Goal: Transaction & Acquisition: Purchase product/service

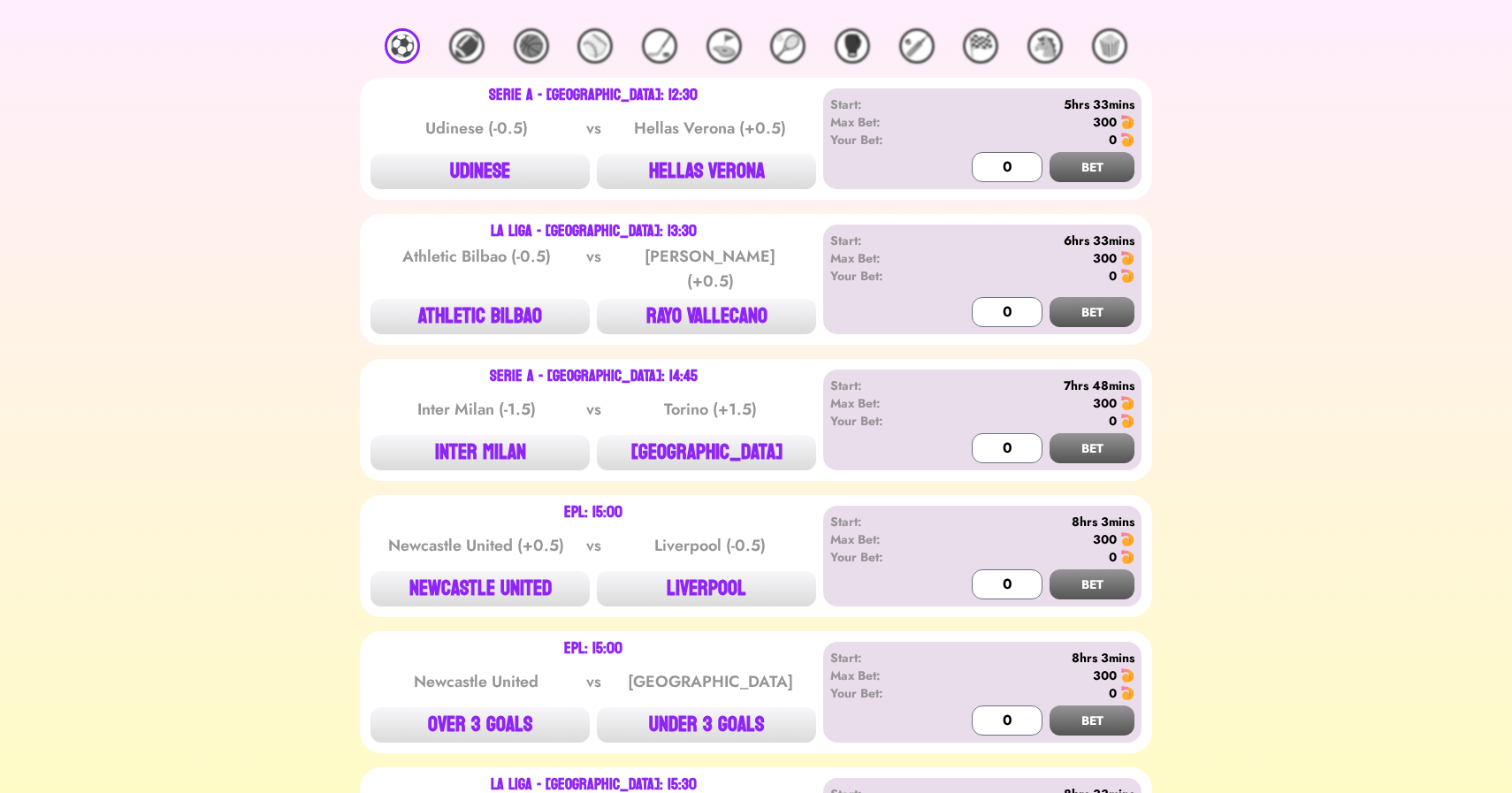
scroll to position [201, 0]
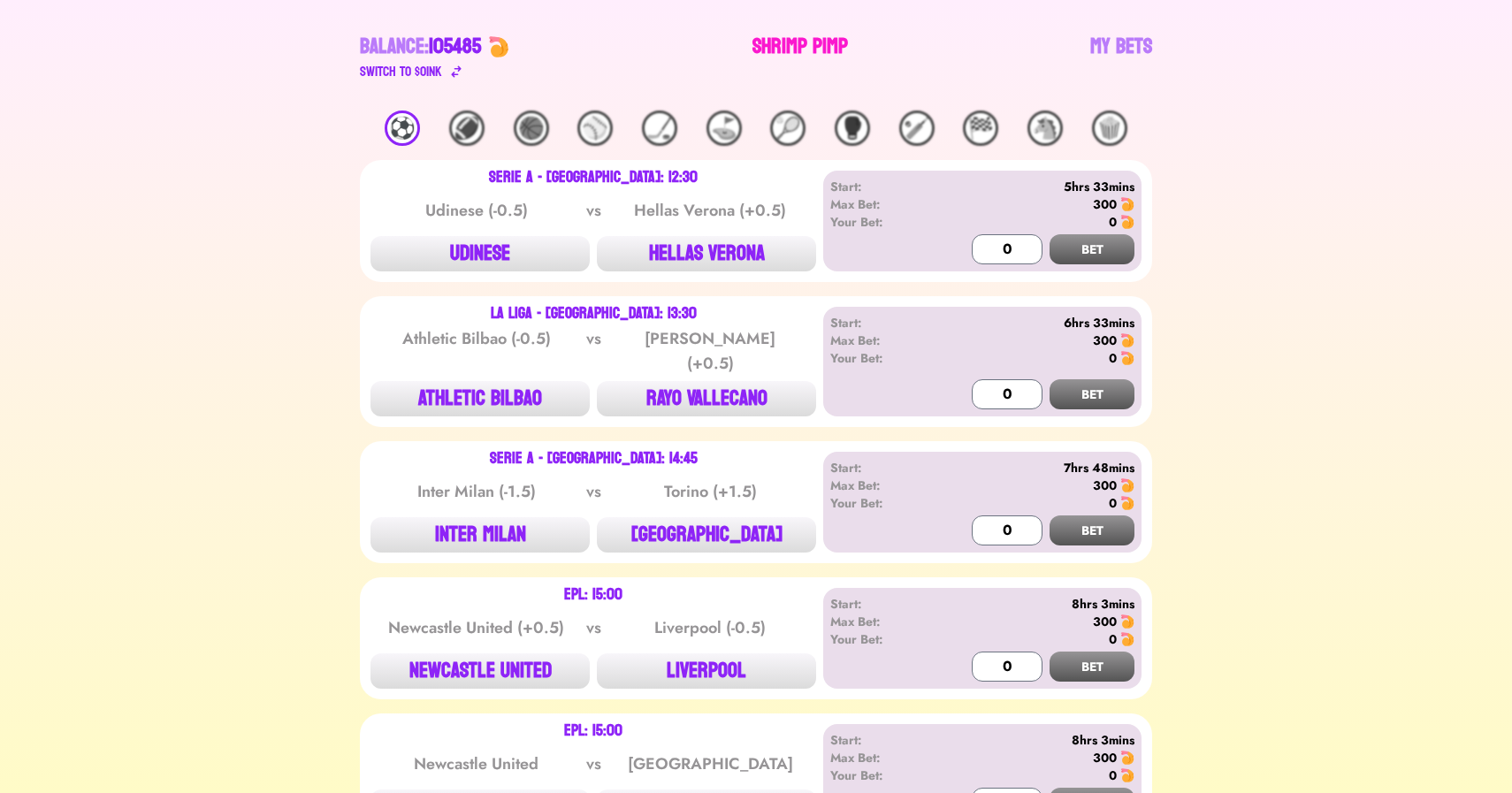
click at [789, 49] on link "Shrimp Pimp" at bounding box center [800, 57] width 96 height 49
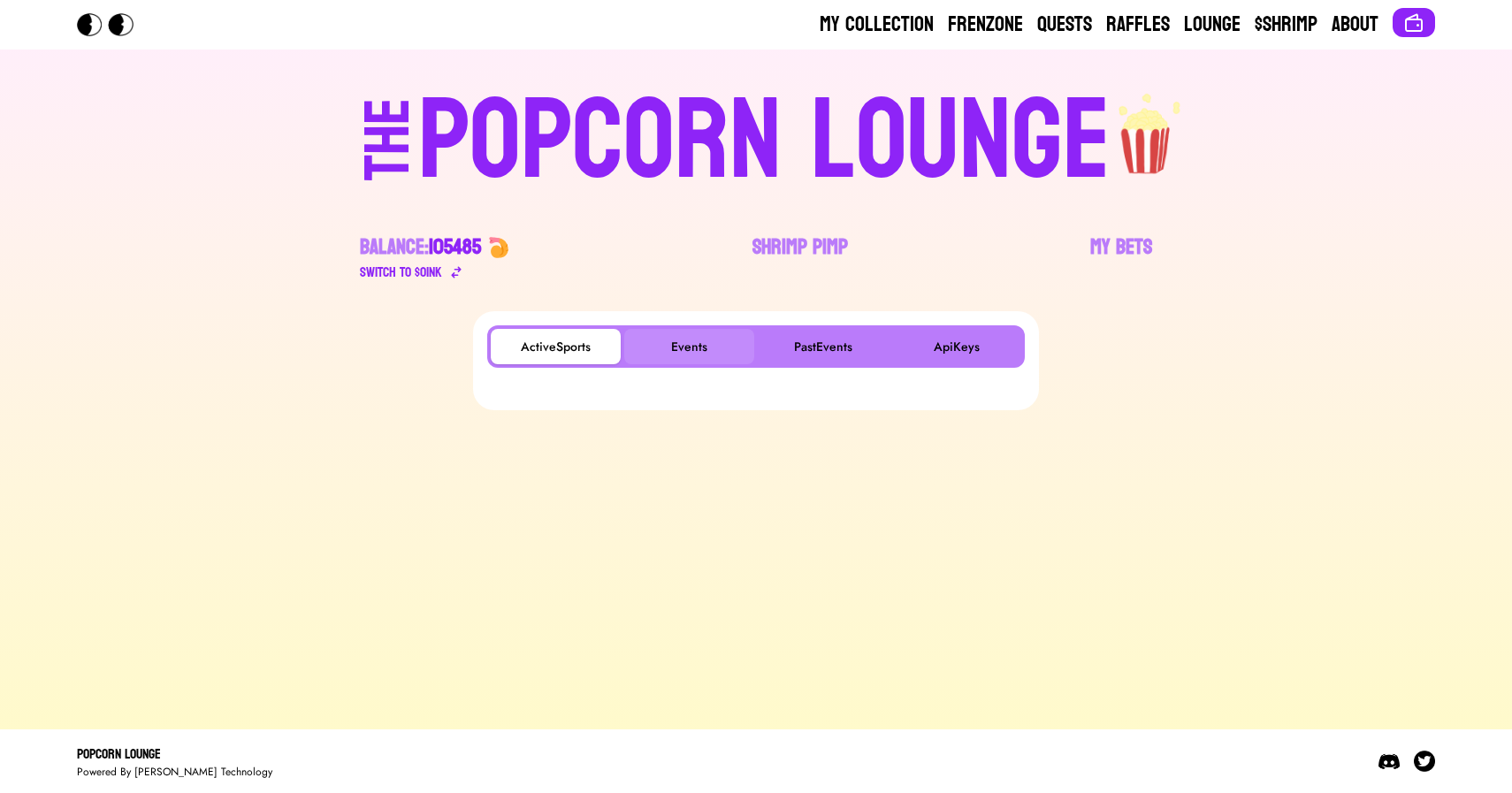
click at [707, 358] on button "Events" at bounding box center [689, 346] width 130 height 36
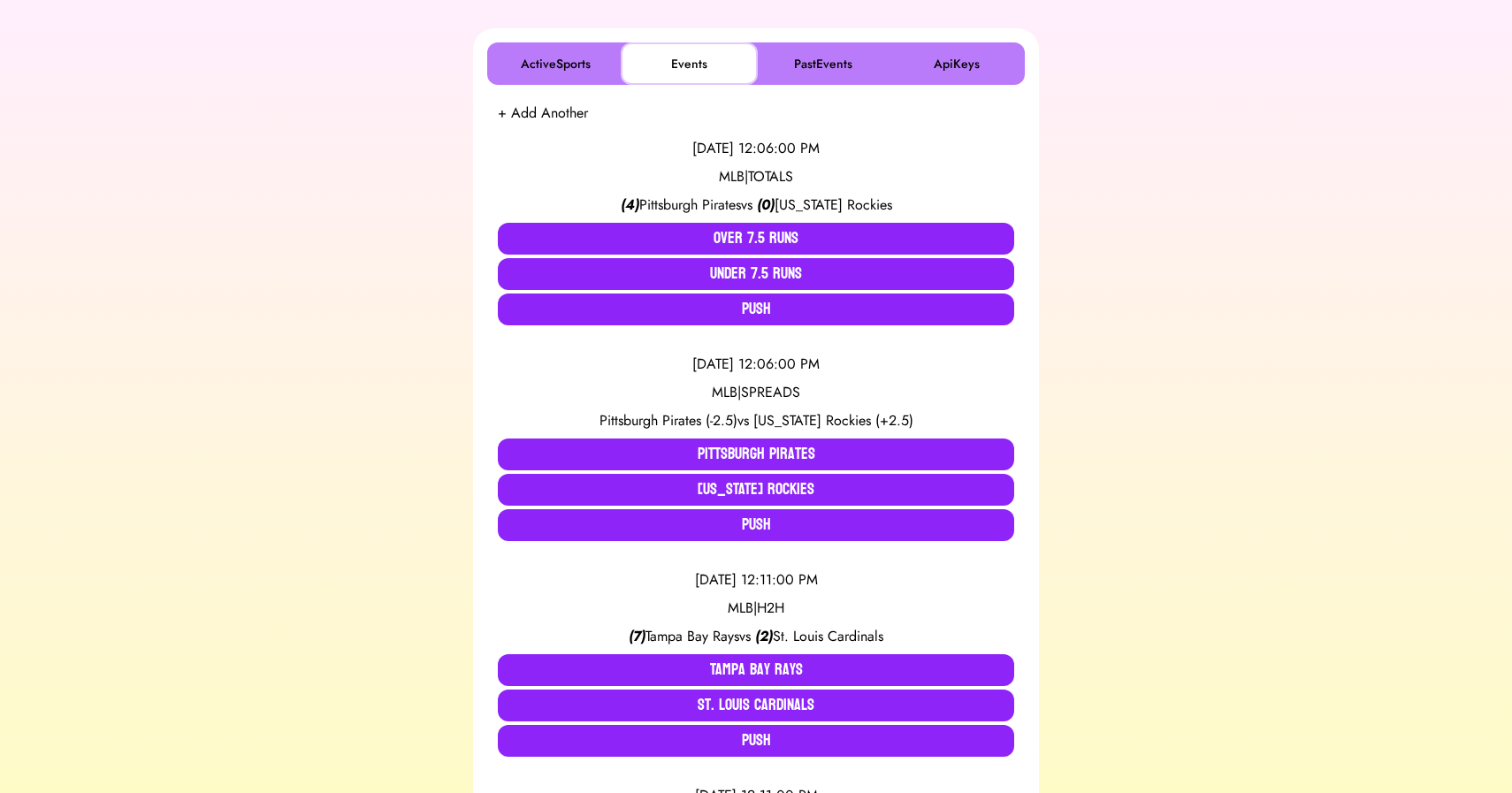
scroll to position [282, 0]
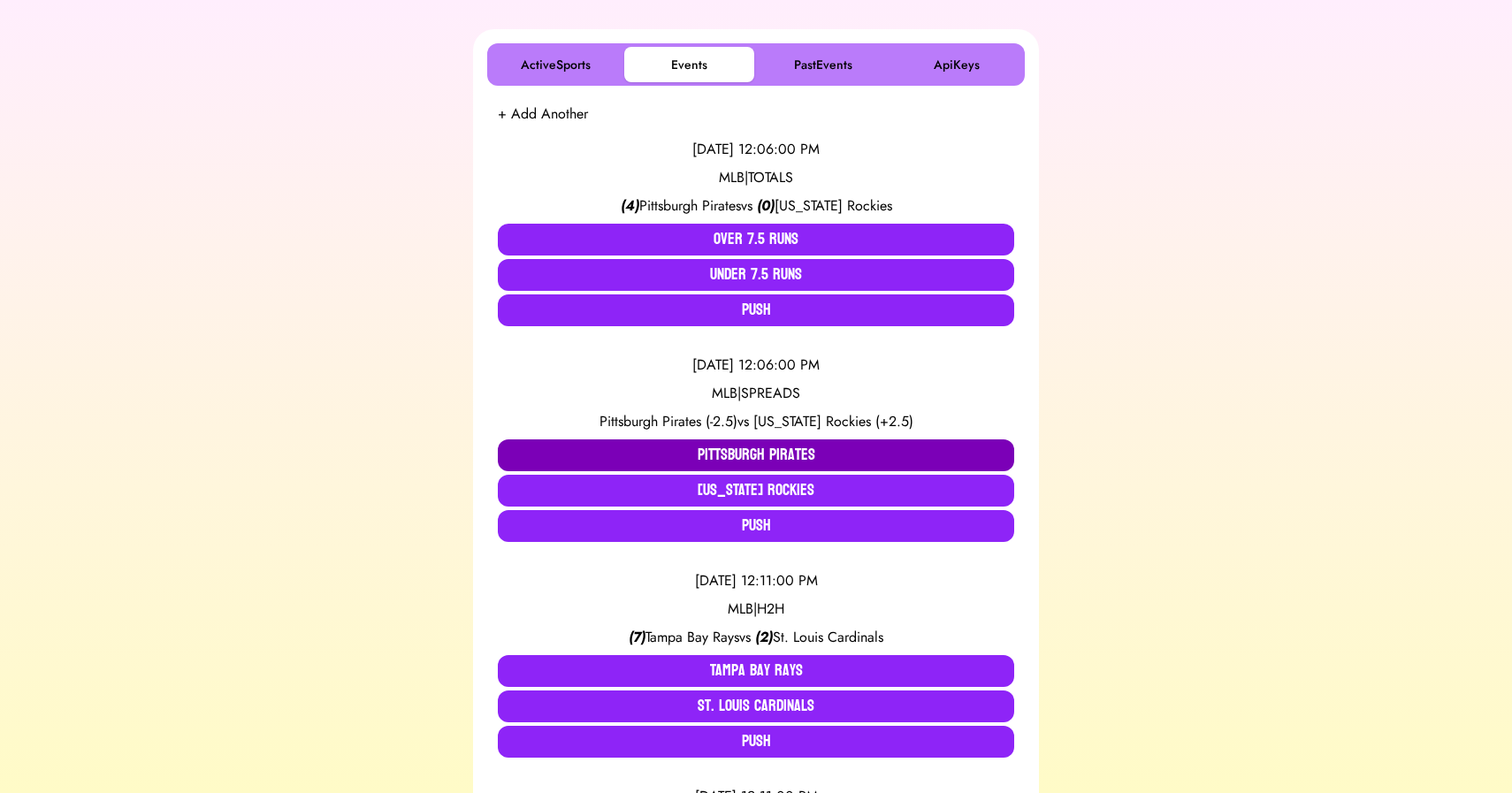
click at [629, 446] on button "Pittsburgh Pirates" at bounding box center [756, 455] width 516 height 32
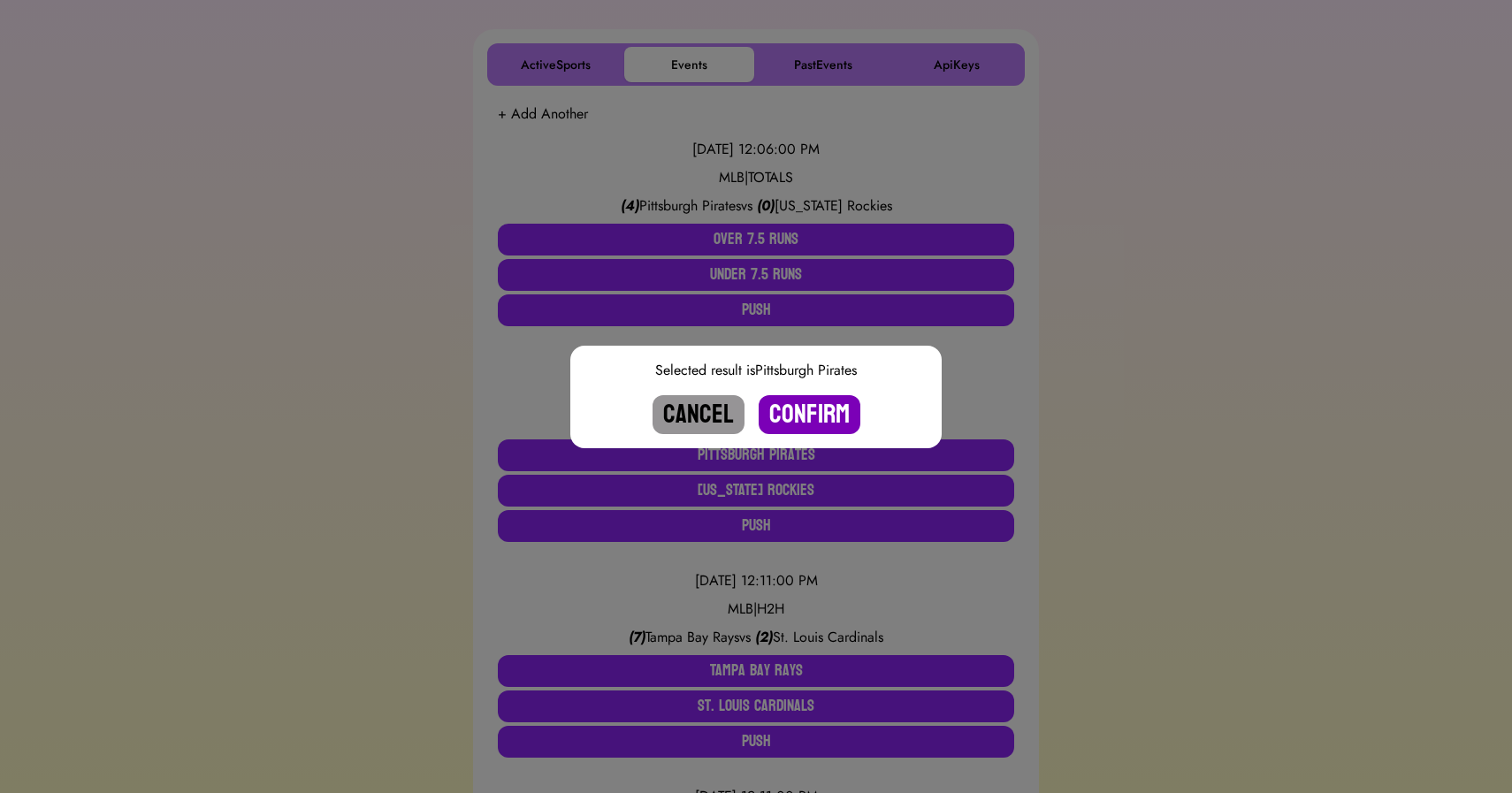
click at [796, 413] on button "Confirm" at bounding box center [810, 415] width 102 height 39
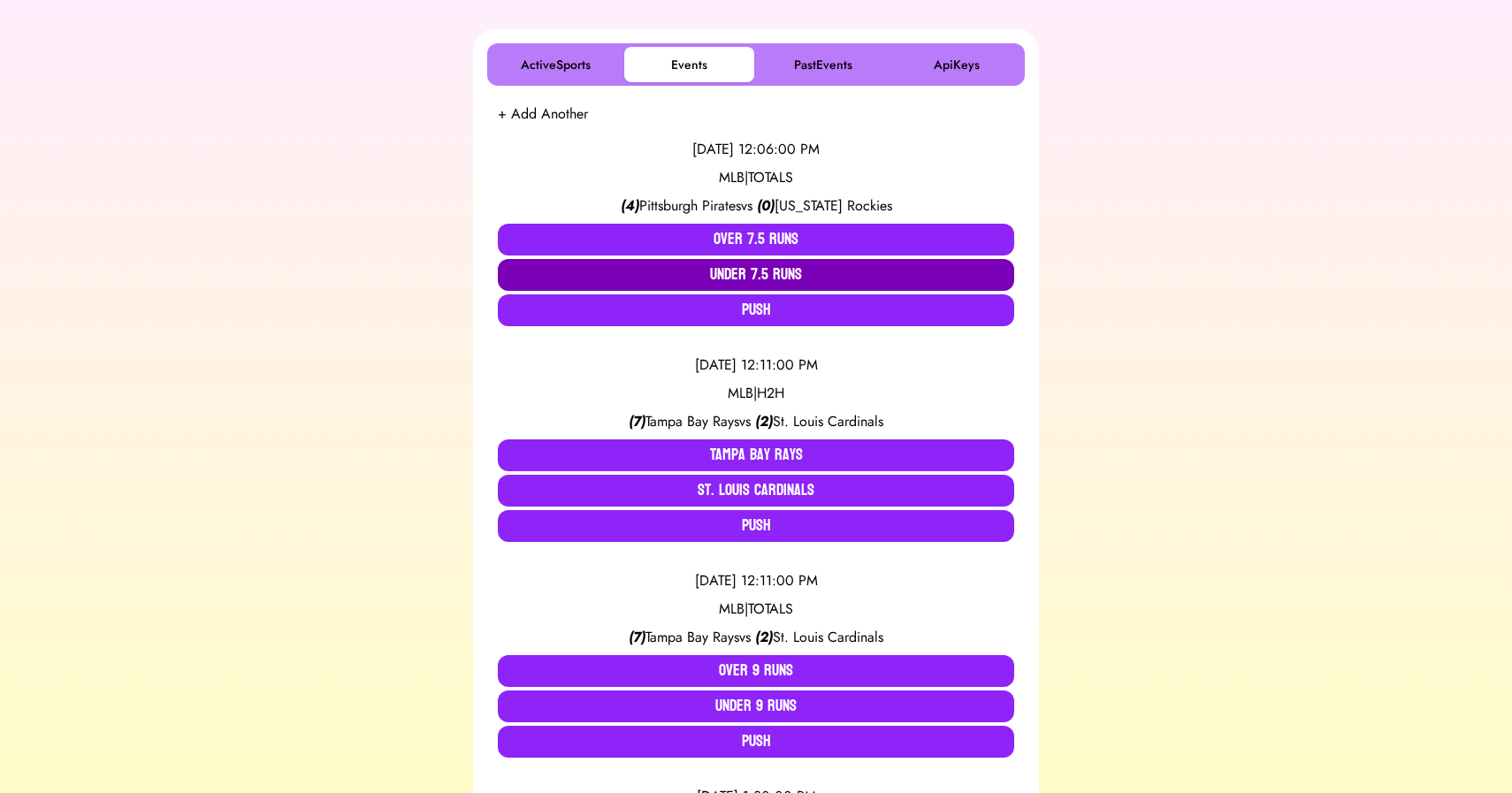
click at [758, 275] on button "Under 7.5 Runs" at bounding box center [756, 275] width 516 height 32
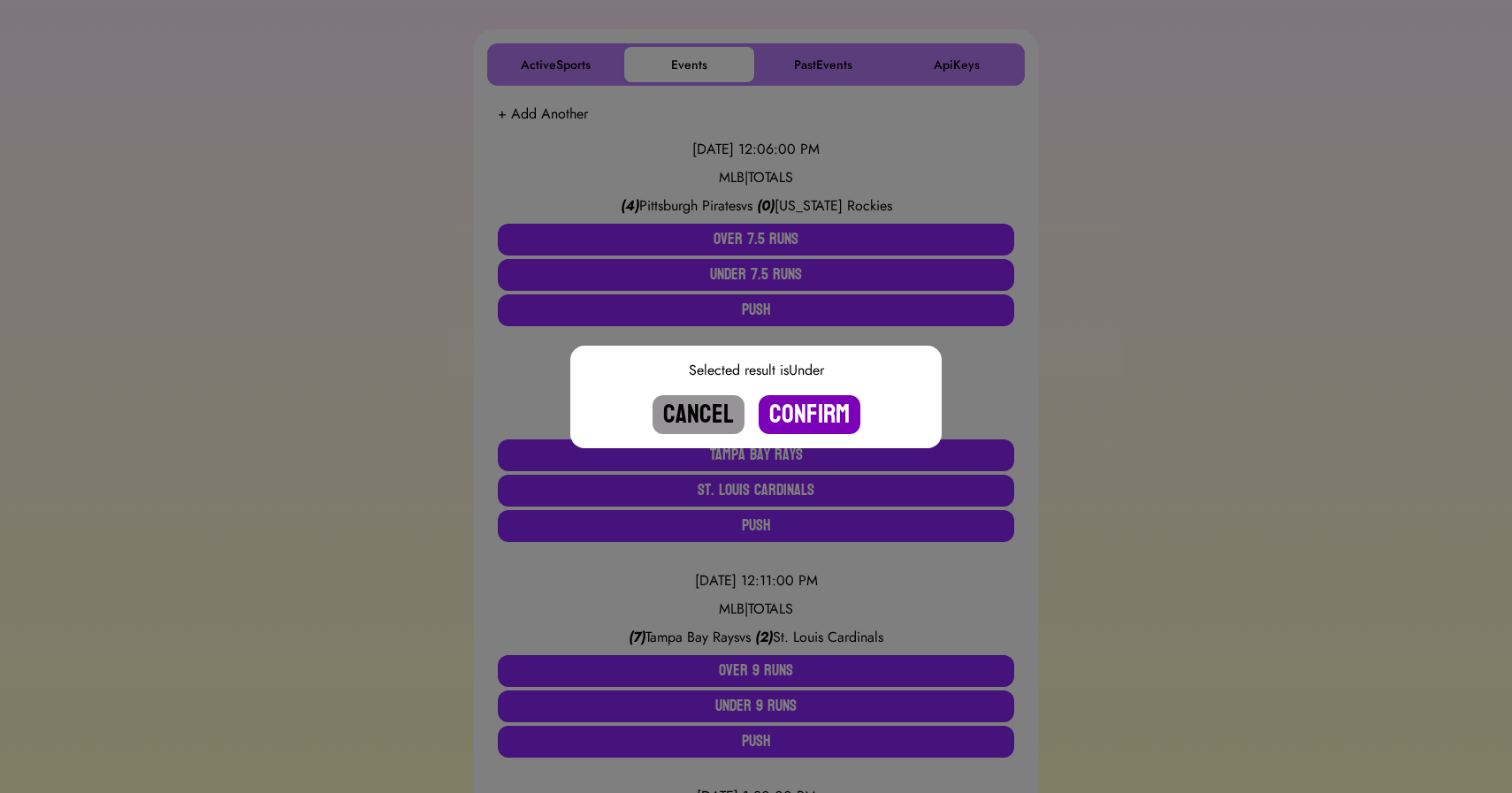
click at [806, 418] on button "Confirm" at bounding box center [810, 415] width 102 height 39
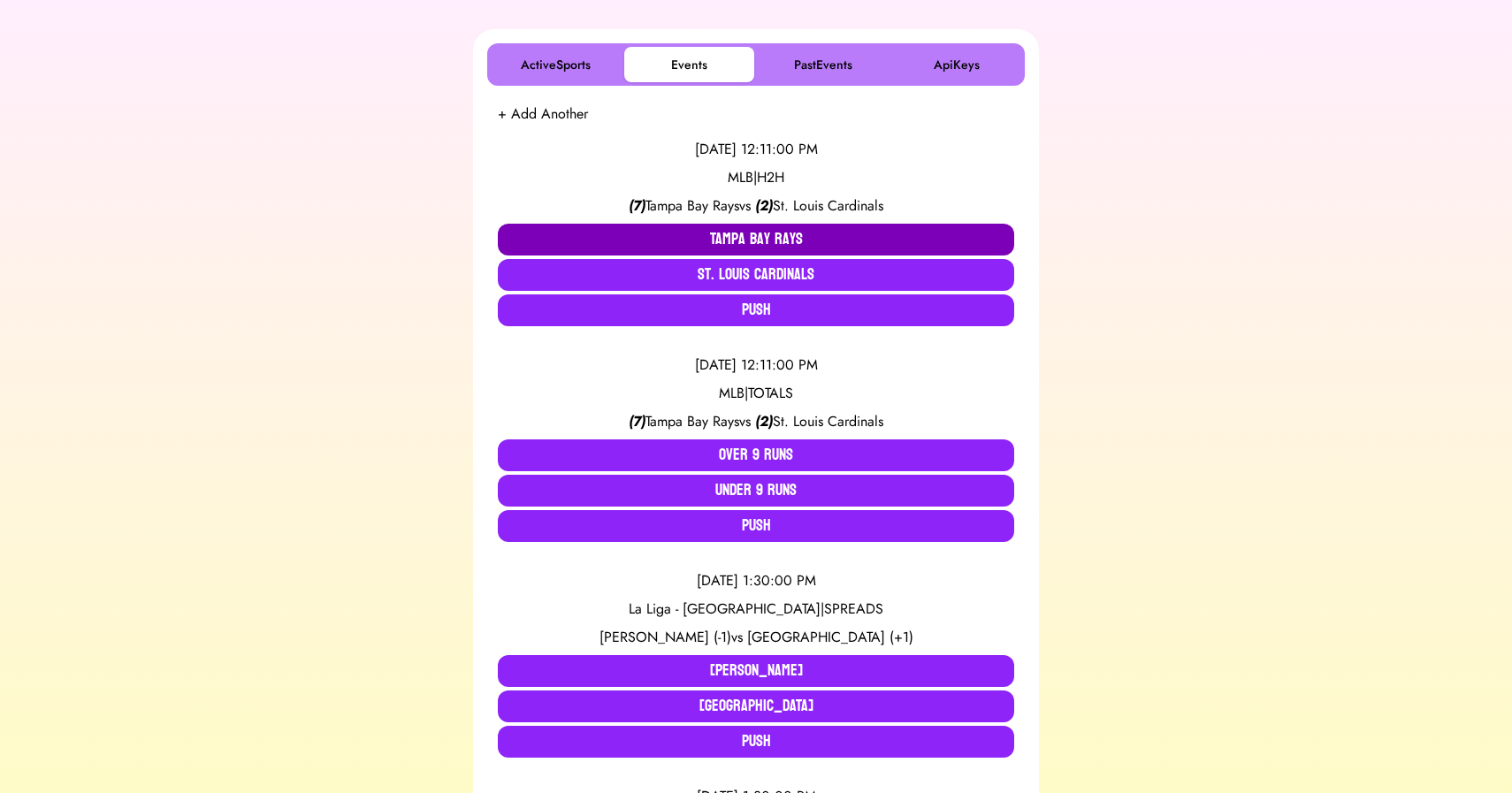
click at [744, 236] on button "Tampa Bay Rays" at bounding box center [756, 240] width 516 height 32
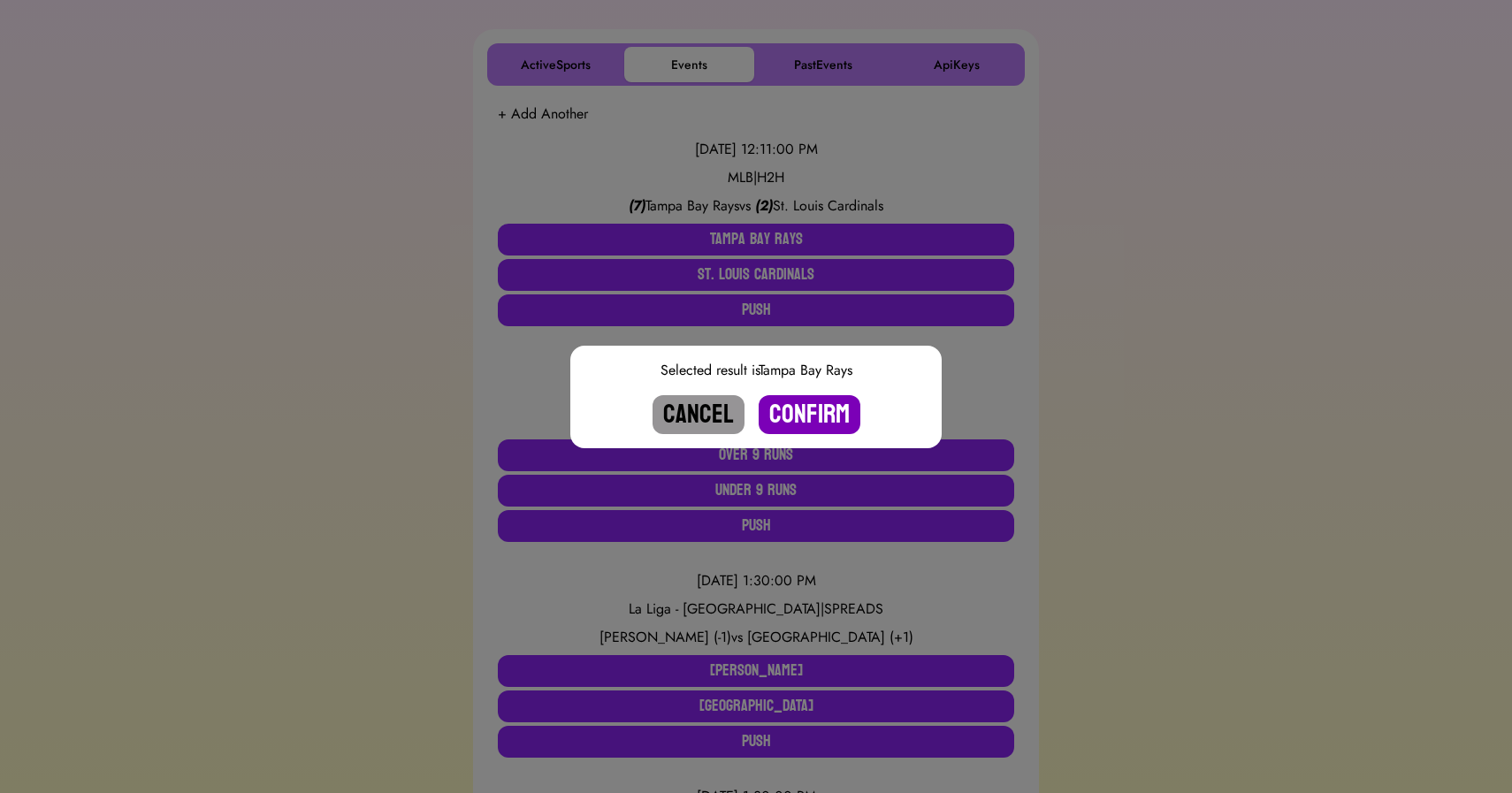
click at [806, 413] on button "Confirm" at bounding box center [810, 415] width 102 height 39
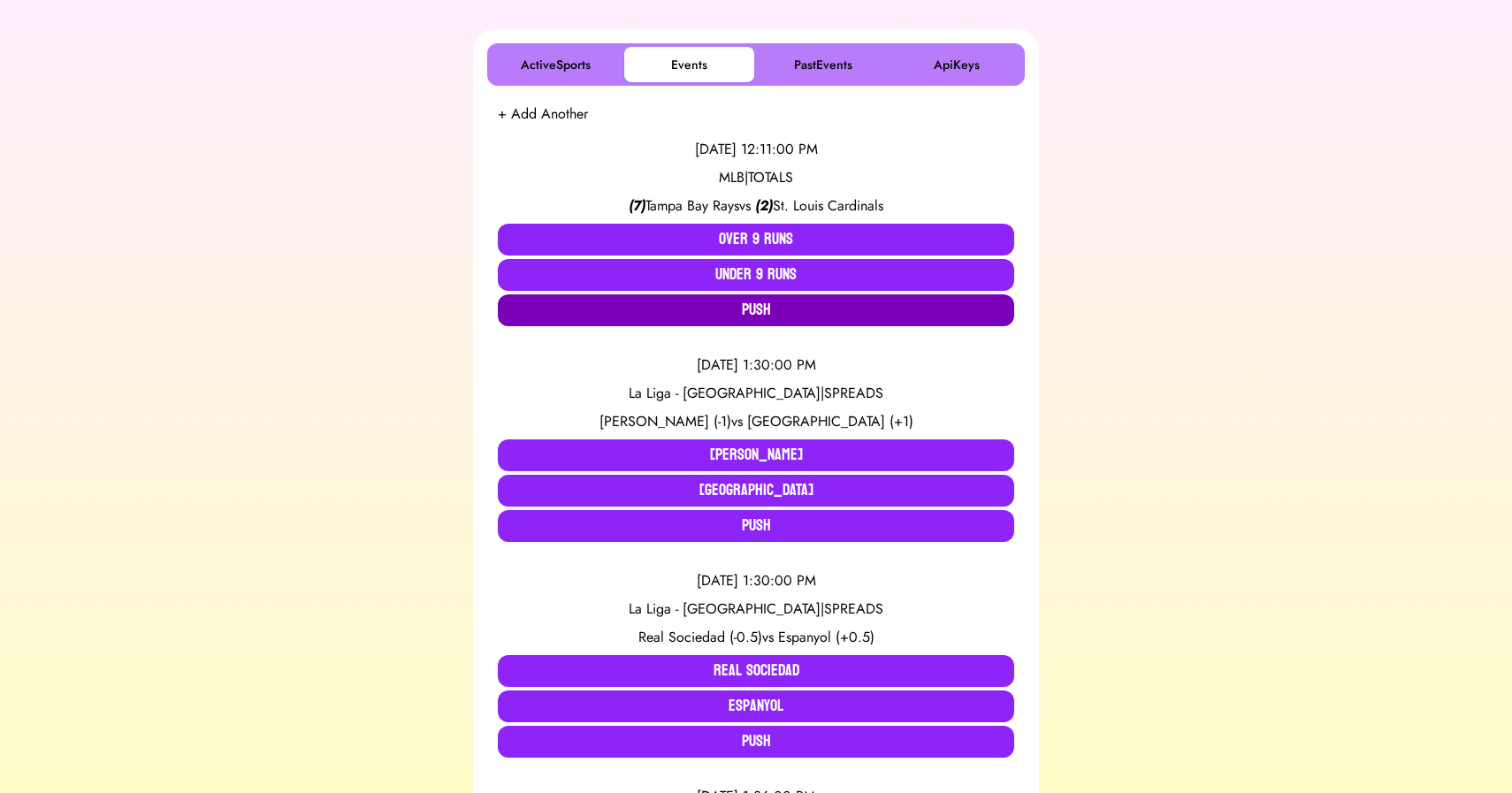
click at [766, 321] on button "Push" at bounding box center [756, 311] width 516 height 32
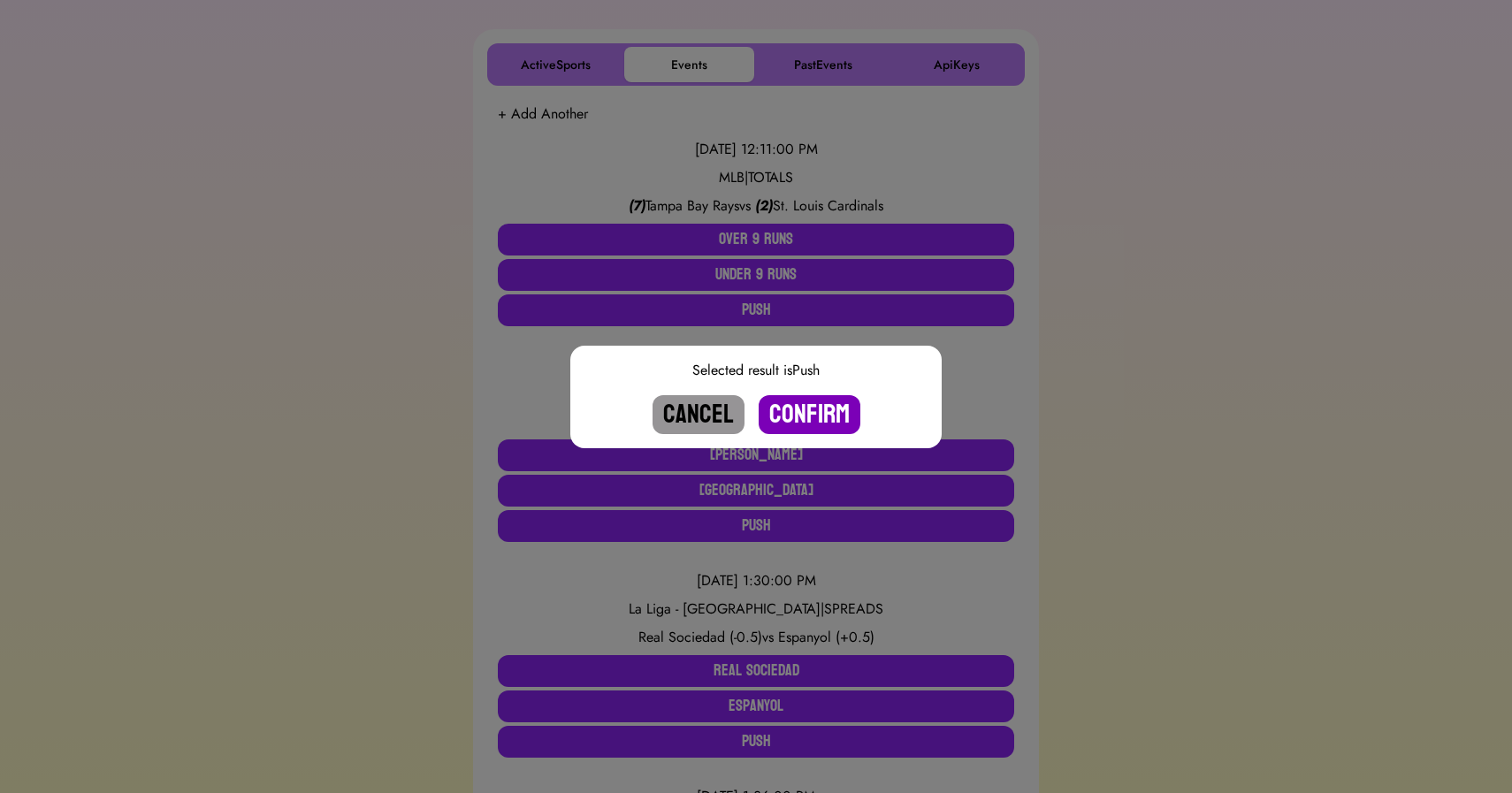
click at [806, 410] on button "Confirm" at bounding box center [810, 415] width 102 height 39
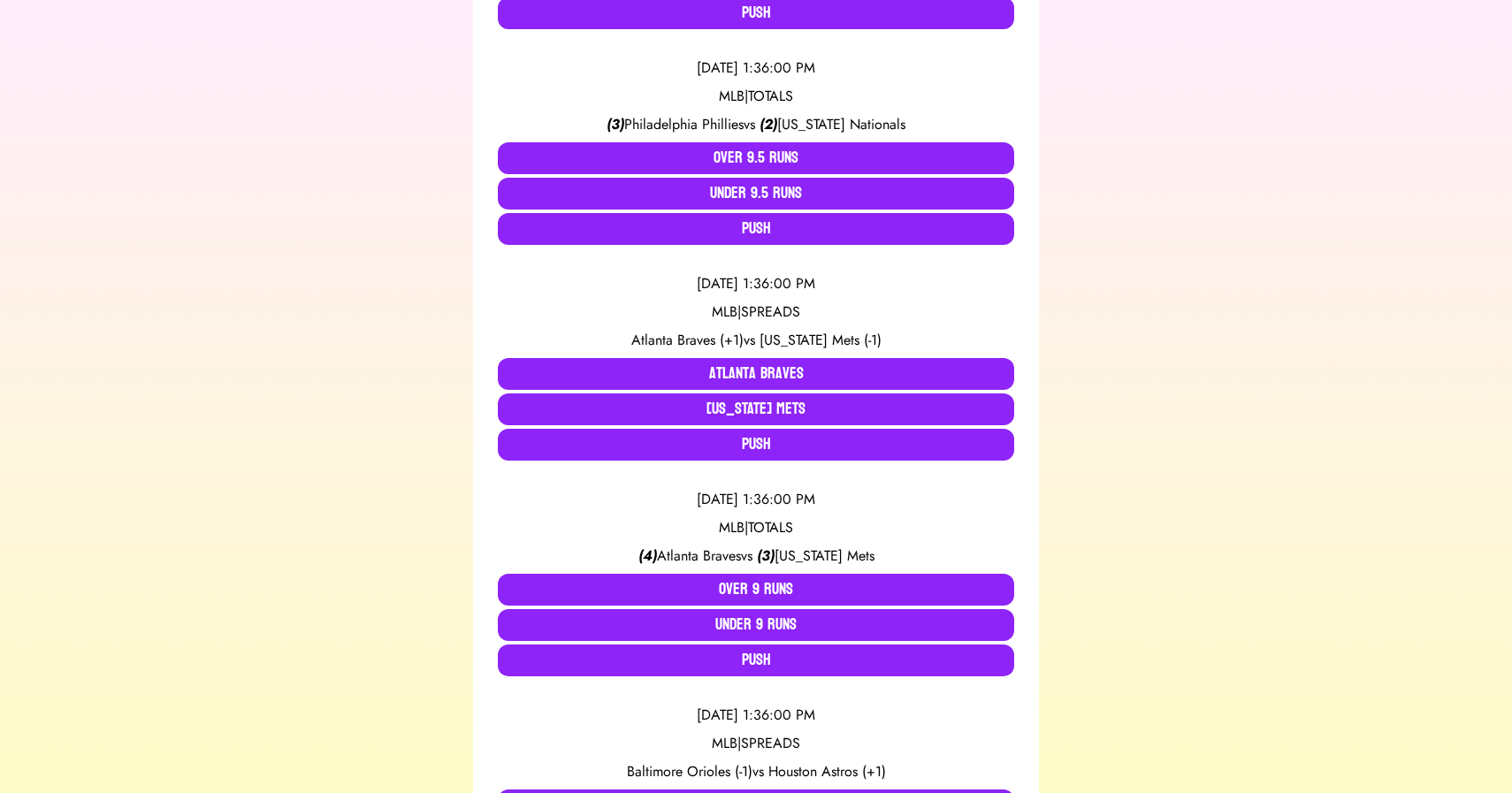
scroll to position [778, 0]
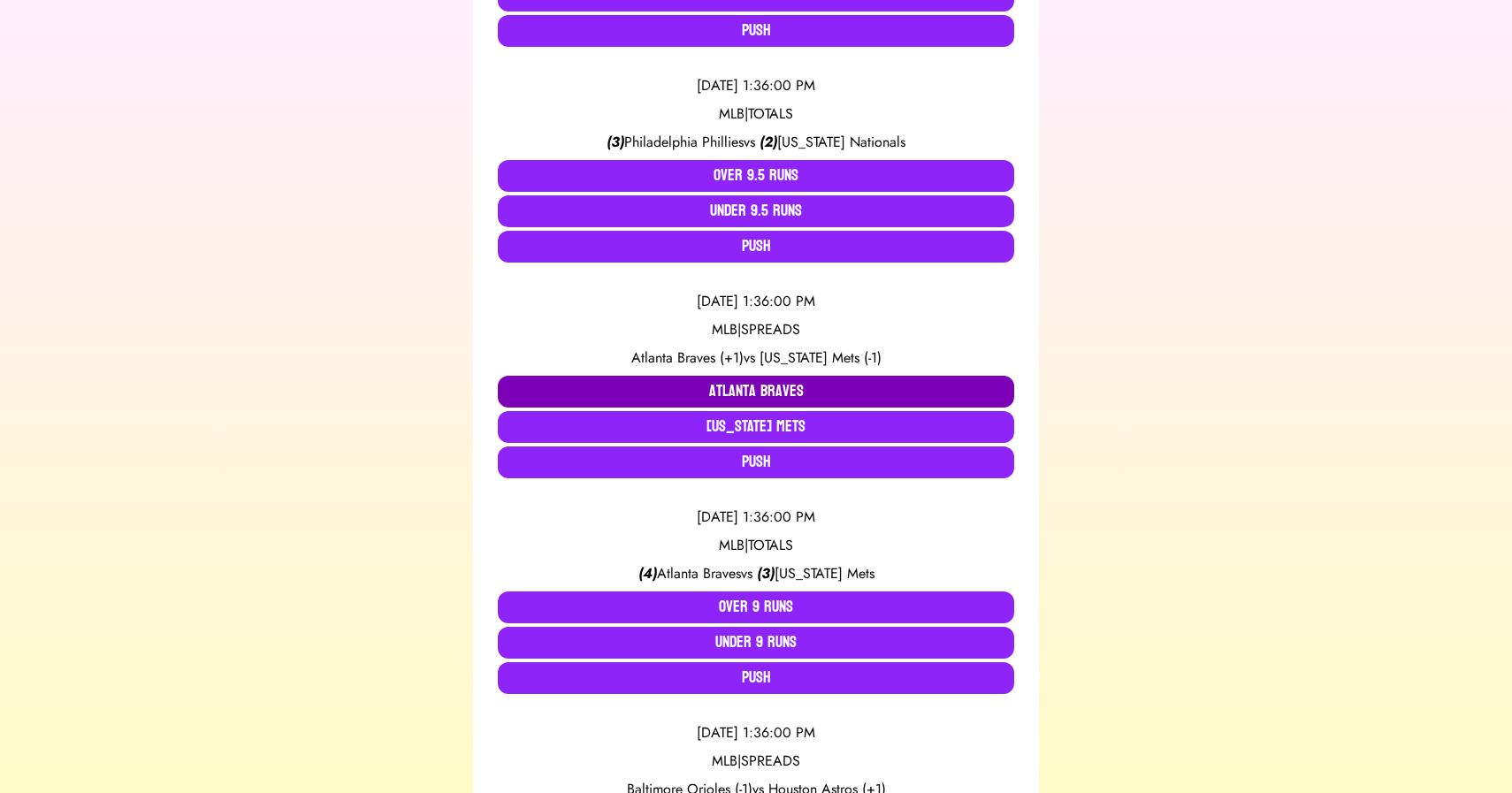
click at [688, 392] on button "Atlanta Braves" at bounding box center [756, 392] width 516 height 32
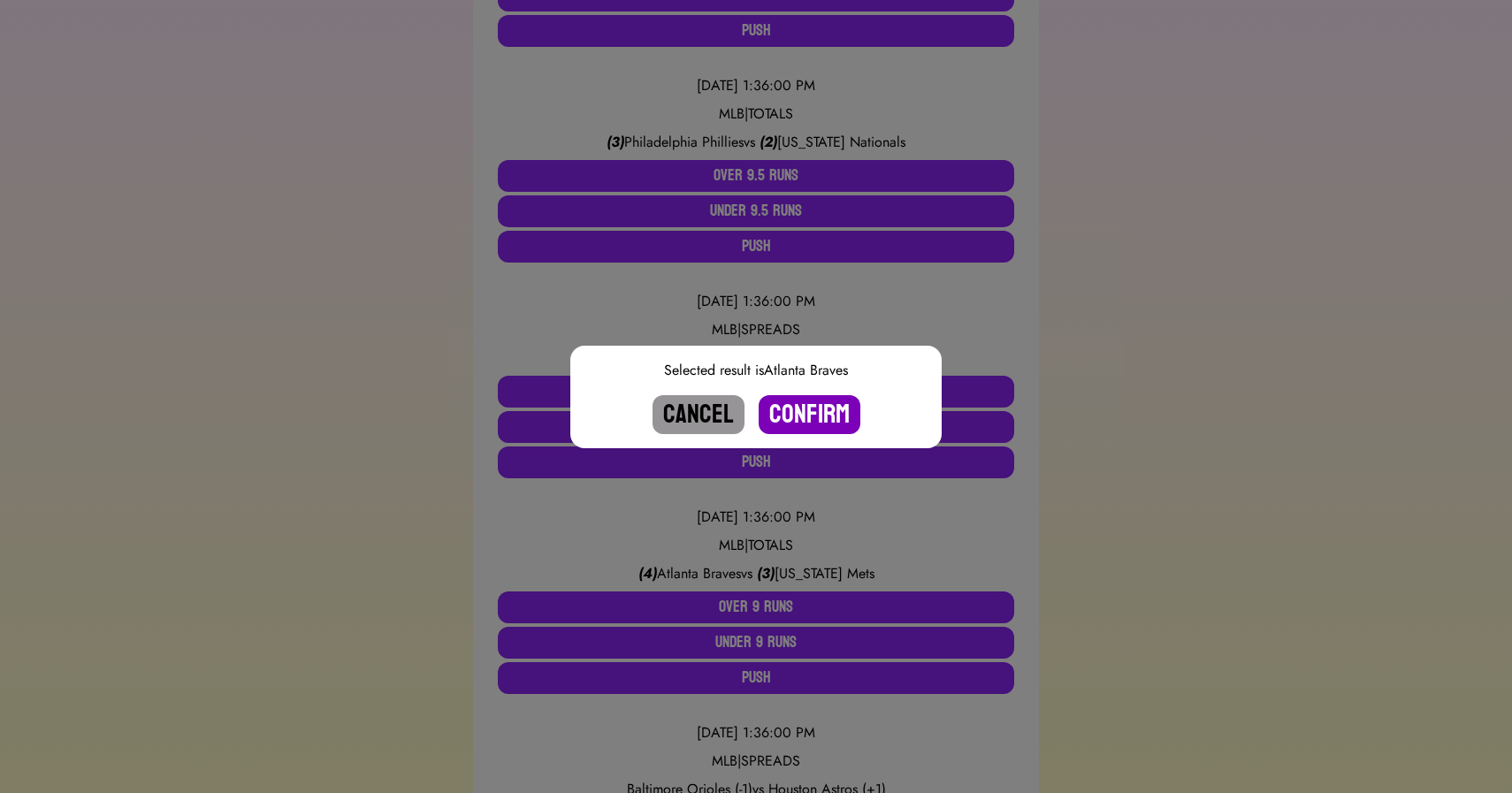
click at [809, 410] on button "Confirm" at bounding box center [810, 415] width 102 height 39
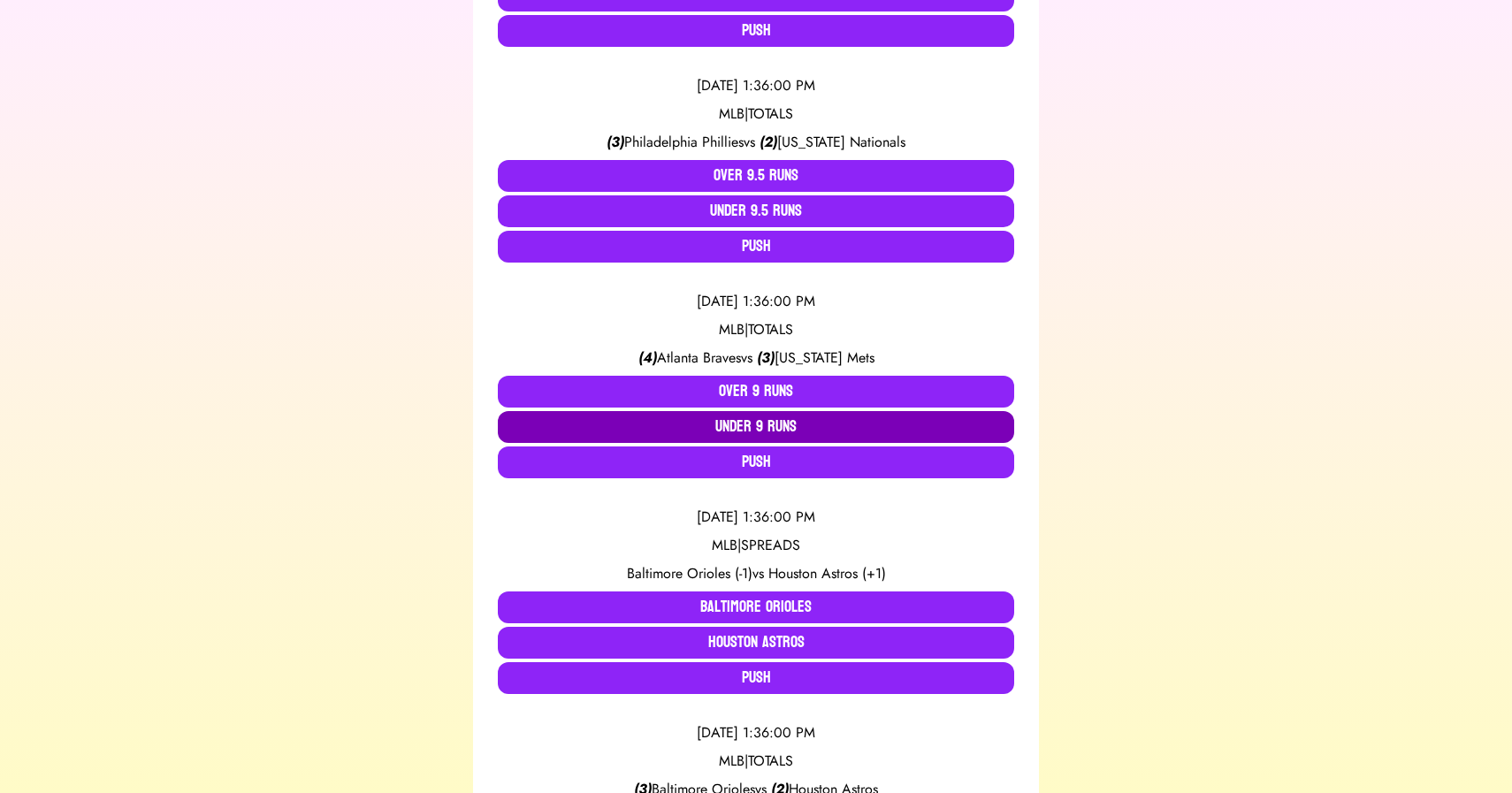
click at [750, 422] on button "Under 9 Runs" at bounding box center [756, 428] width 516 height 32
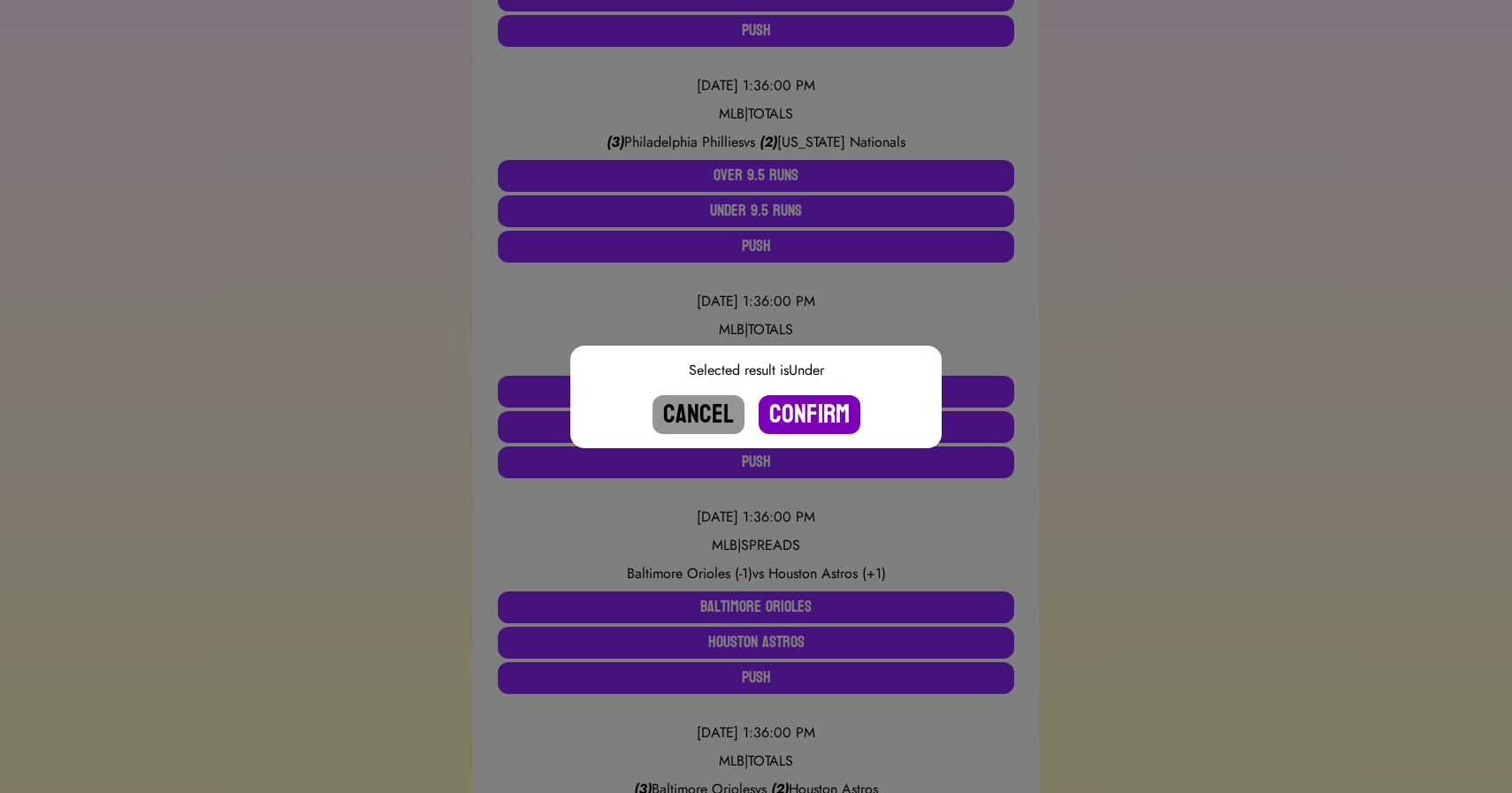
click at [794, 411] on button "Confirm" at bounding box center [810, 415] width 102 height 39
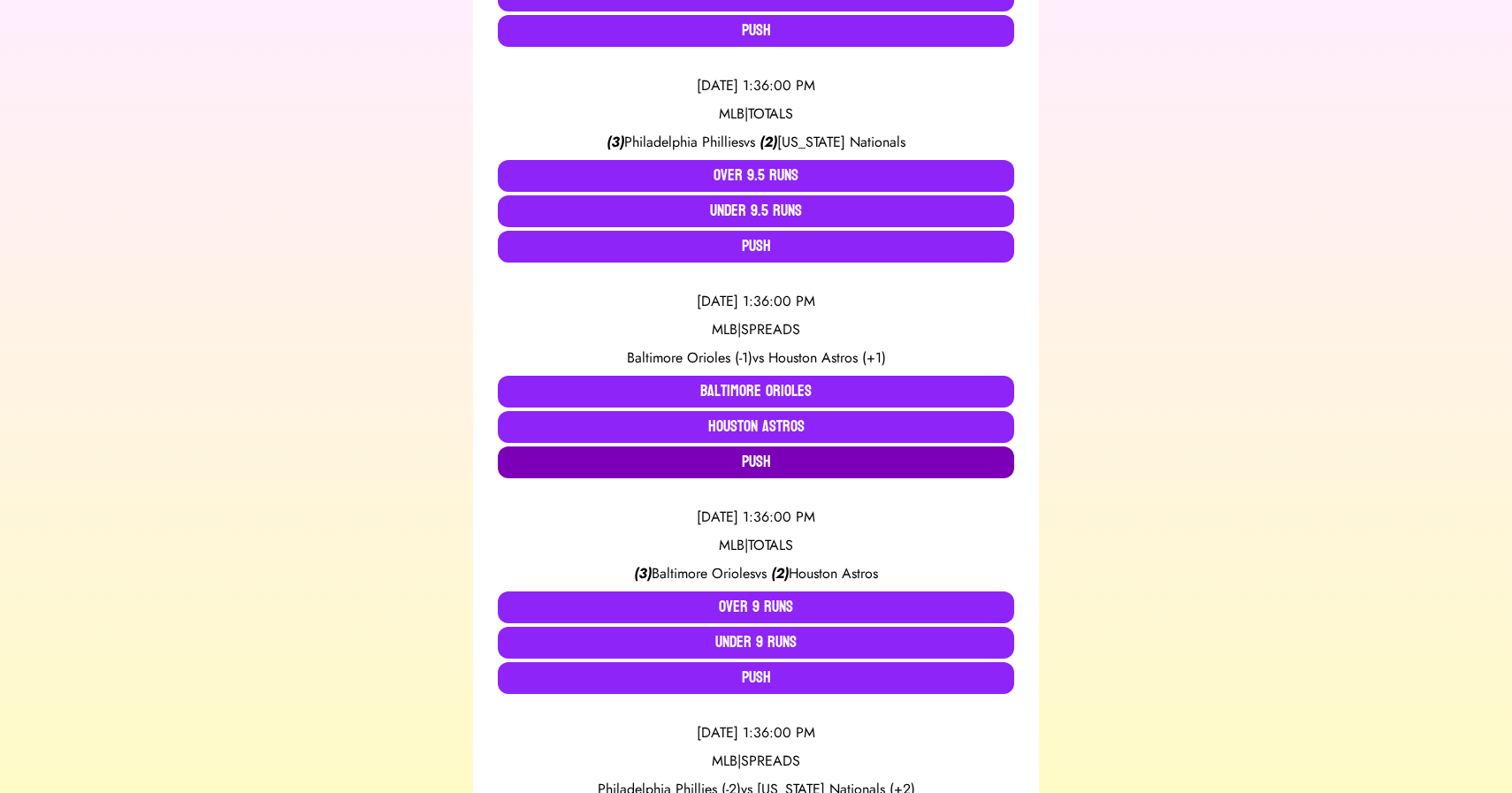
click at [736, 458] on button "Push" at bounding box center [756, 463] width 516 height 32
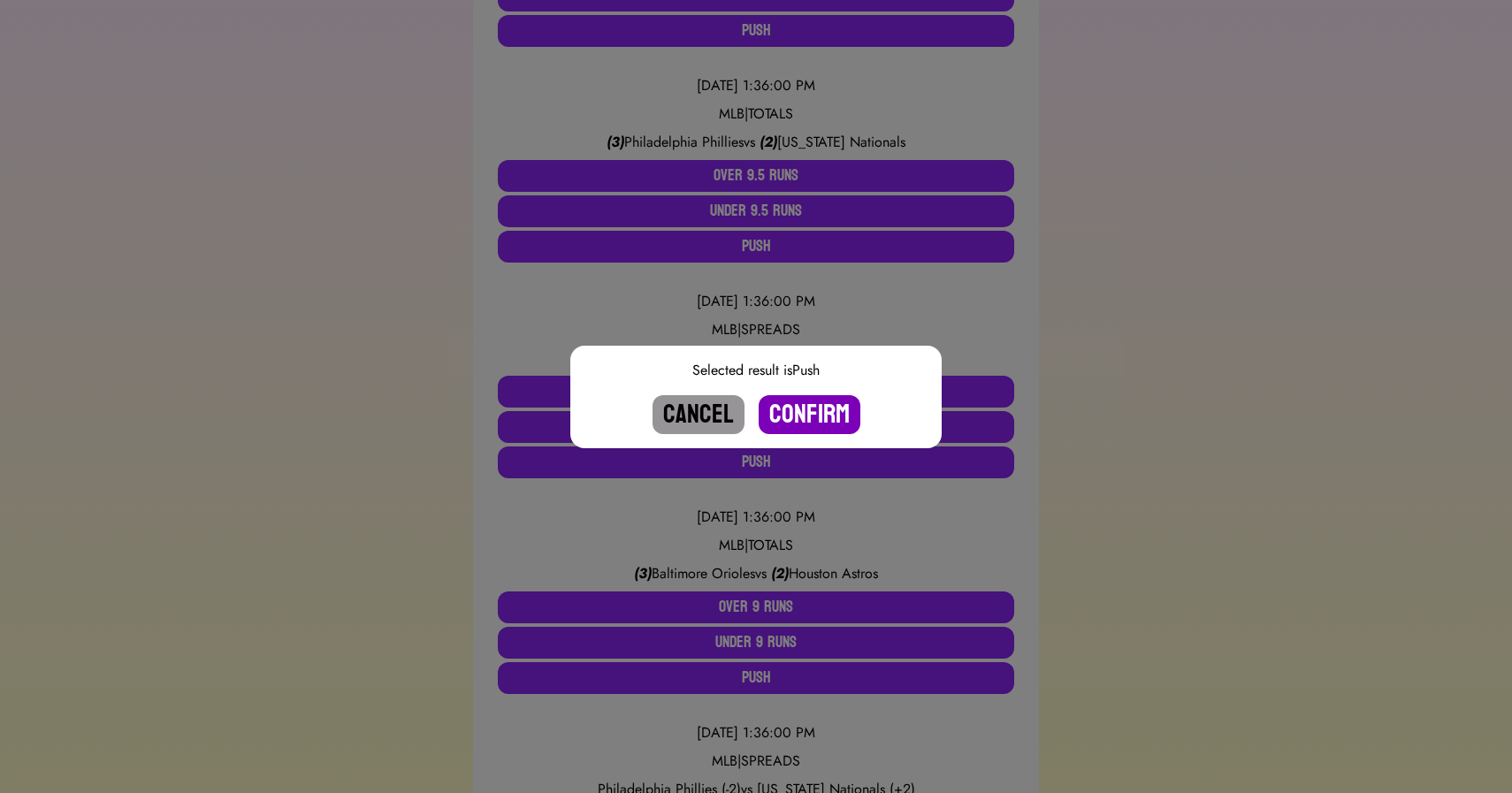
click at [809, 410] on button "Confirm" at bounding box center [810, 415] width 102 height 39
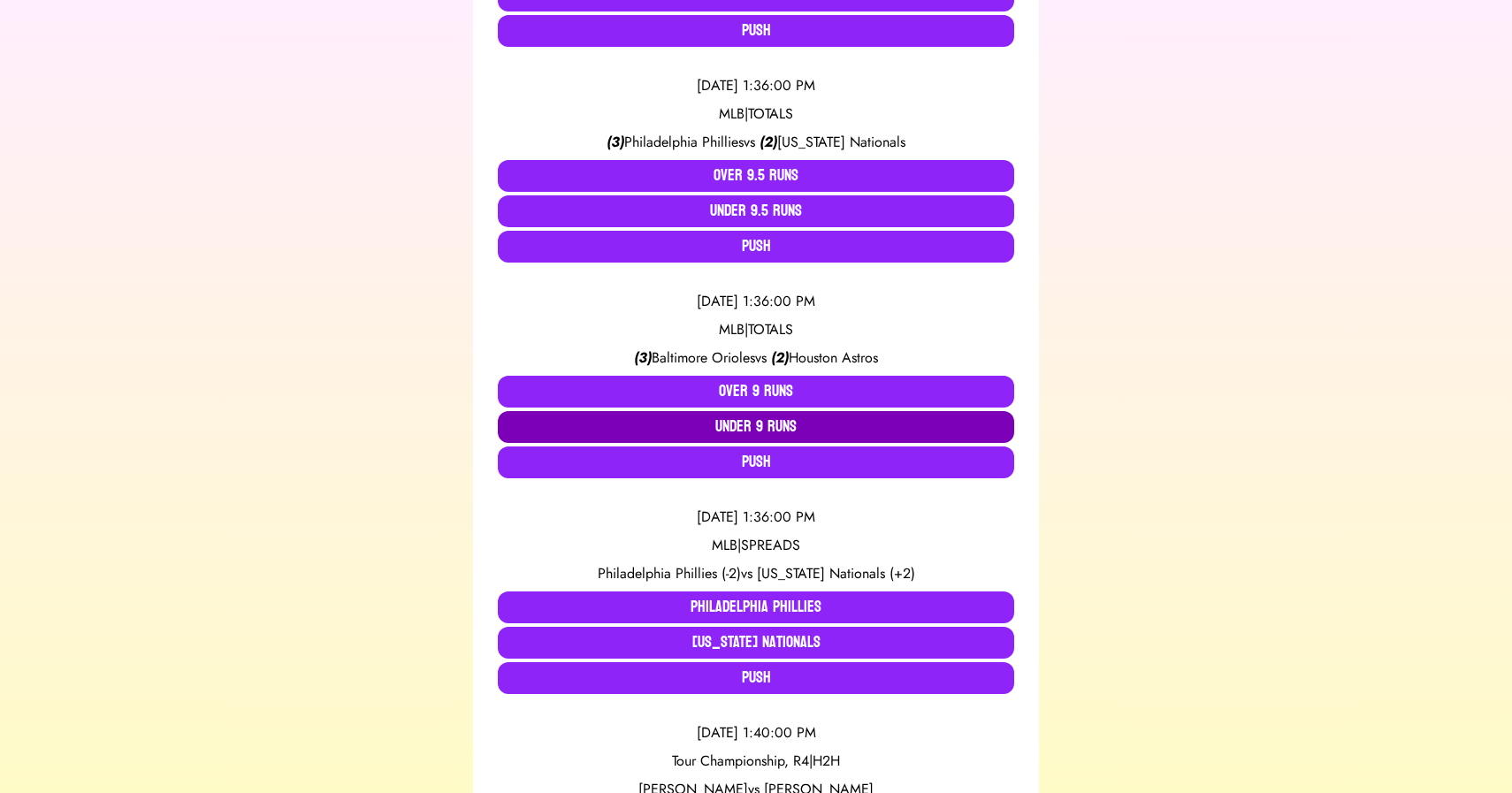
click at [757, 431] on button "Under 9 Runs" at bounding box center [756, 428] width 516 height 32
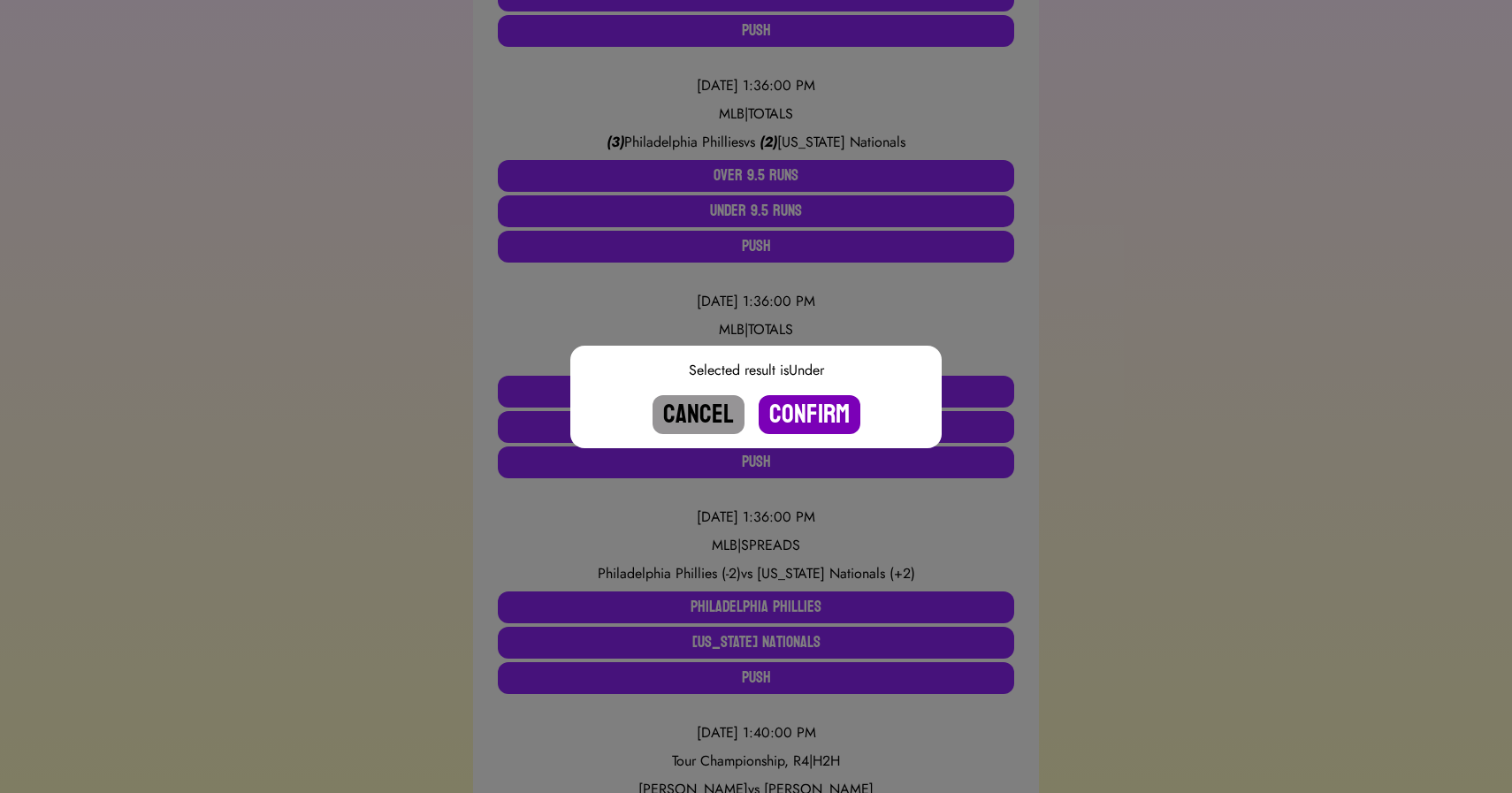
click at [793, 420] on button "Confirm" at bounding box center [810, 415] width 102 height 39
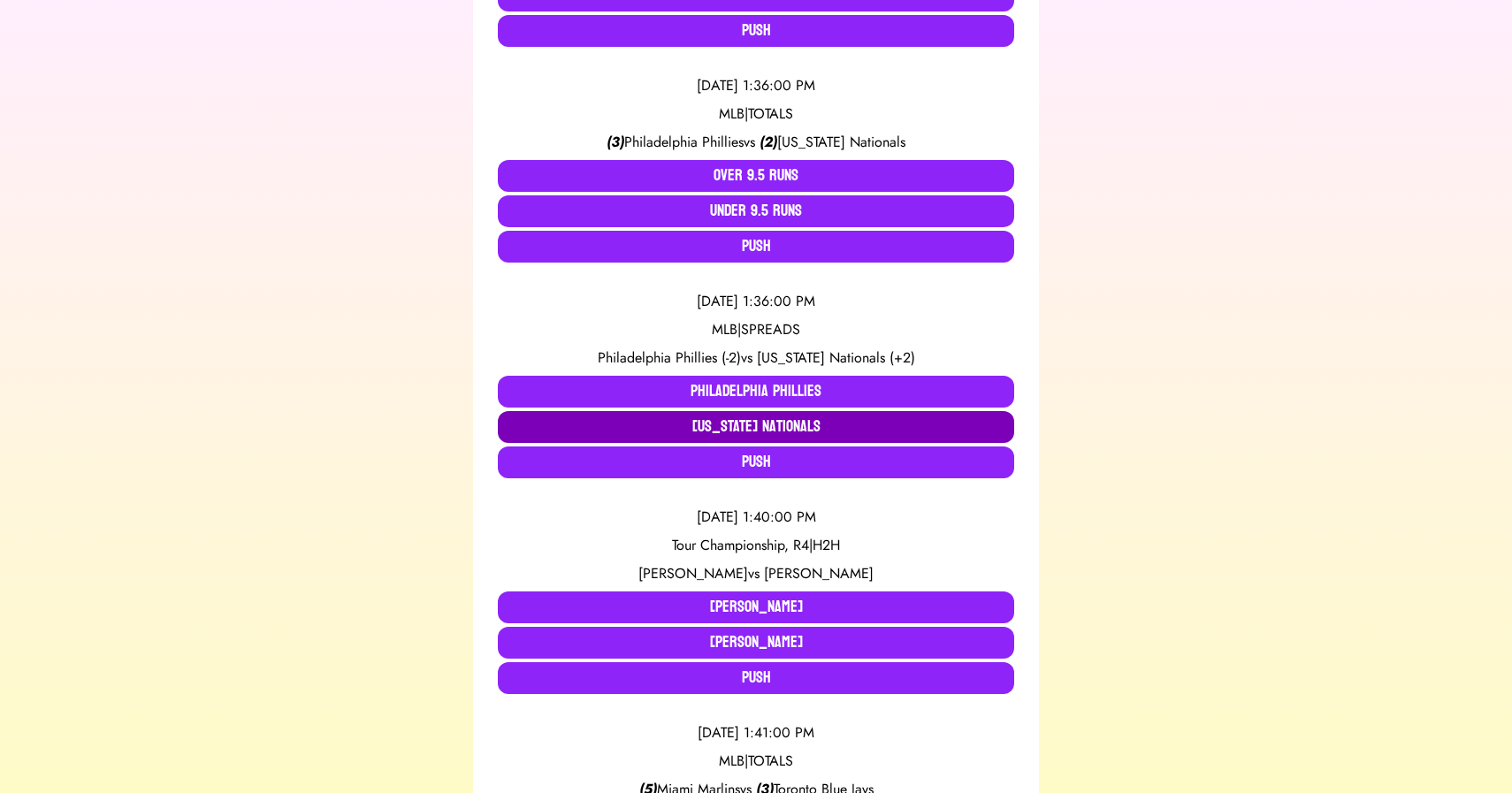
click at [780, 422] on button "[US_STATE] Nationals" at bounding box center [756, 428] width 516 height 32
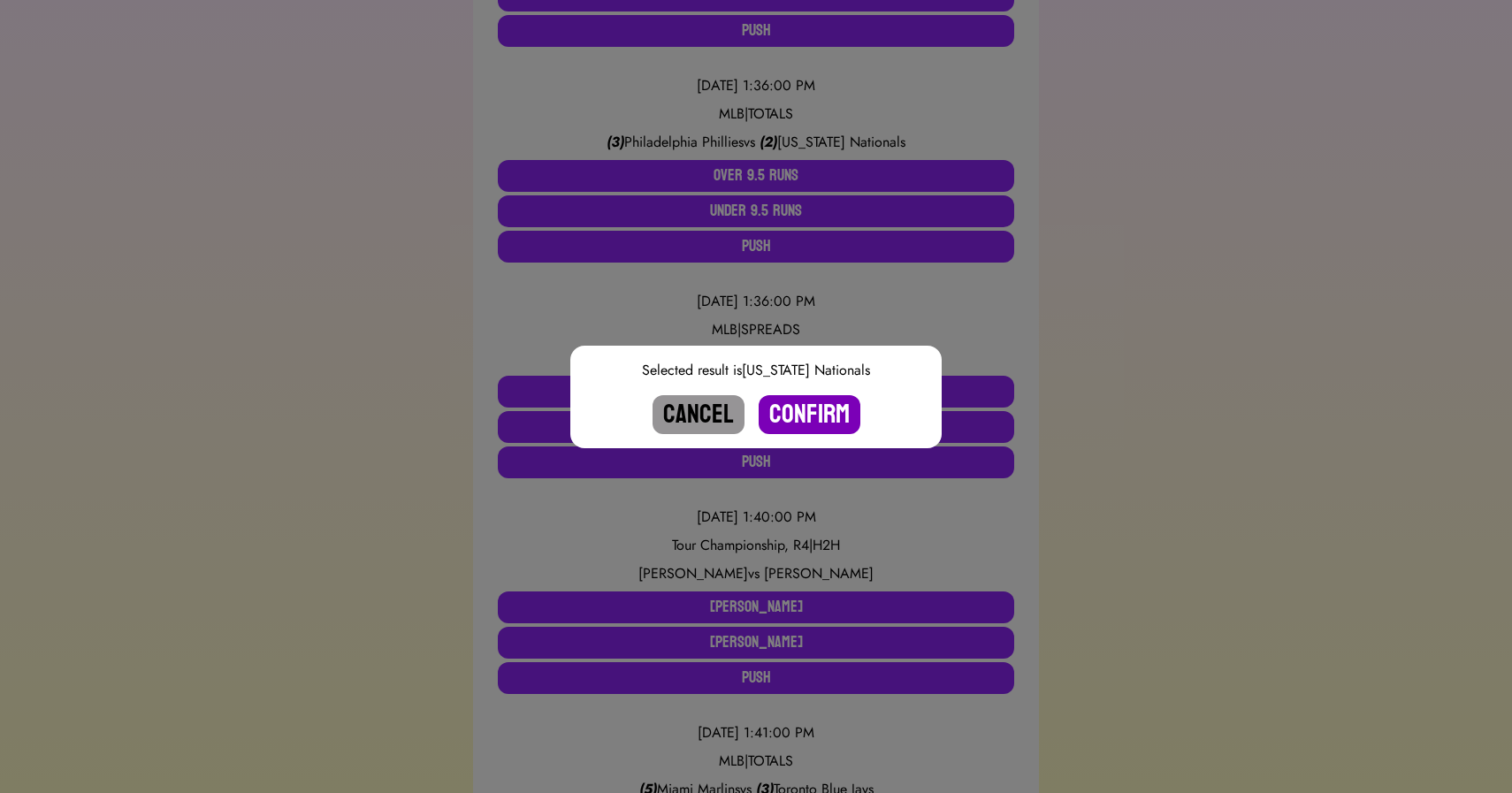
click at [804, 410] on button "Confirm" at bounding box center [810, 415] width 102 height 39
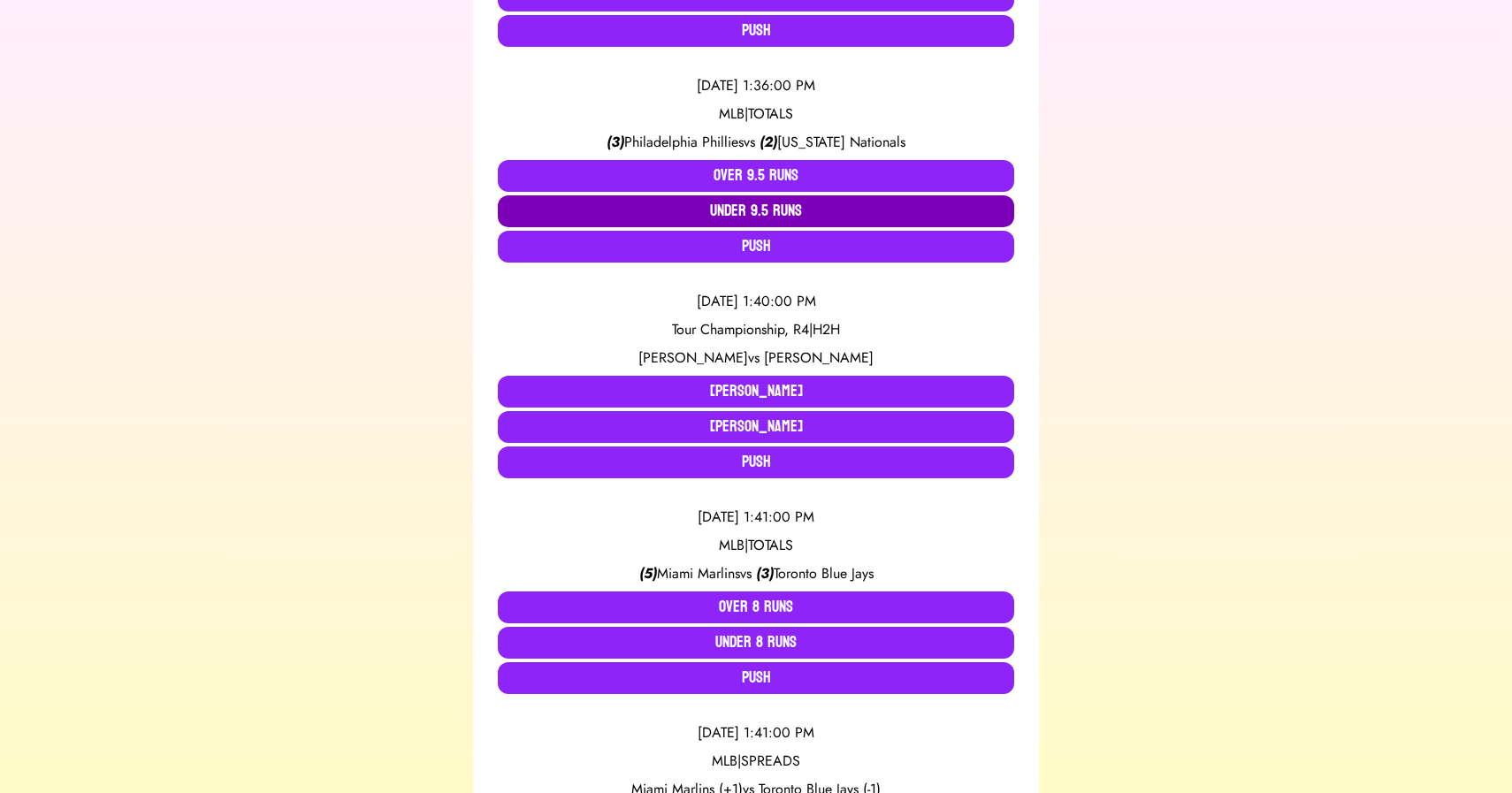
click at [769, 216] on button "Under 9.5 Runs" at bounding box center [756, 212] width 516 height 32
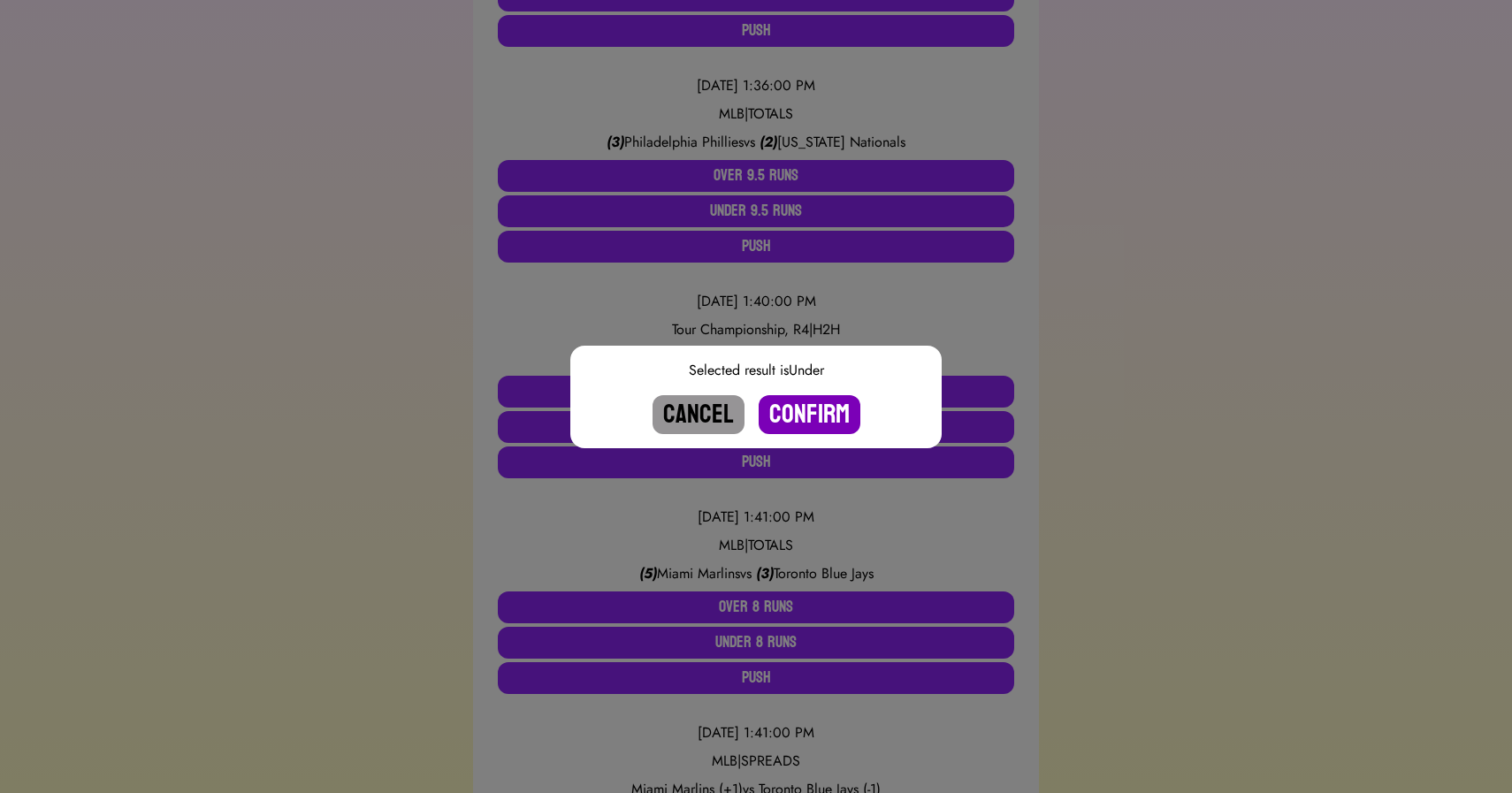
click at [809, 407] on button "Confirm" at bounding box center [810, 415] width 102 height 39
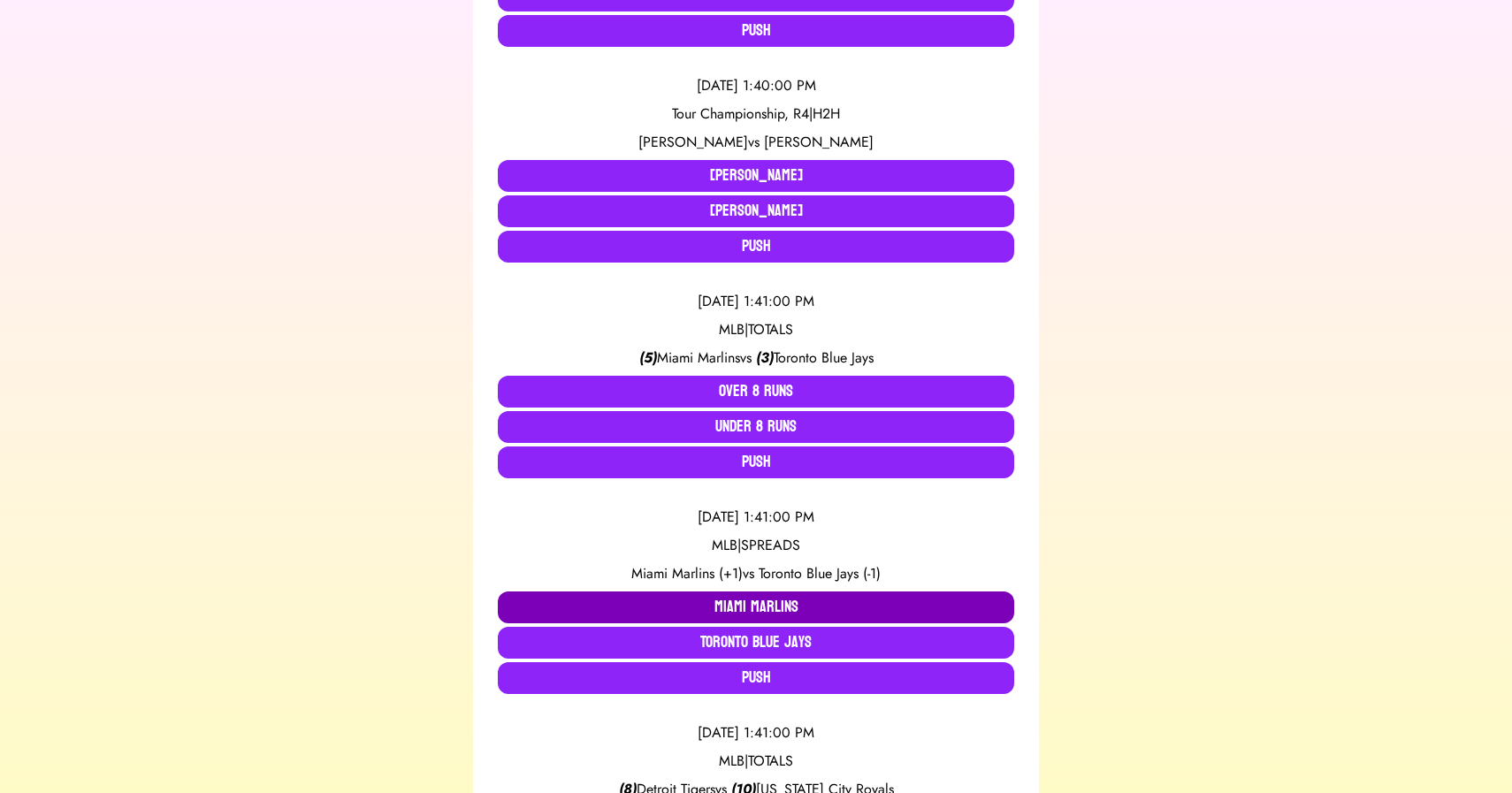
click at [723, 600] on button "Miami Marlins" at bounding box center [756, 608] width 516 height 32
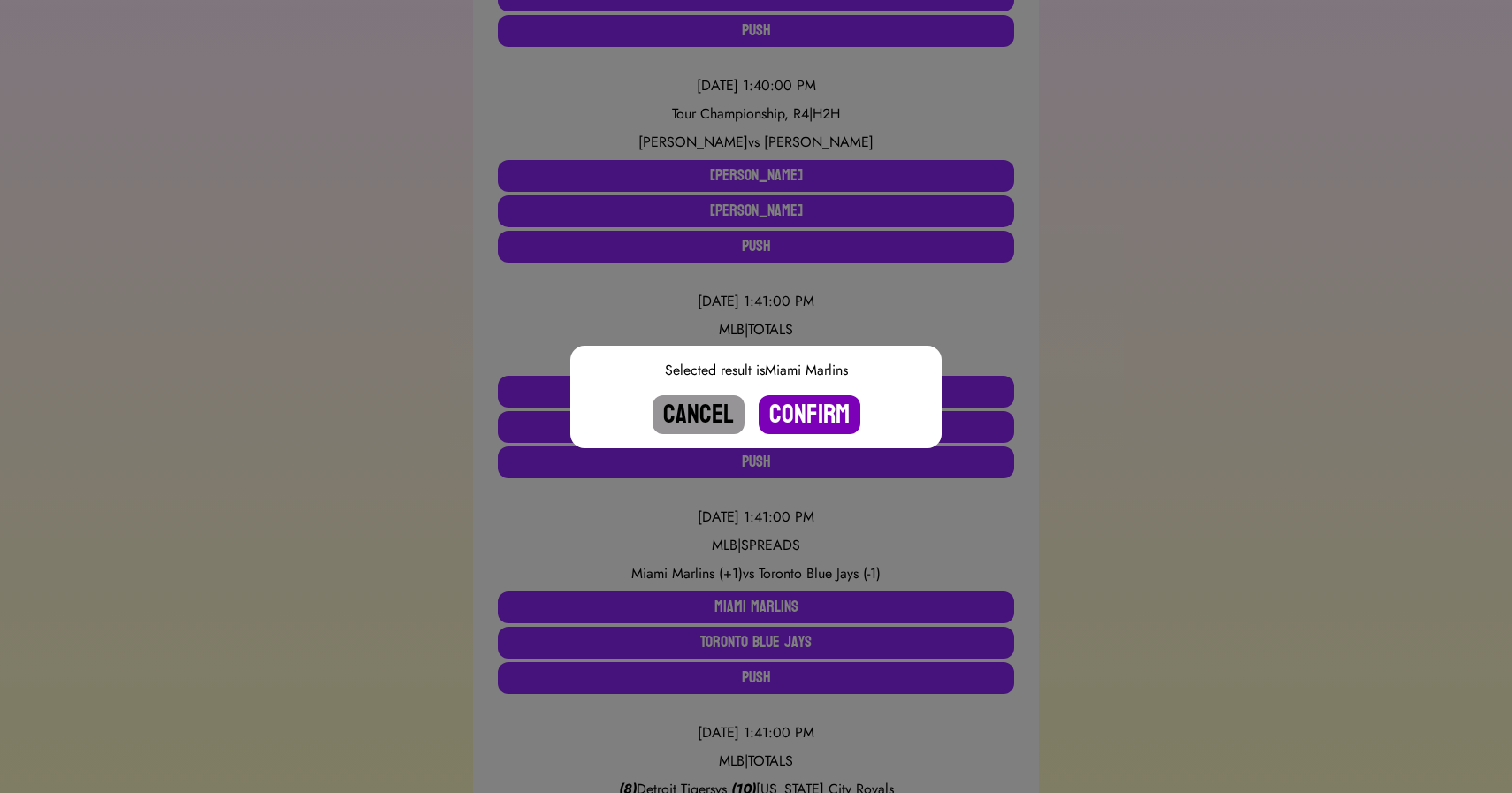
click at [793, 413] on button "Confirm" at bounding box center [810, 415] width 102 height 39
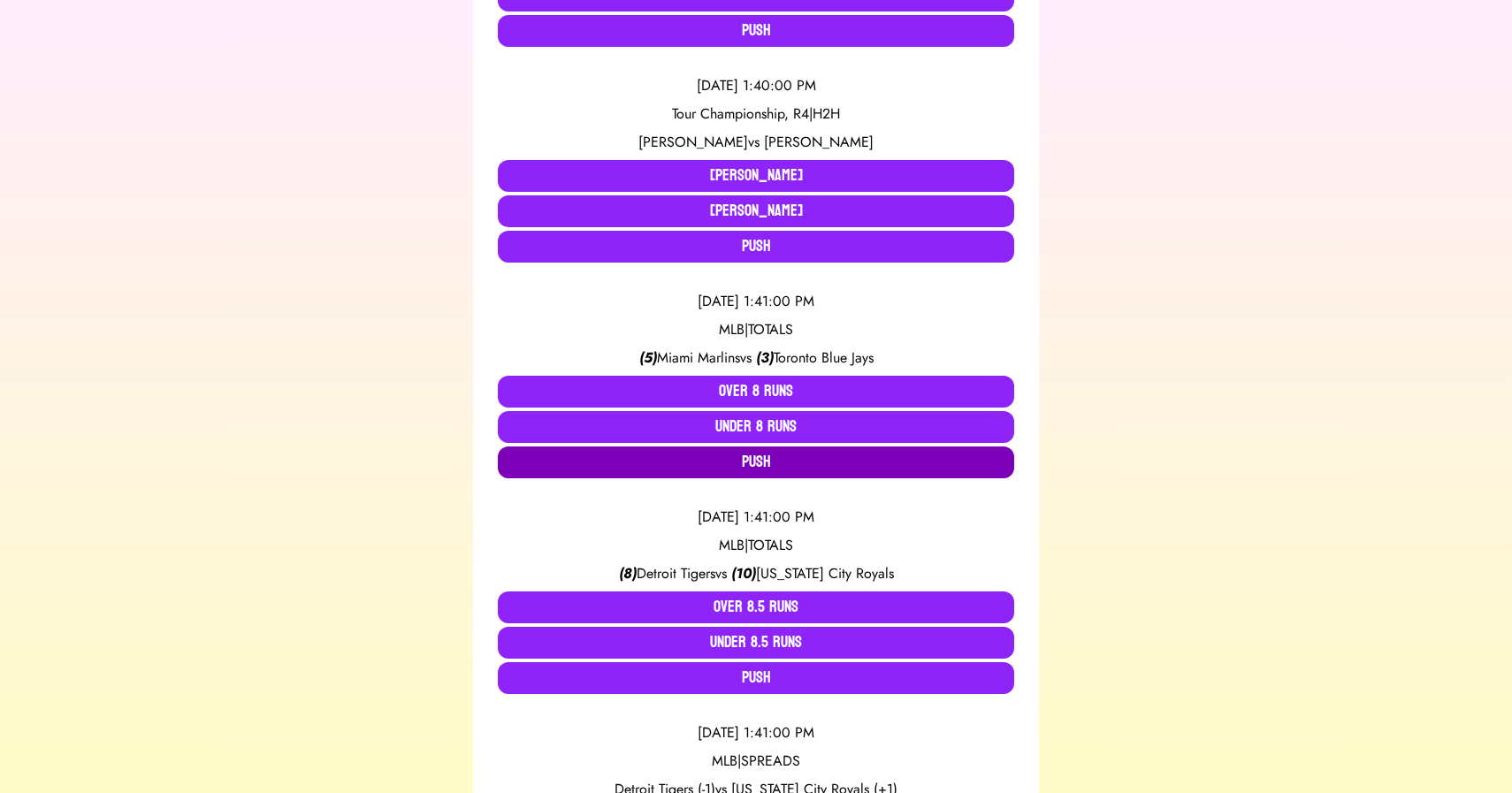
click at [752, 455] on button "Push" at bounding box center [756, 463] width 516 height 32
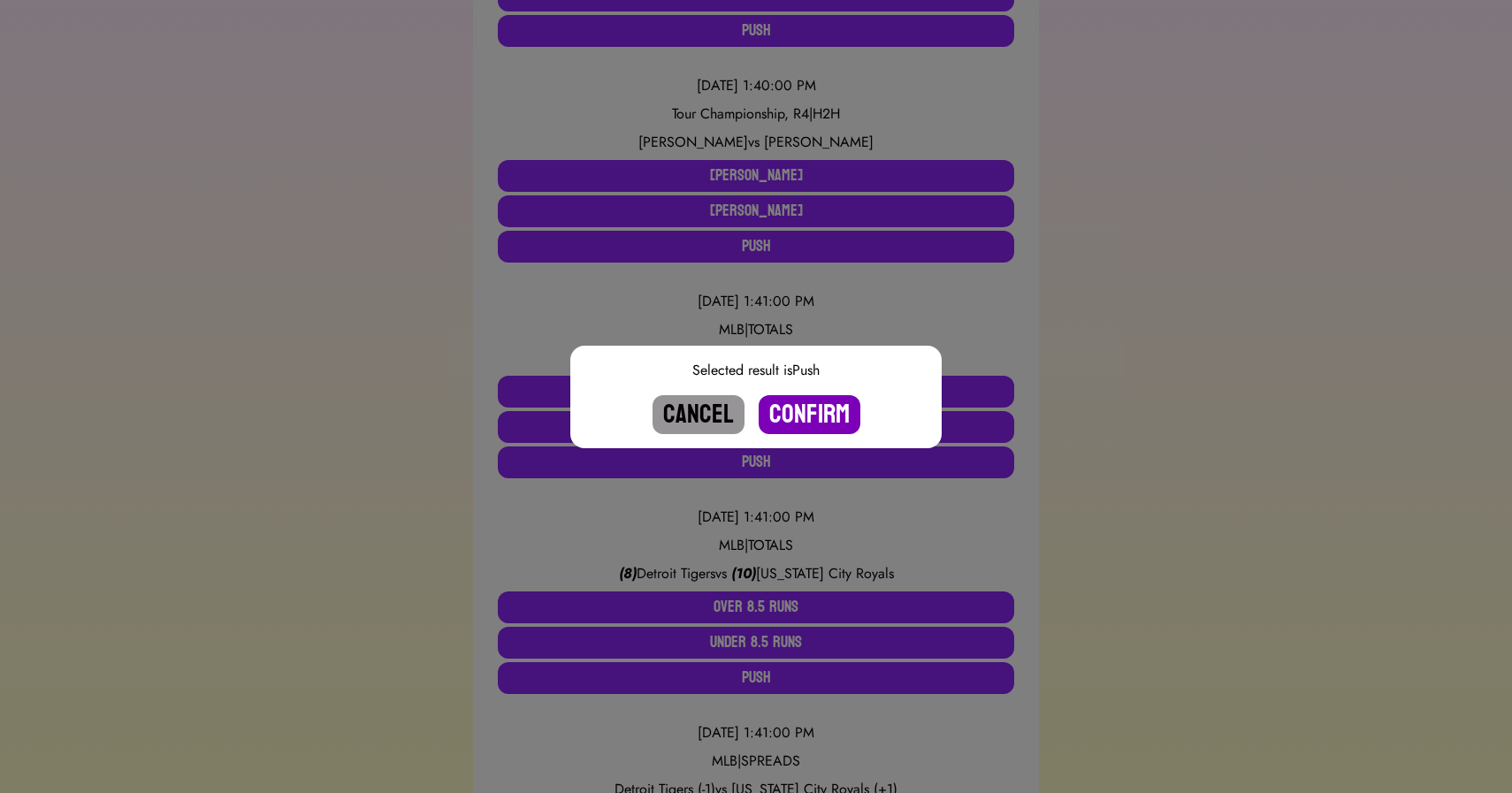
click at [805, 400] on button "Confirm" at bounding box center [810, 415] width 102 height 39
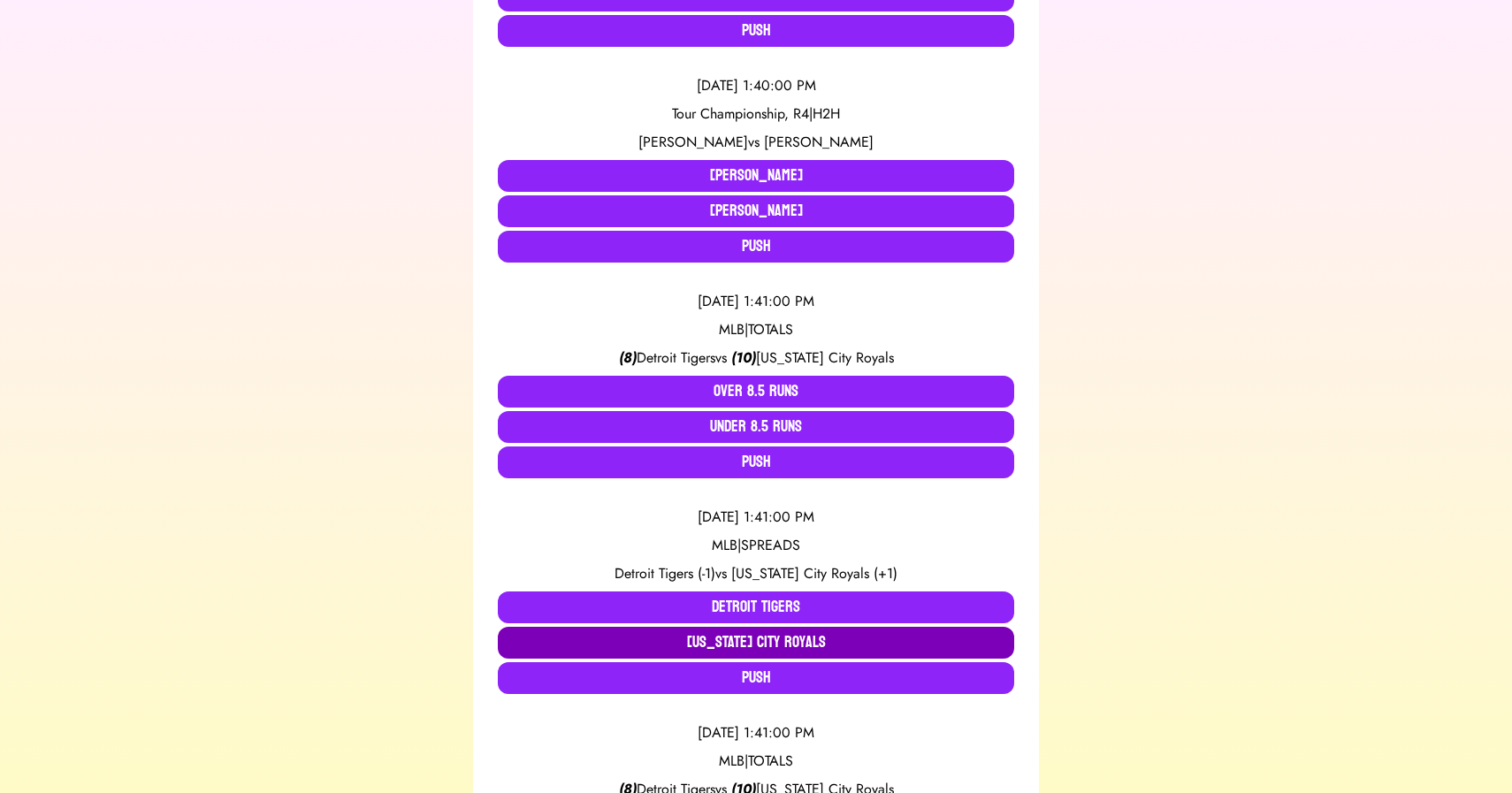
click at [762, 633] on button "[US_STATE] City Royals" at bounding box center [756, 643] width 516 height 32
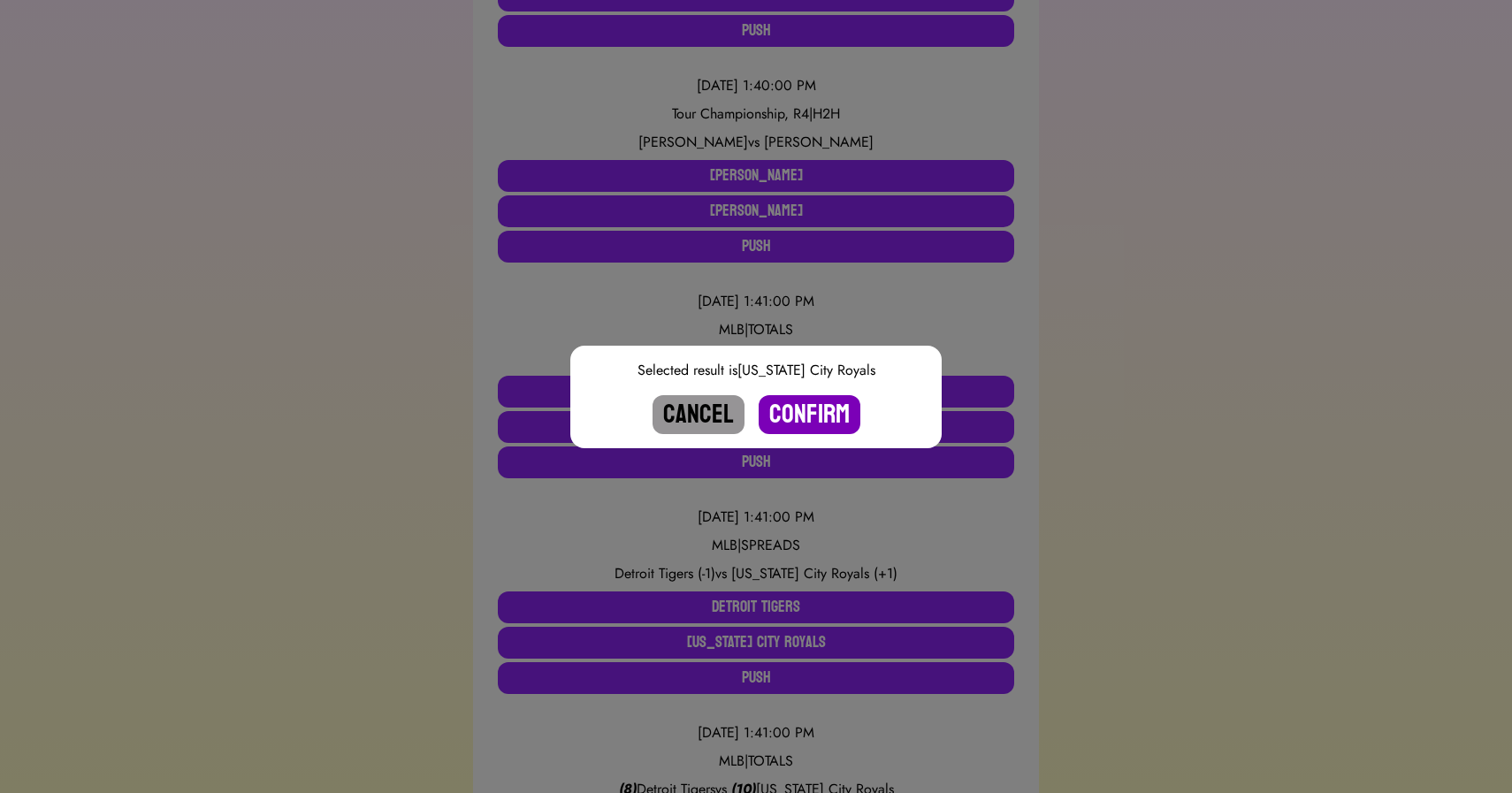
click at [797, 410] on button "Confirm" at bounding box center [810, 415] width 102 height 39
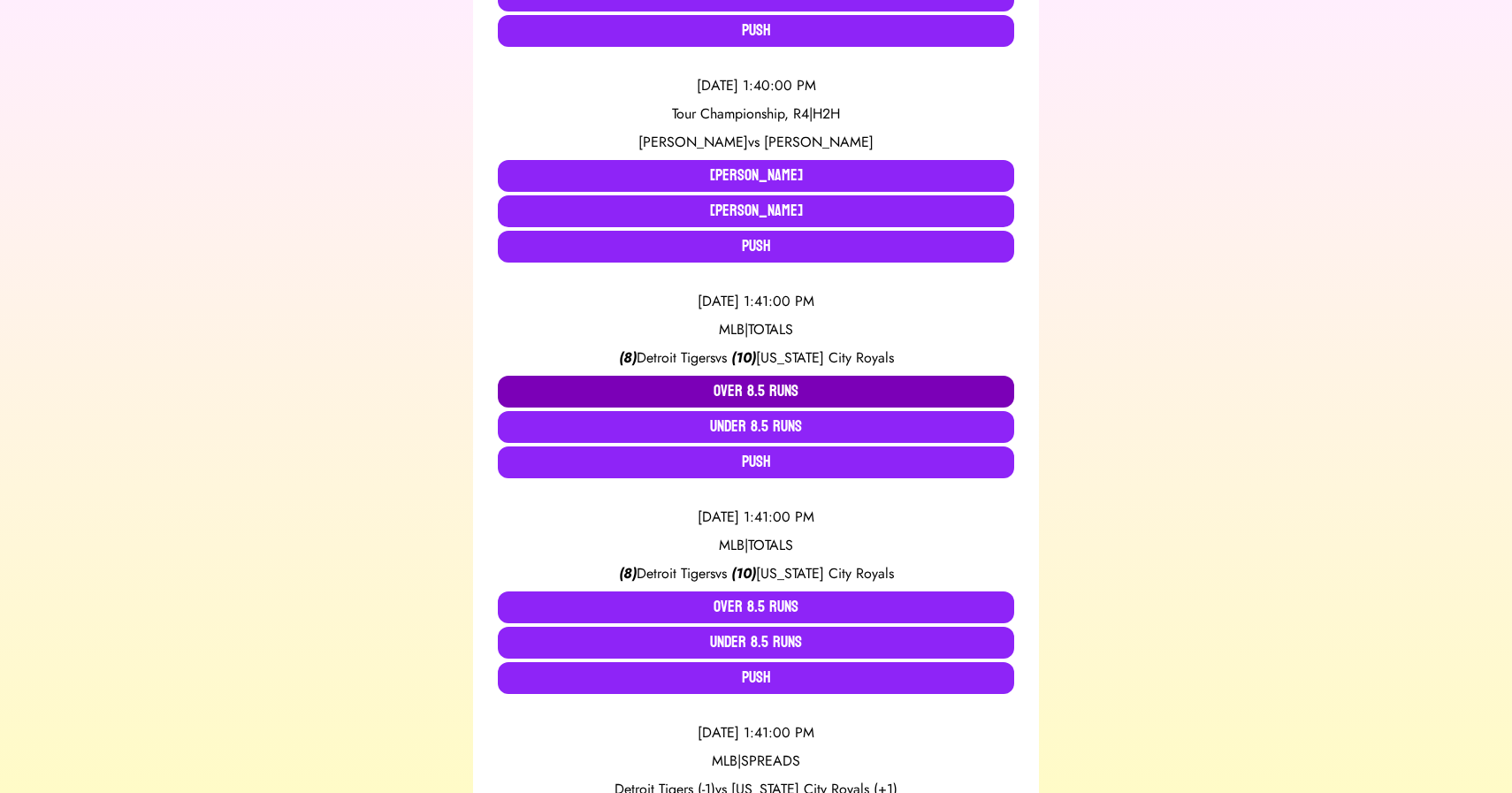
click at [729, 388] on button "Over 8.5 Runs" at bounding box center [756, 392] width 516 height 32
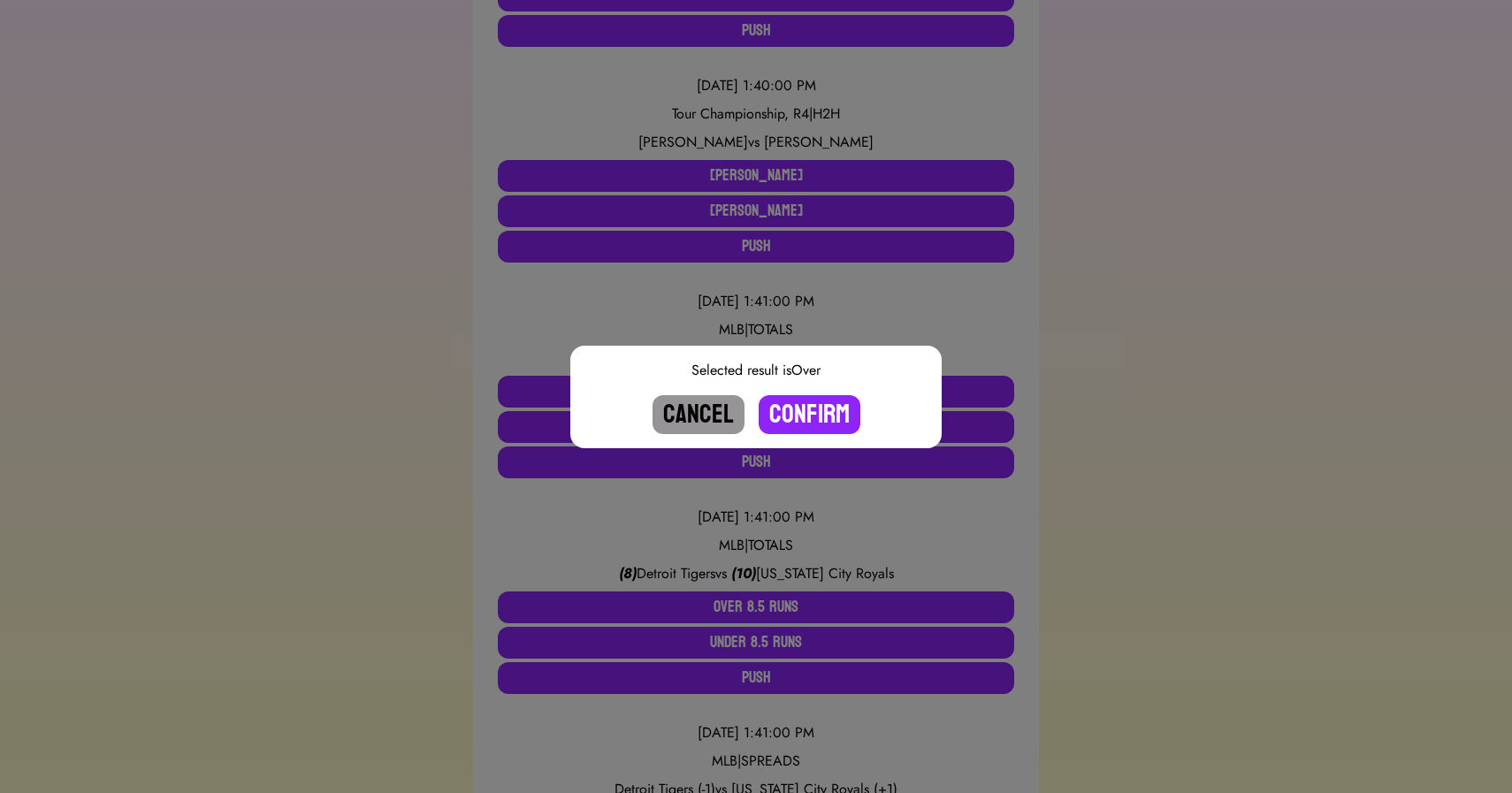
click at [715, 418] on button "Cancel" at bounding box center [698, 415] width 92 height 39
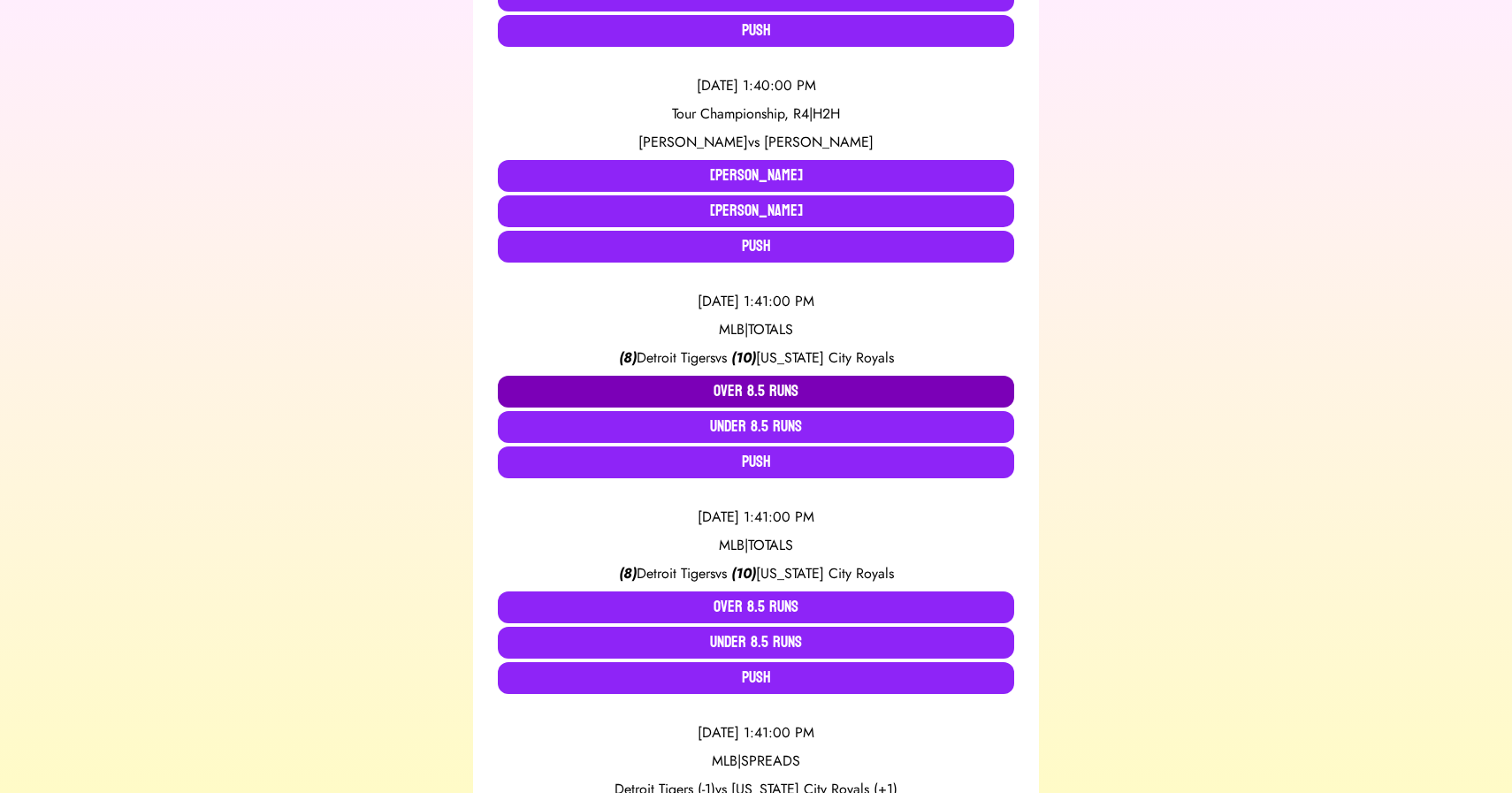
click at [779, 384] on button "Over 8.5 Runs" at bounding box center [756, 392] width 516 height 32
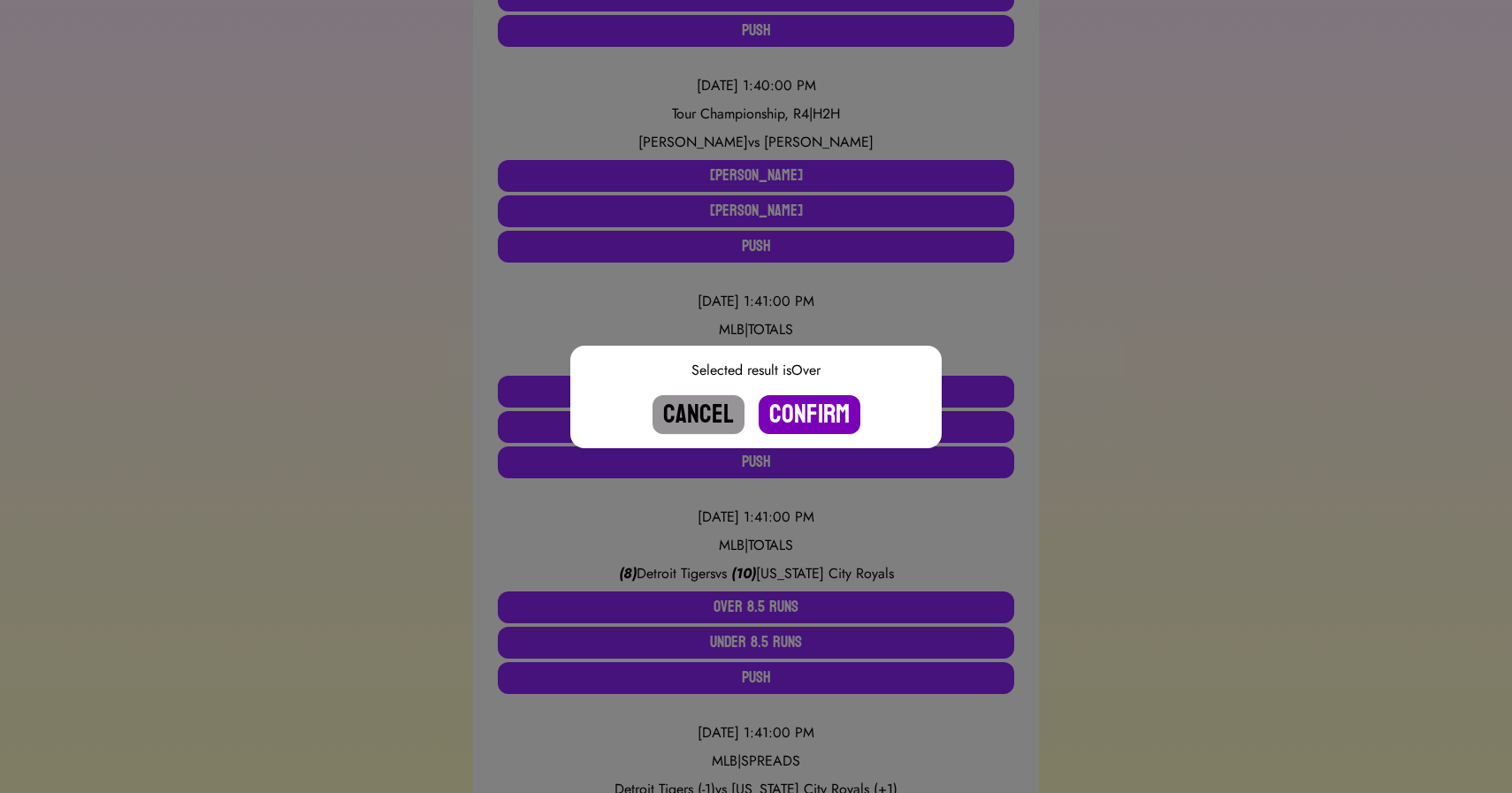
click at [810, 413] on button "Confirm" at bounding box center [810, 415] width 102 height 39
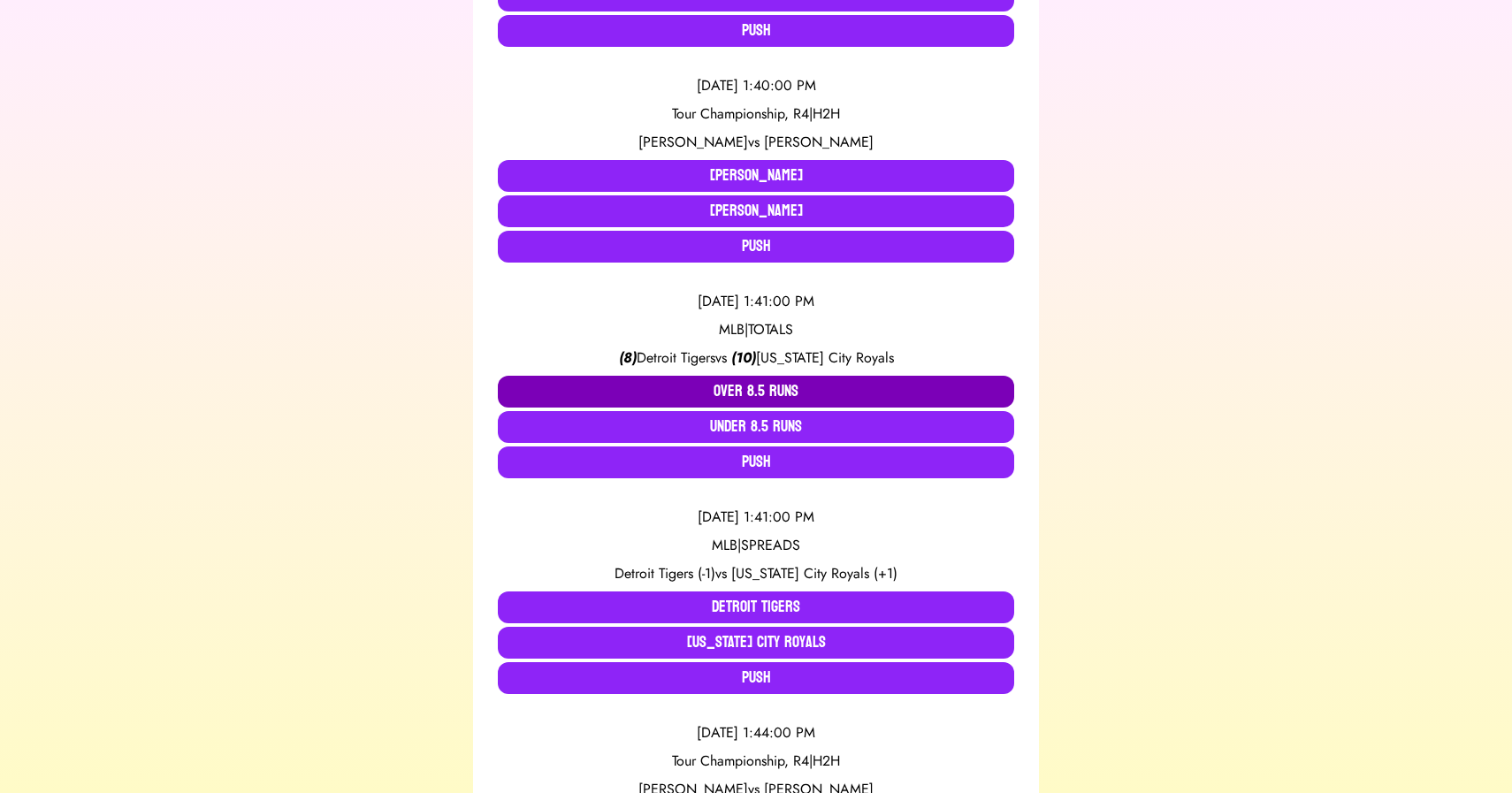
click at [766, 393] on button "Over 8.5 Runs" at bounding box center [756, 392] width 516 height 32
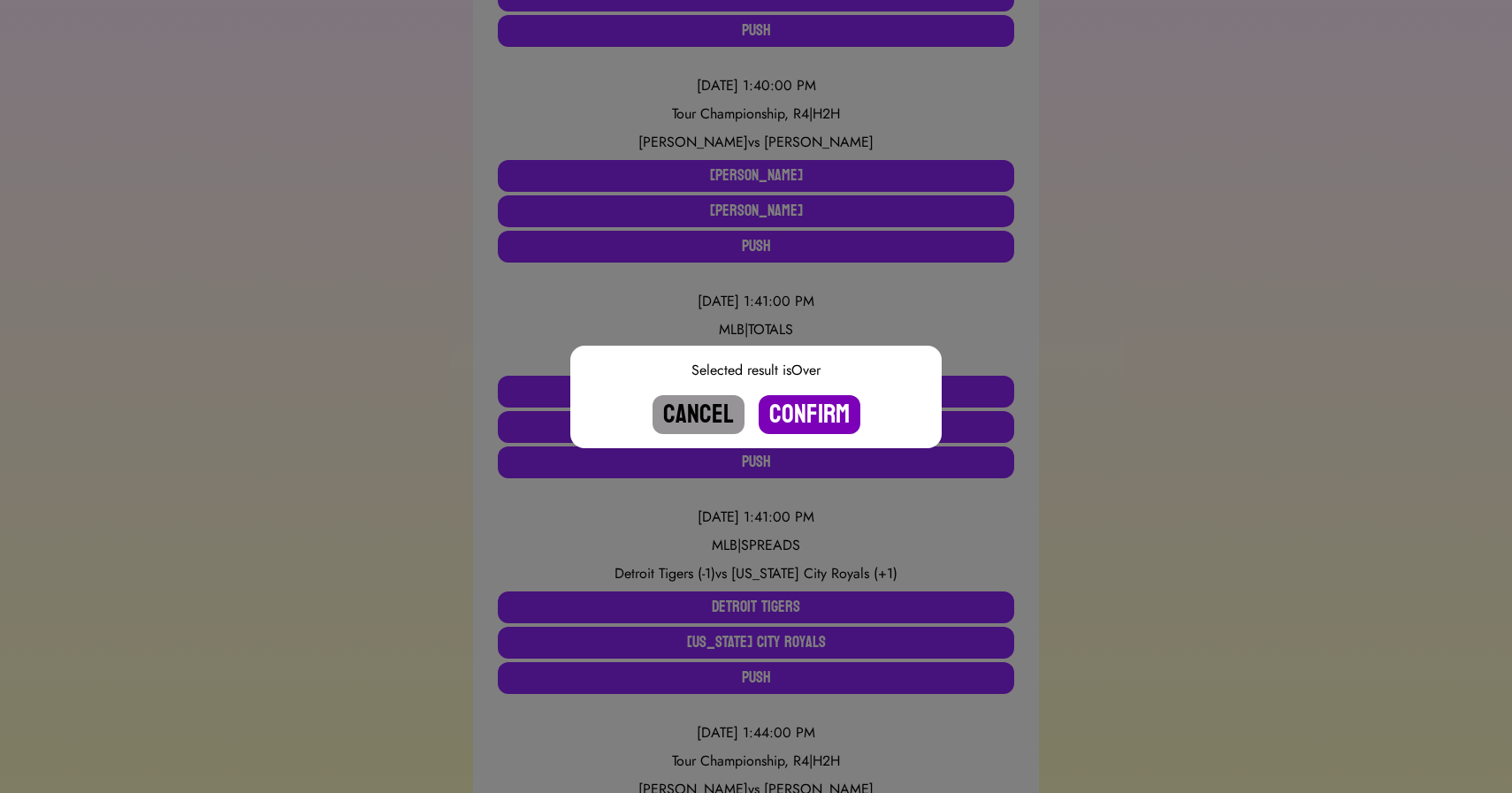
click at [787, 410] on button "Confirm" at bounding box center [810, 415] width 102 height 39
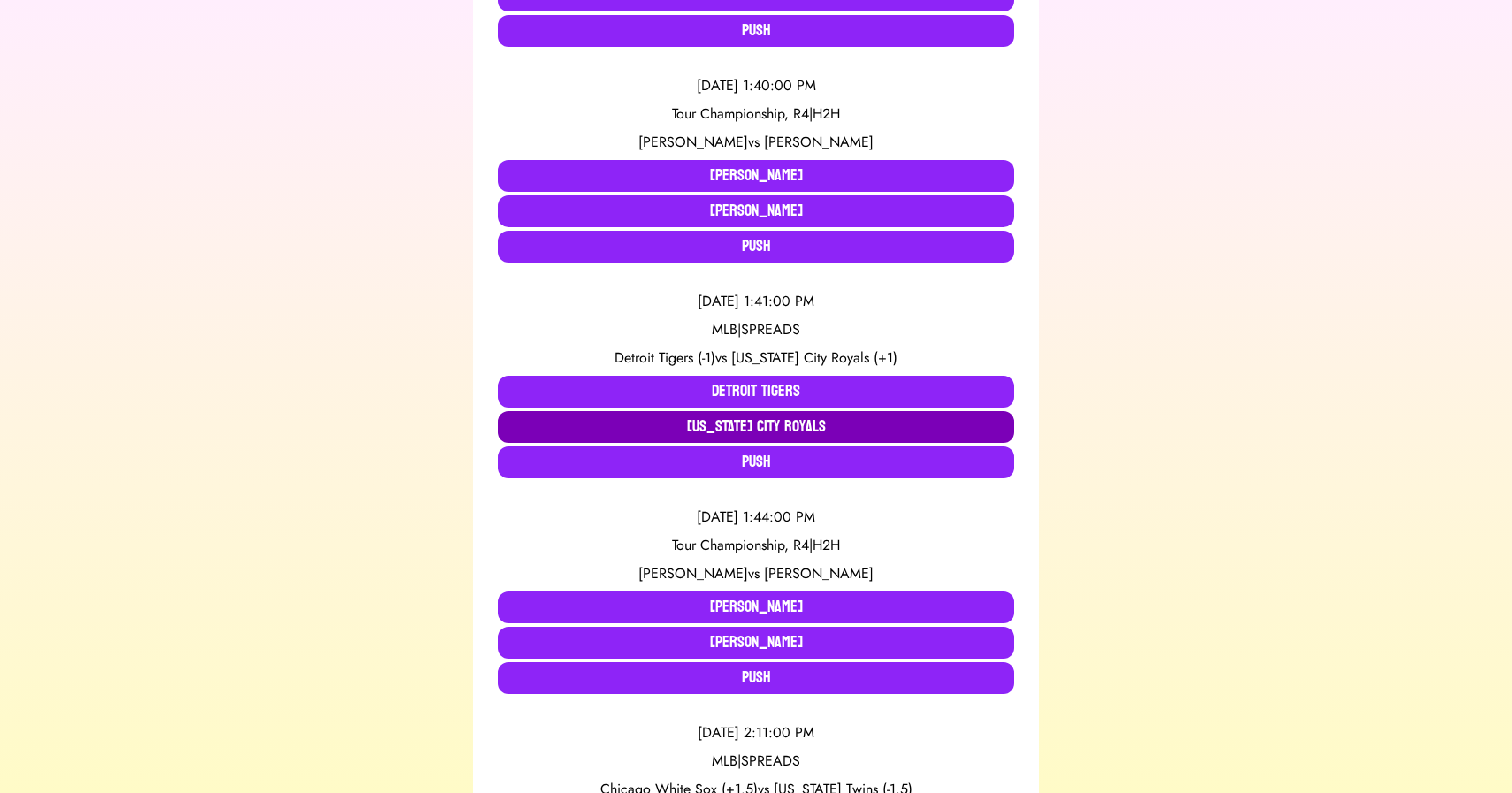
click at [775, 429] on button "[US_STATE] City Royals" at bounding box center [756, 428] width 516 height 32
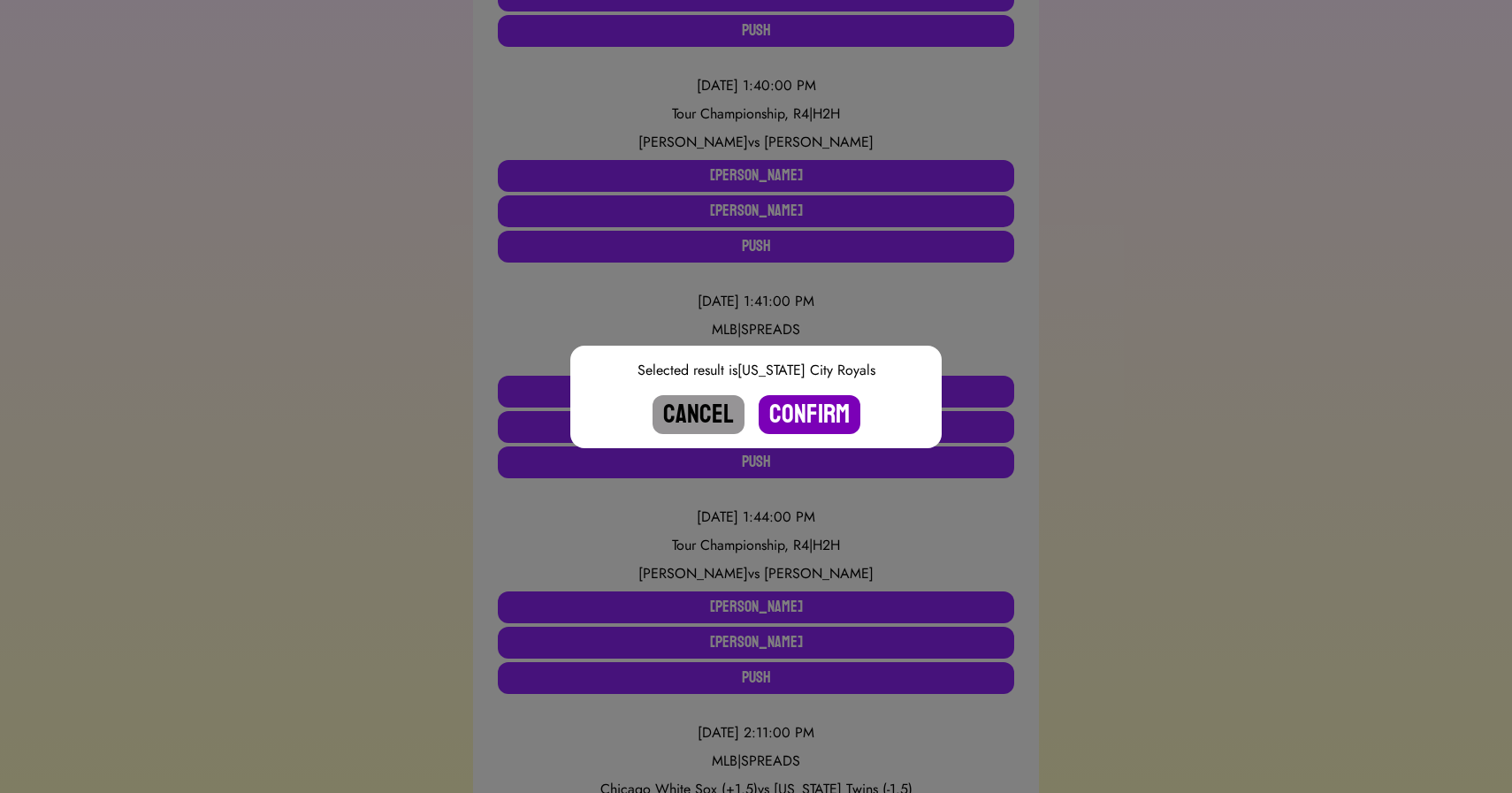
click at [801, 422] on button "Confirm" at bounding box center [810, 415] width 102 height 39
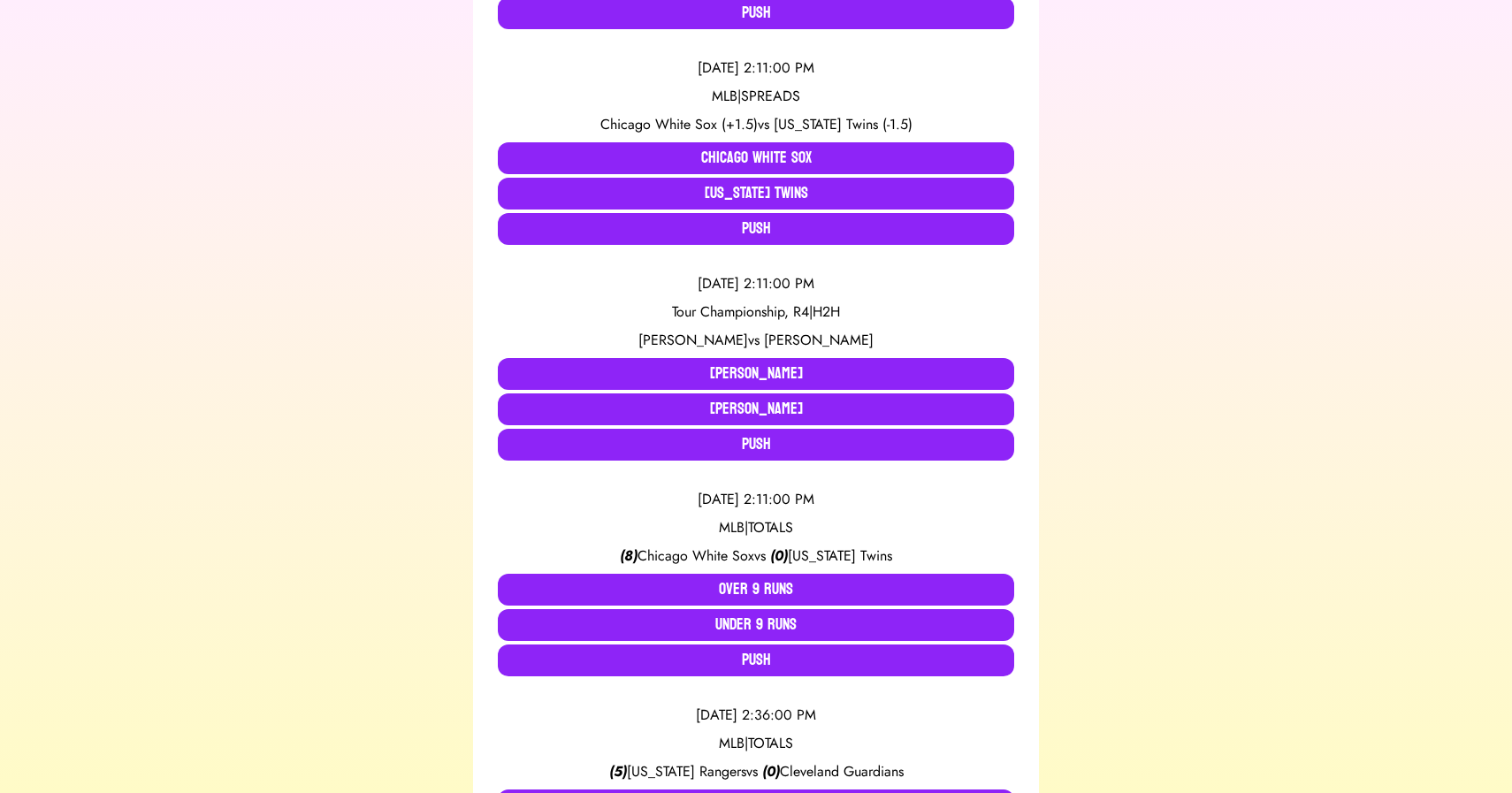
scroll to position [1246, 0]
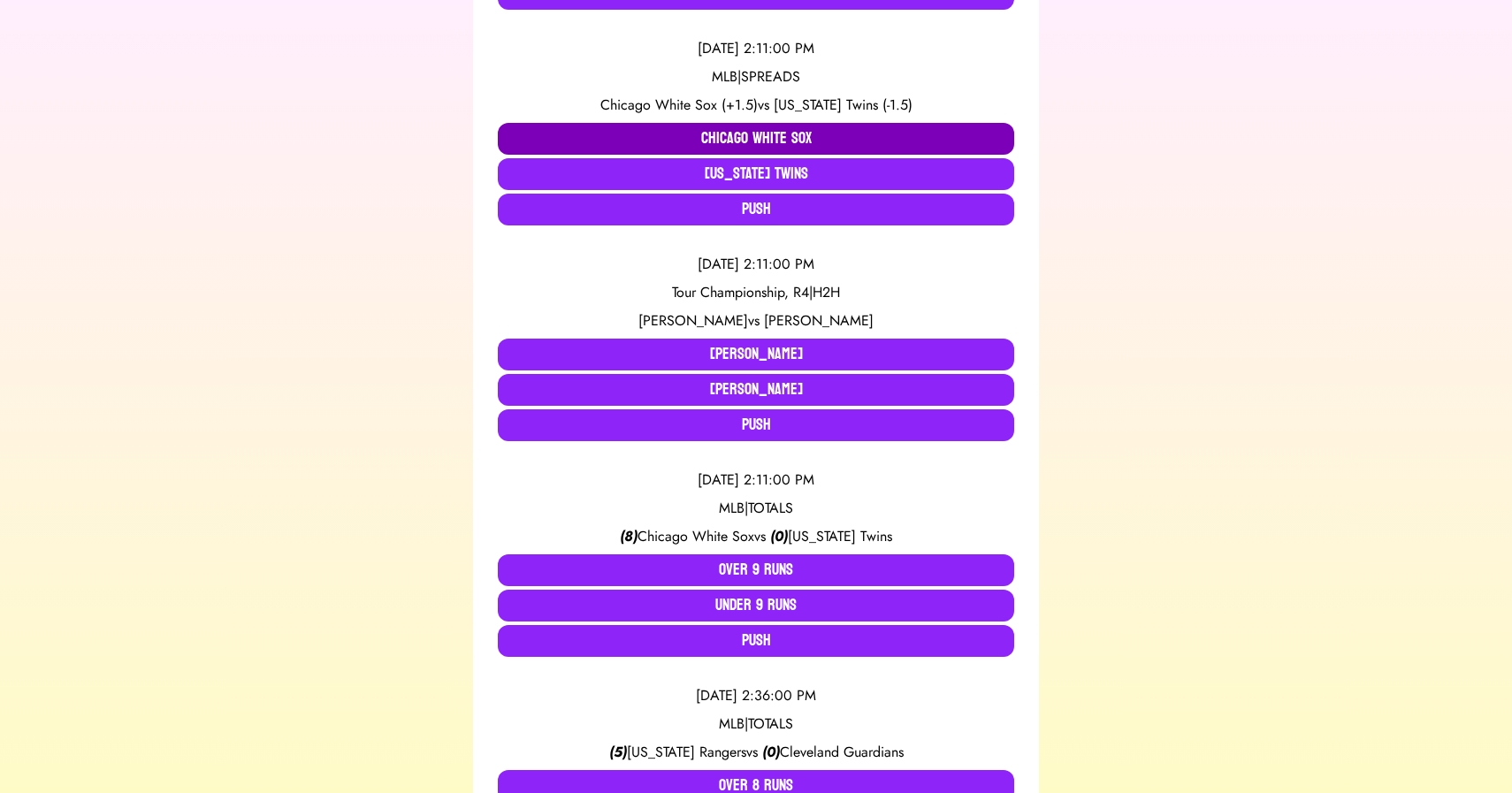
click at [705, 132] on button "Chicago White Sox" at bounding box center [756, 139] width 516 height 32
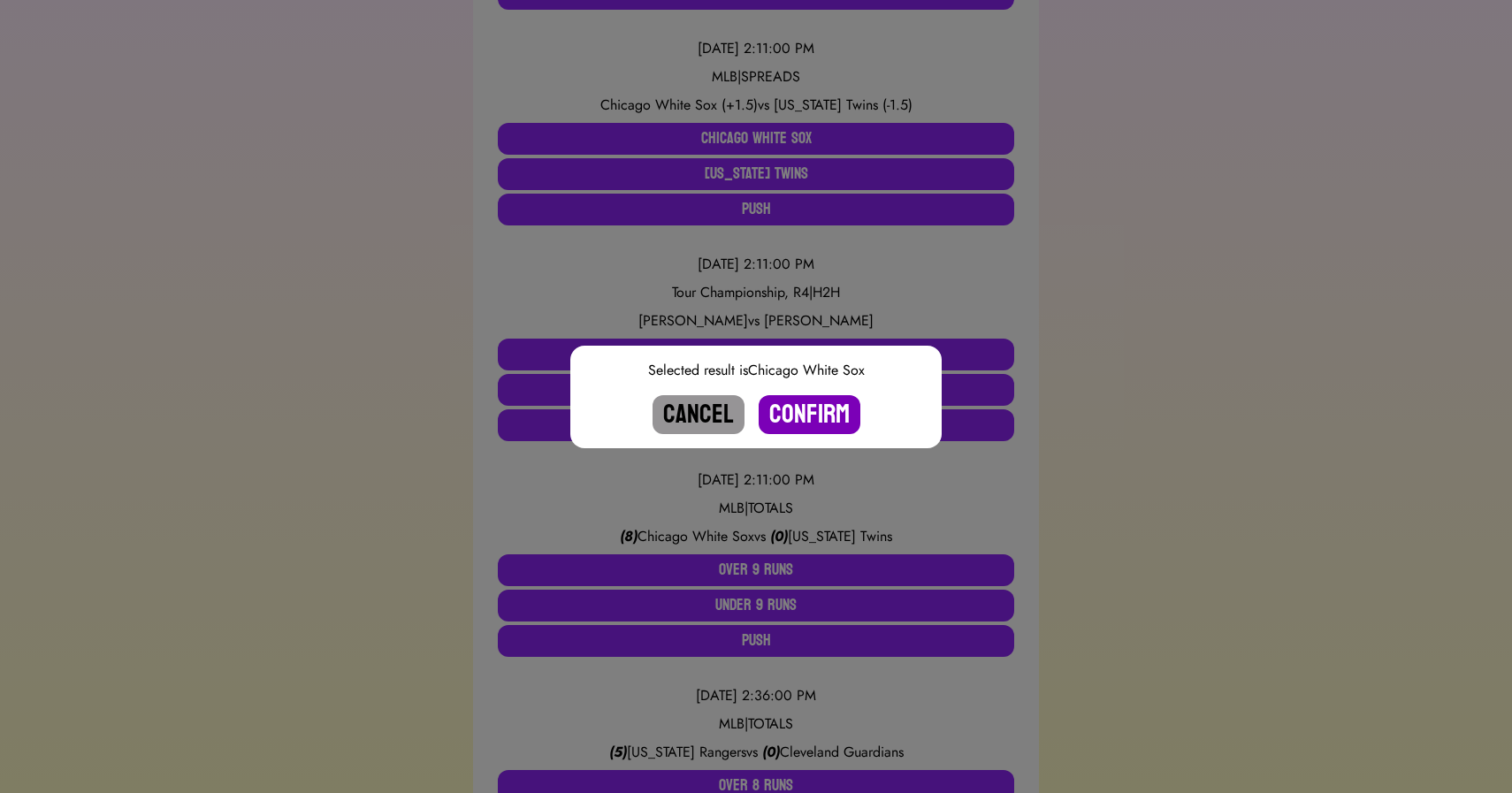
click at [796, 411] on button "Confirm" at bounding box center [810, 415] width 102 height 39
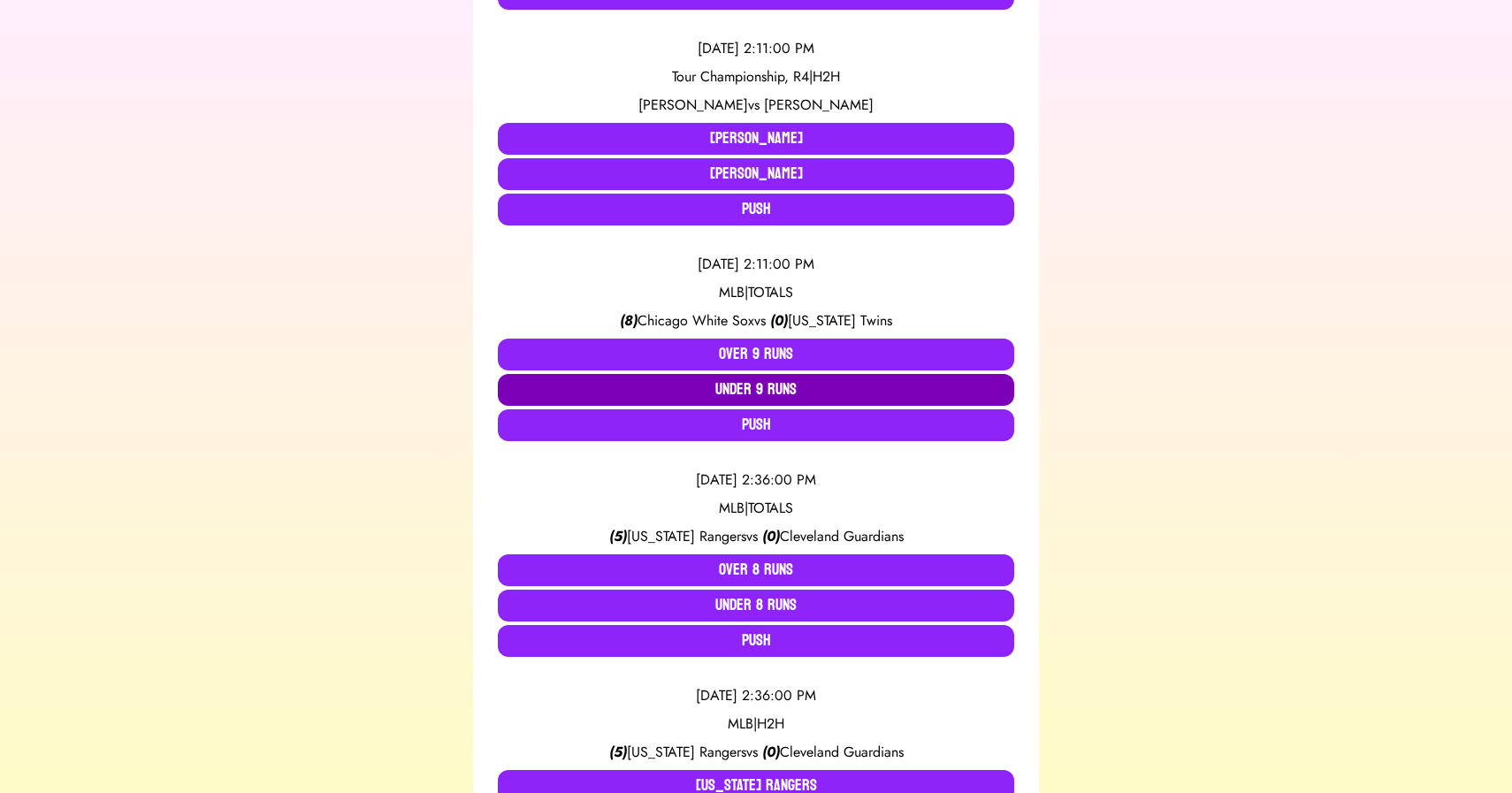
click at [751, 388] on button "Under 9 Runs" at bounding box center [756, 390] width 516 height 32
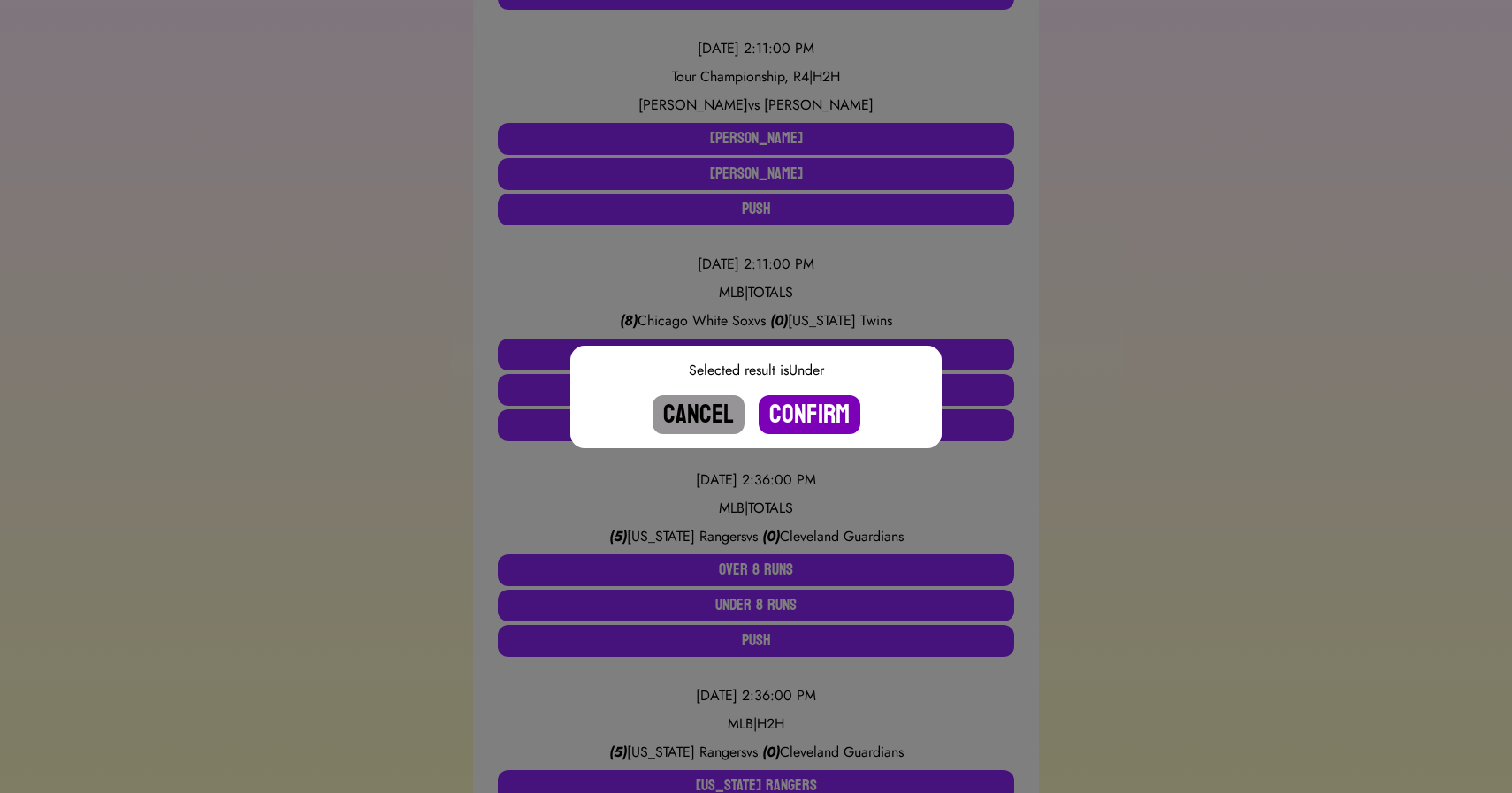
click at [807, 421] on button "Confirm" at bounding box center [810, 415] width 102 height 39
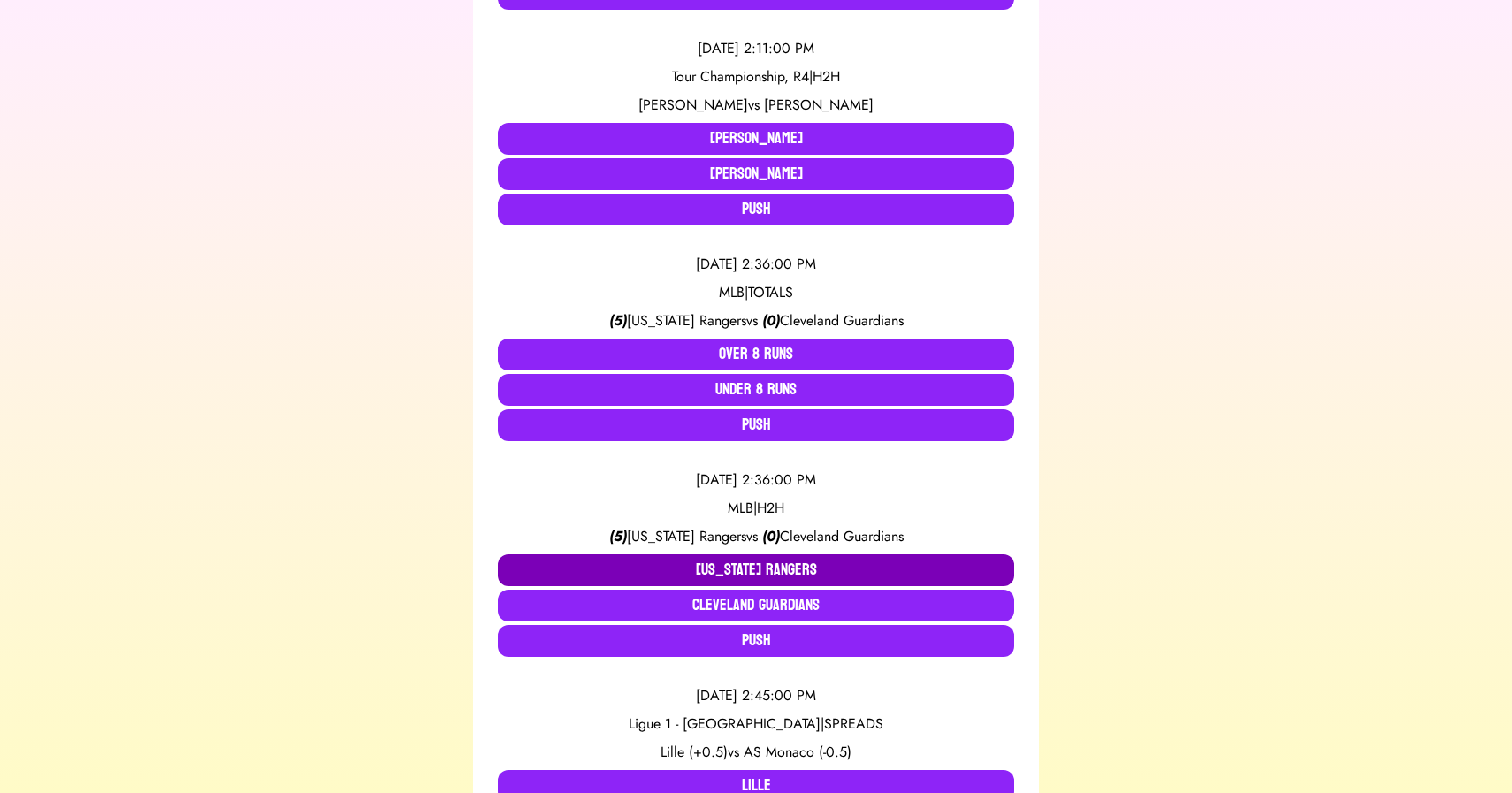
click at [721, 564] on button "[US_STATE] Rangers" at bounding box center [756, 571] width 516 height 32
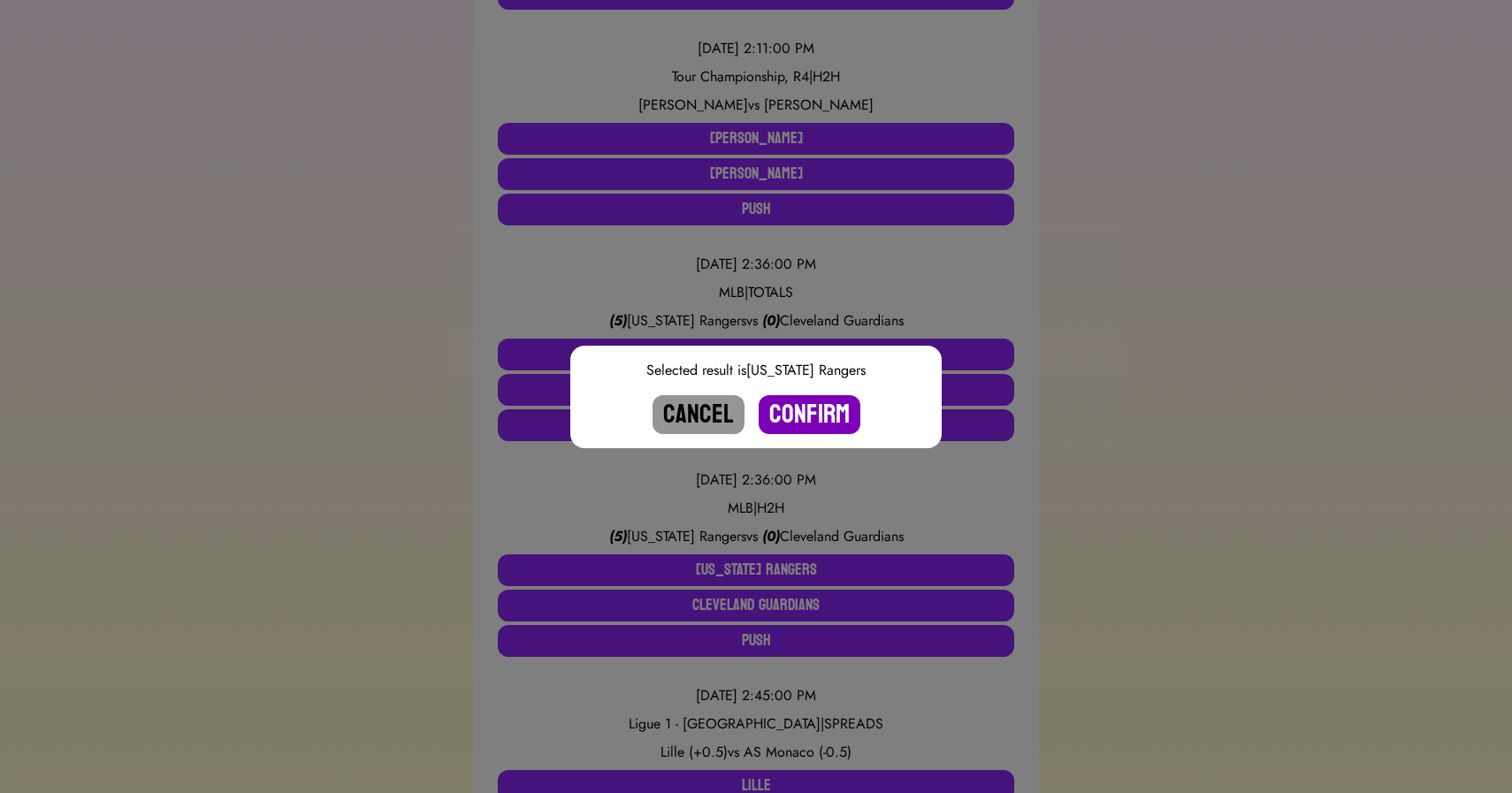
click at [794, 417] on button "Confirm" at bounding box center [810, 415] width 102 height 39
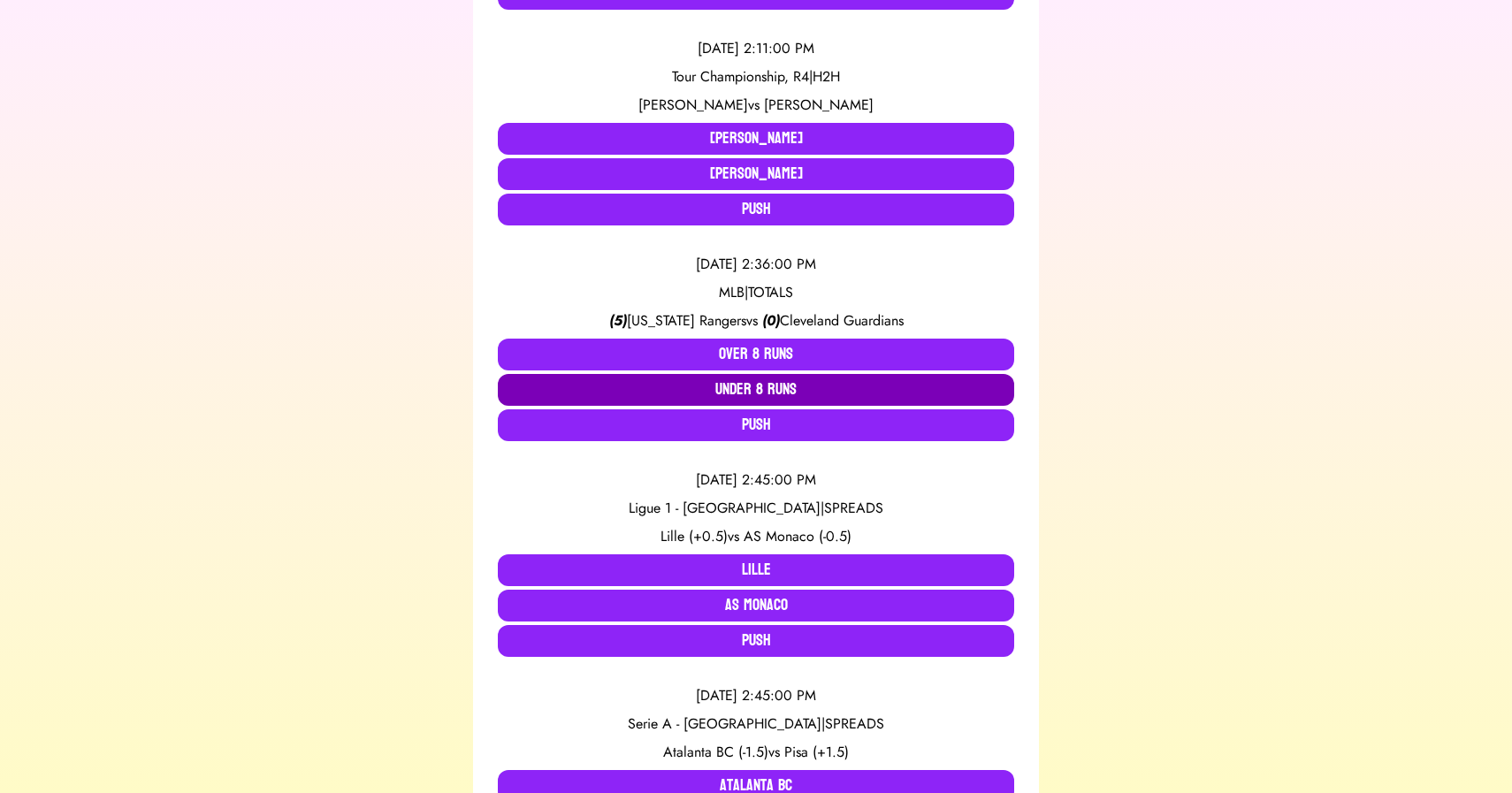
click at [757, 391] on button "Under 8 Runs" at bounding box center [756, 390] width 516 height 32
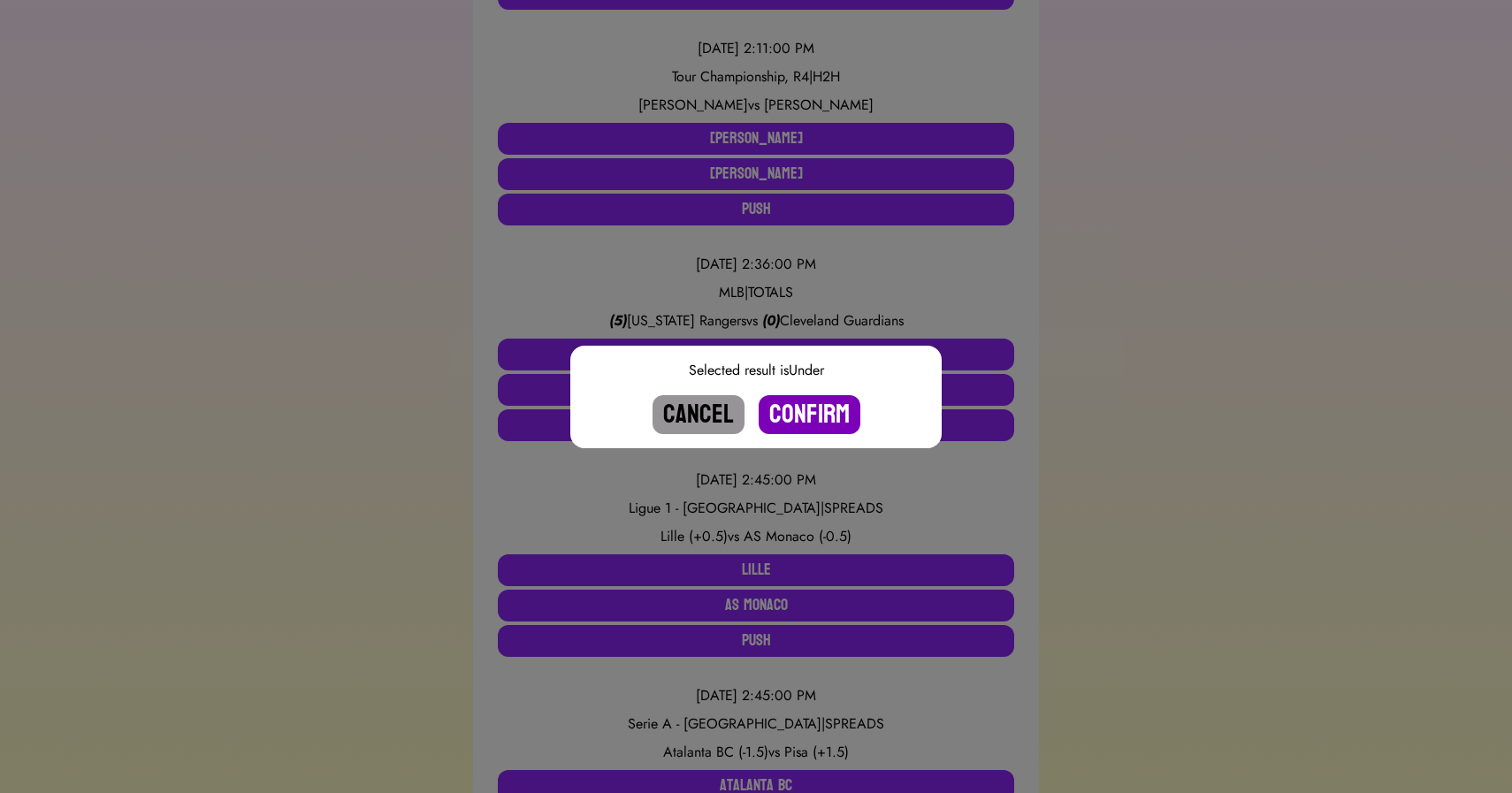
click at [799, 414] on button "Confirm" at bounding box center [810, 415] width 102 height 39
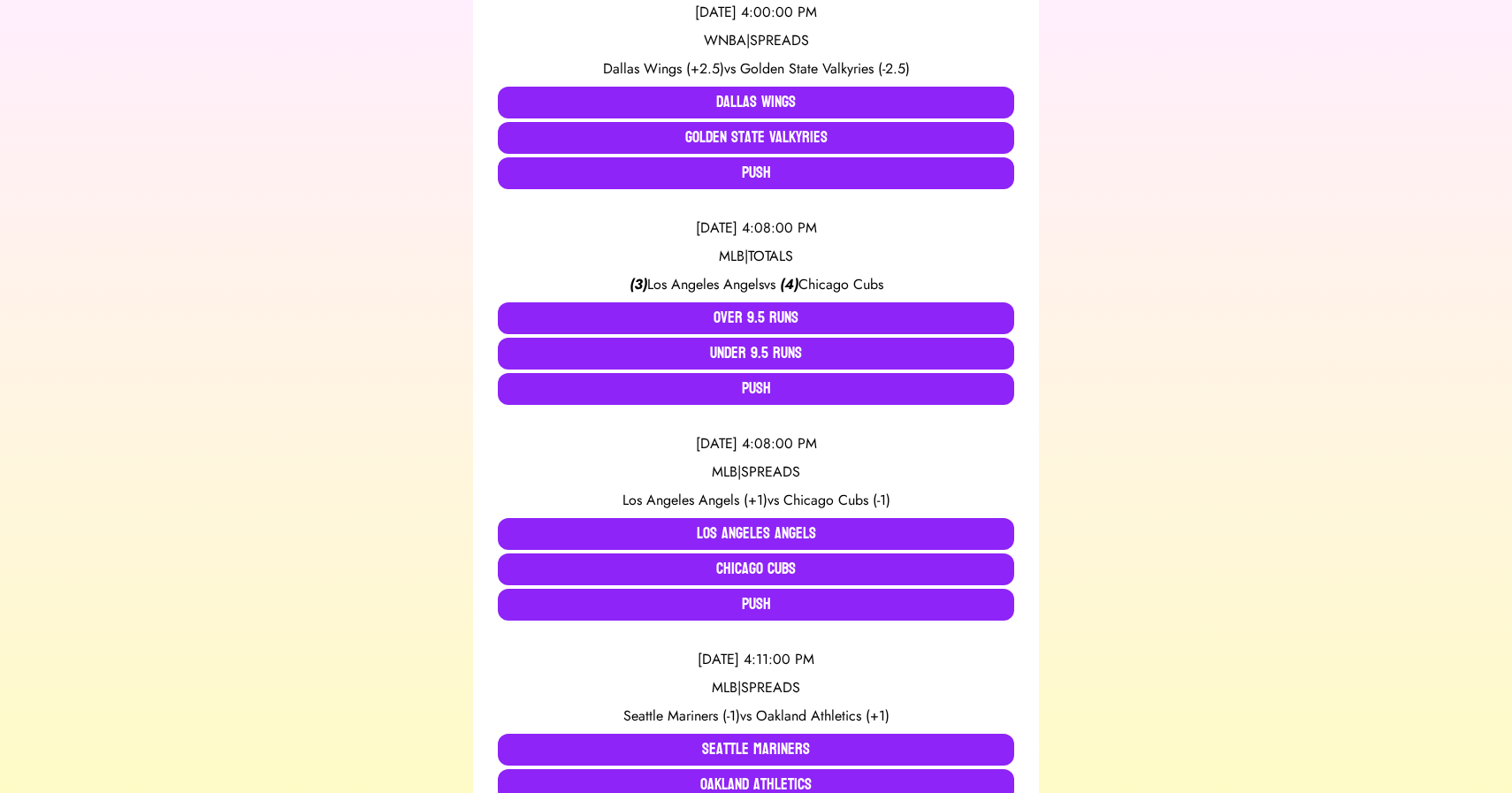
scroll to position [2586, 0]
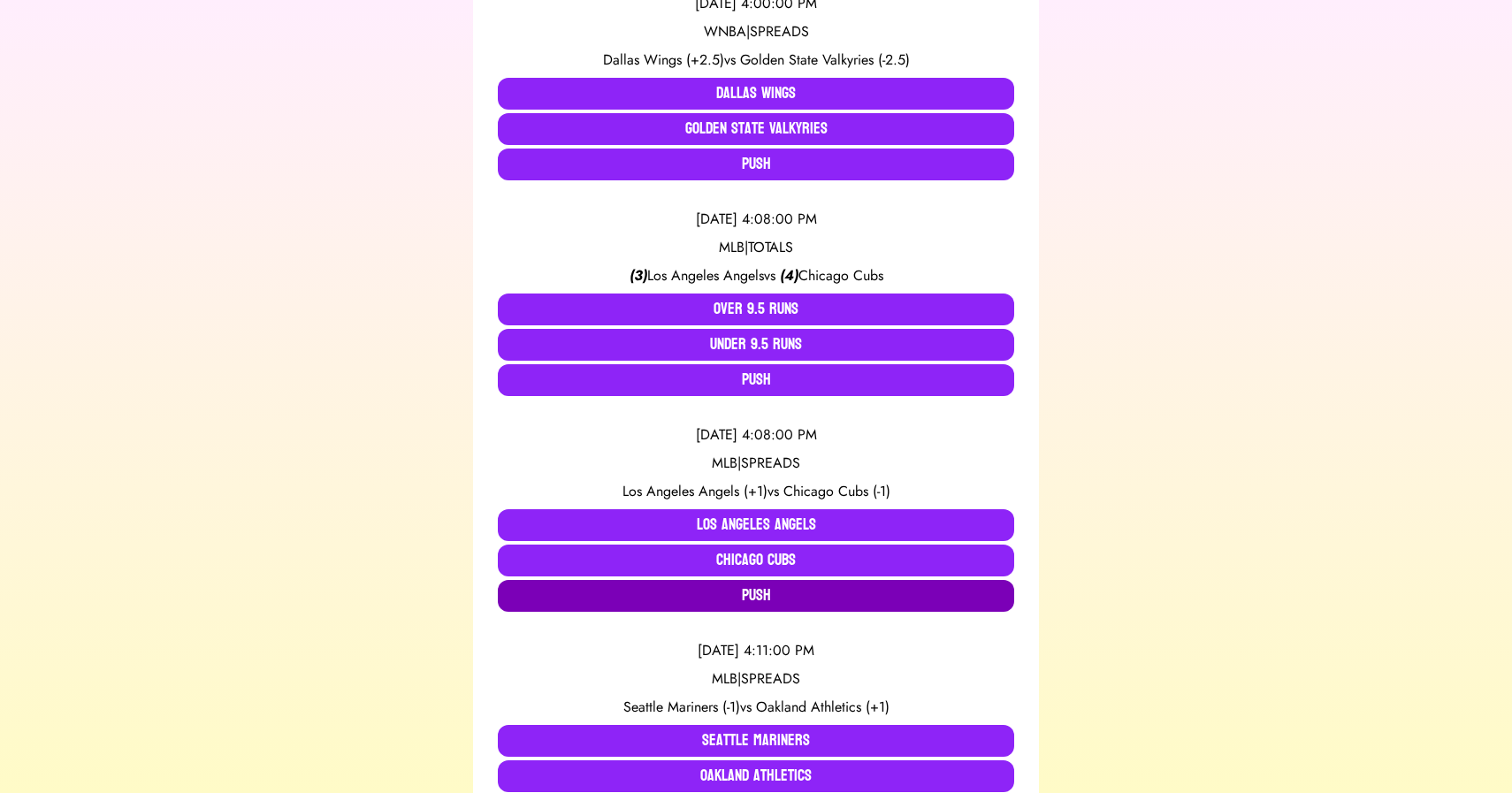
click at [749, 599] on button "Push" at bounding box center [756, 597] width 516 height 32
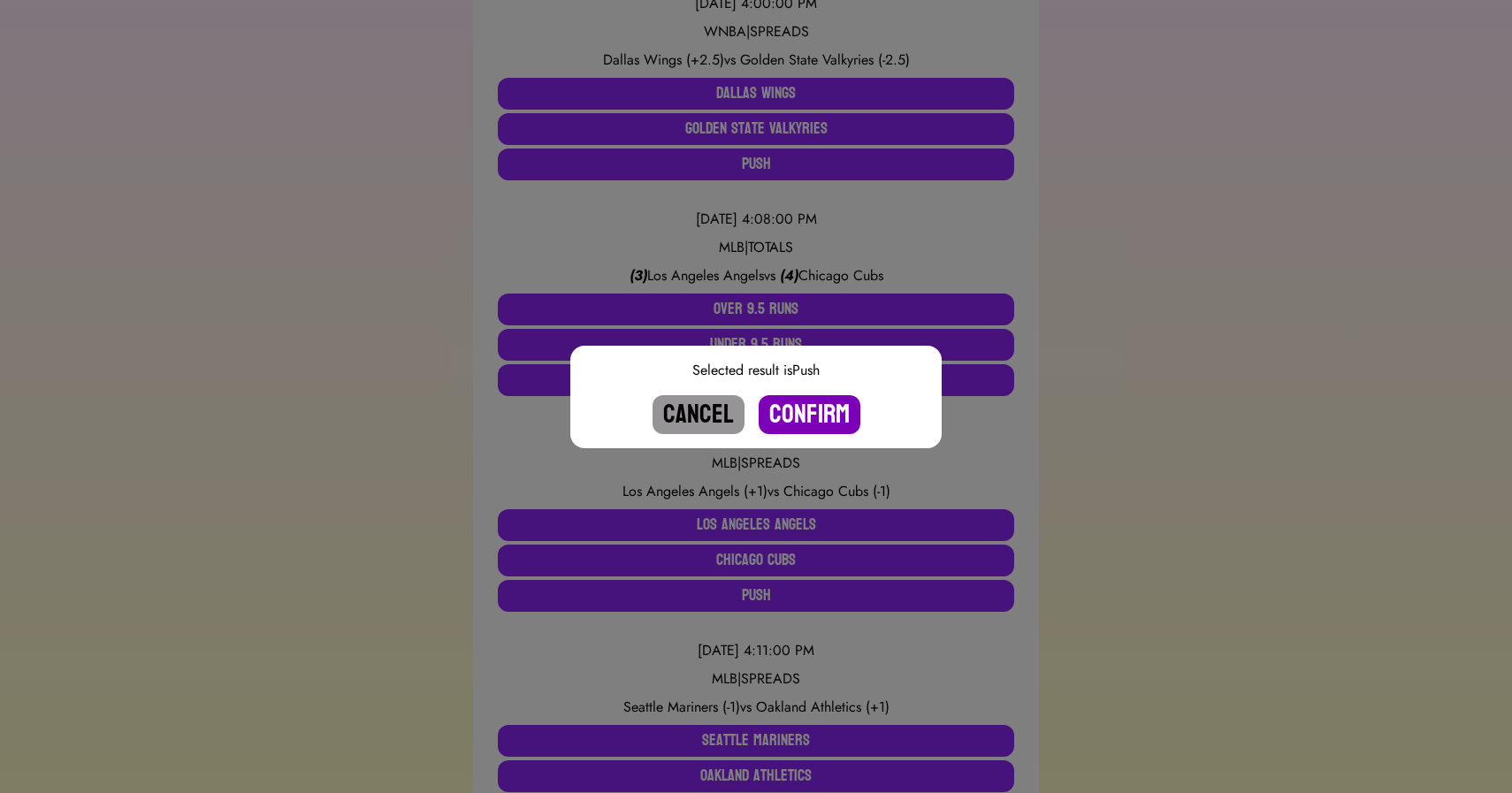
click at [804, 417] on button "Confirm" at bounding box center [810, 415] width 102 height 39
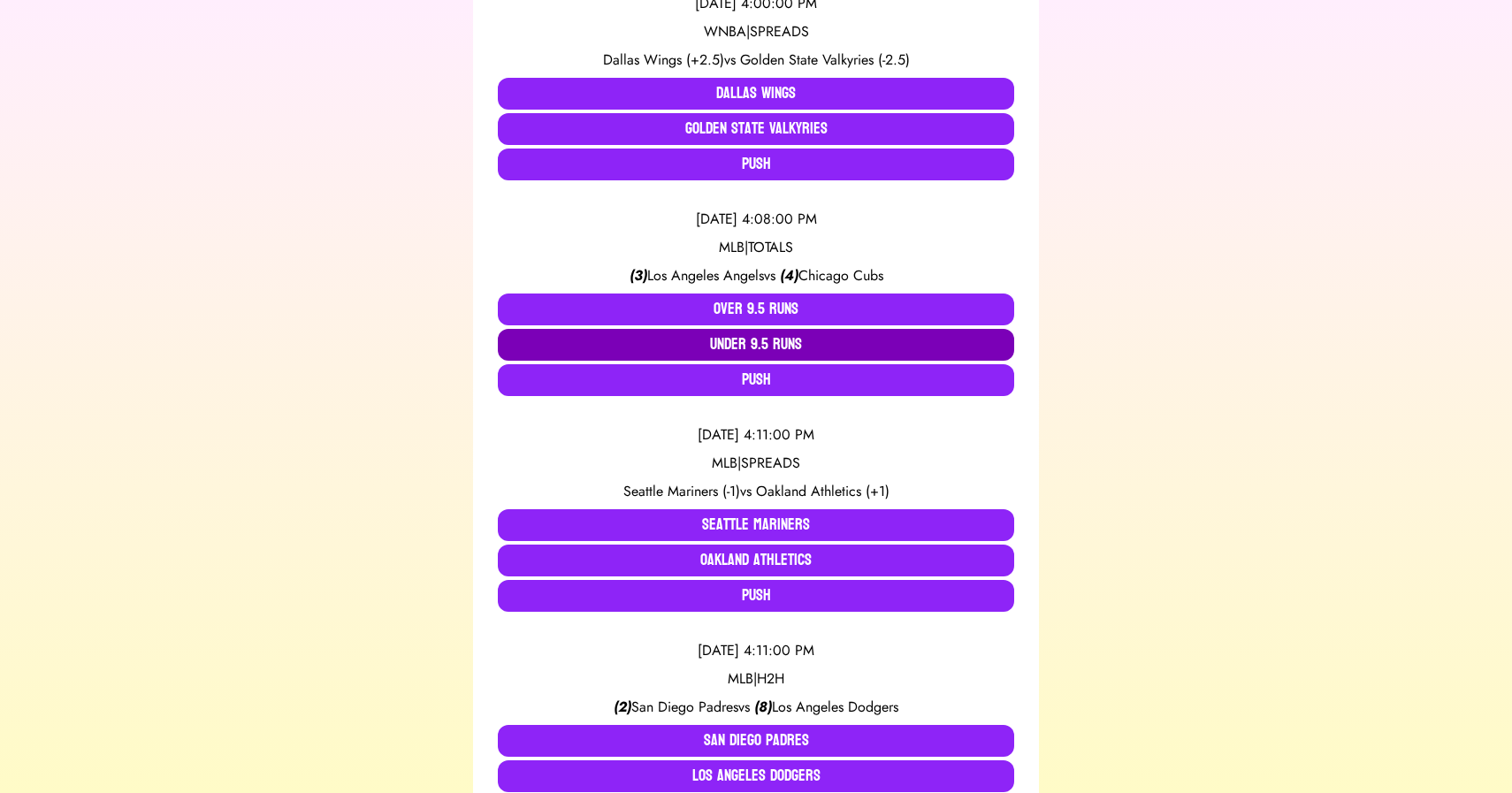
click at [764, 348] on button "Under 9.5 Runs" at bounding box center [756, 345] width 516 height 32
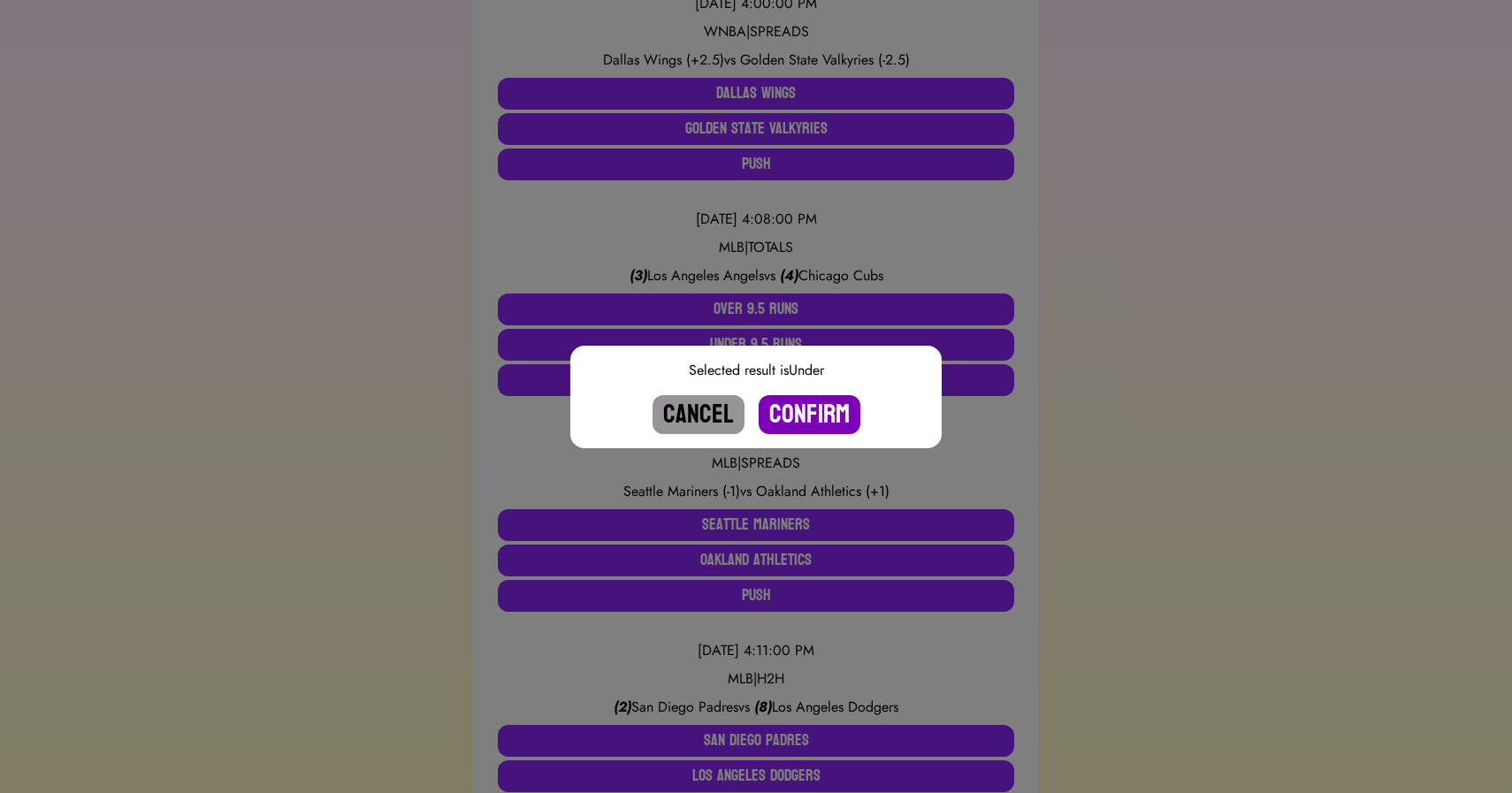
click at [797, 412] on button "Confirm" at bounding box center [810, 415] width 102 height 39
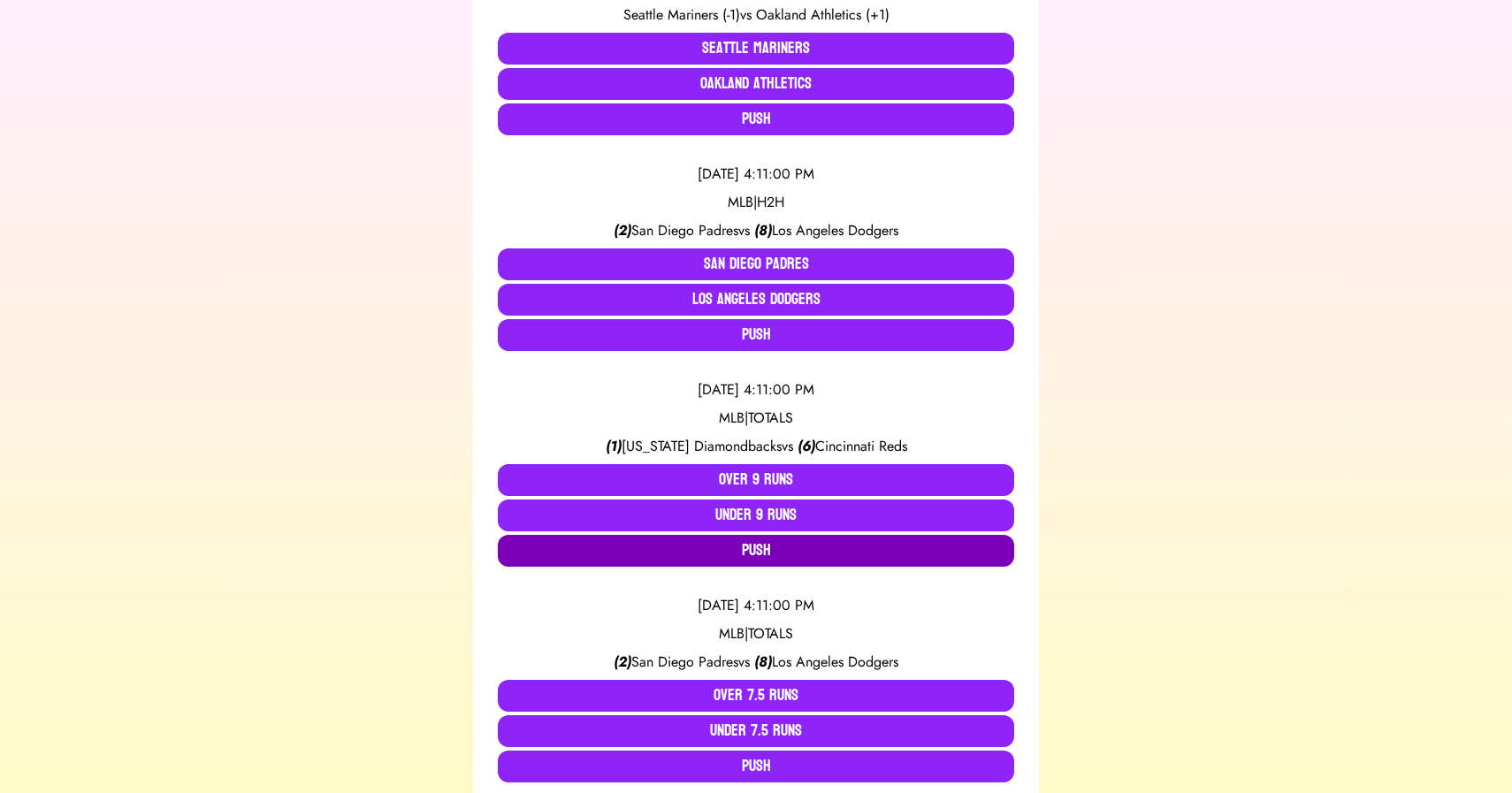
scroll to position [2854, 0]
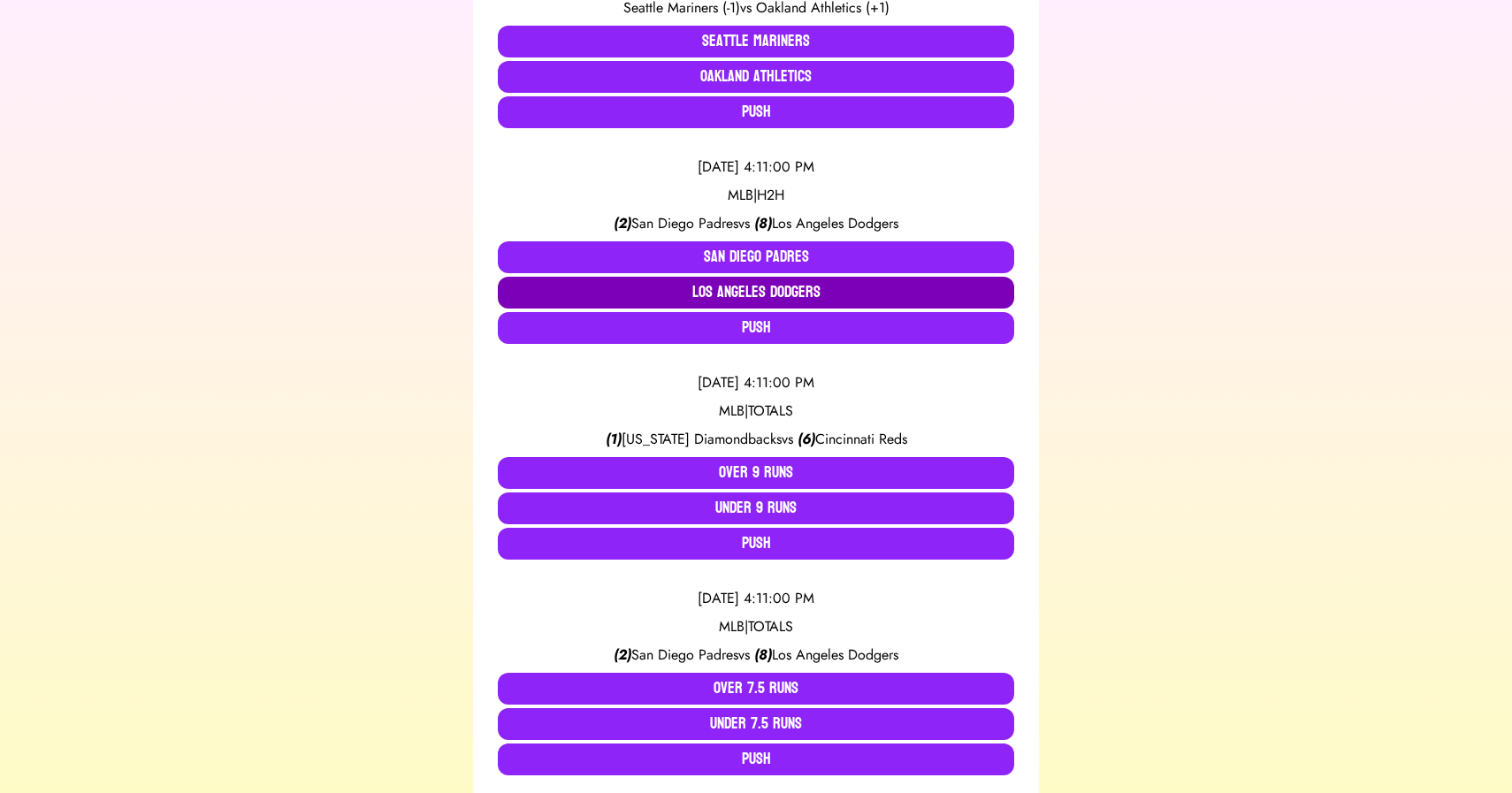
click at [792, 295] on button "Los Angeles Dodgers" at bounding box center [756, 293] width 516 height 32
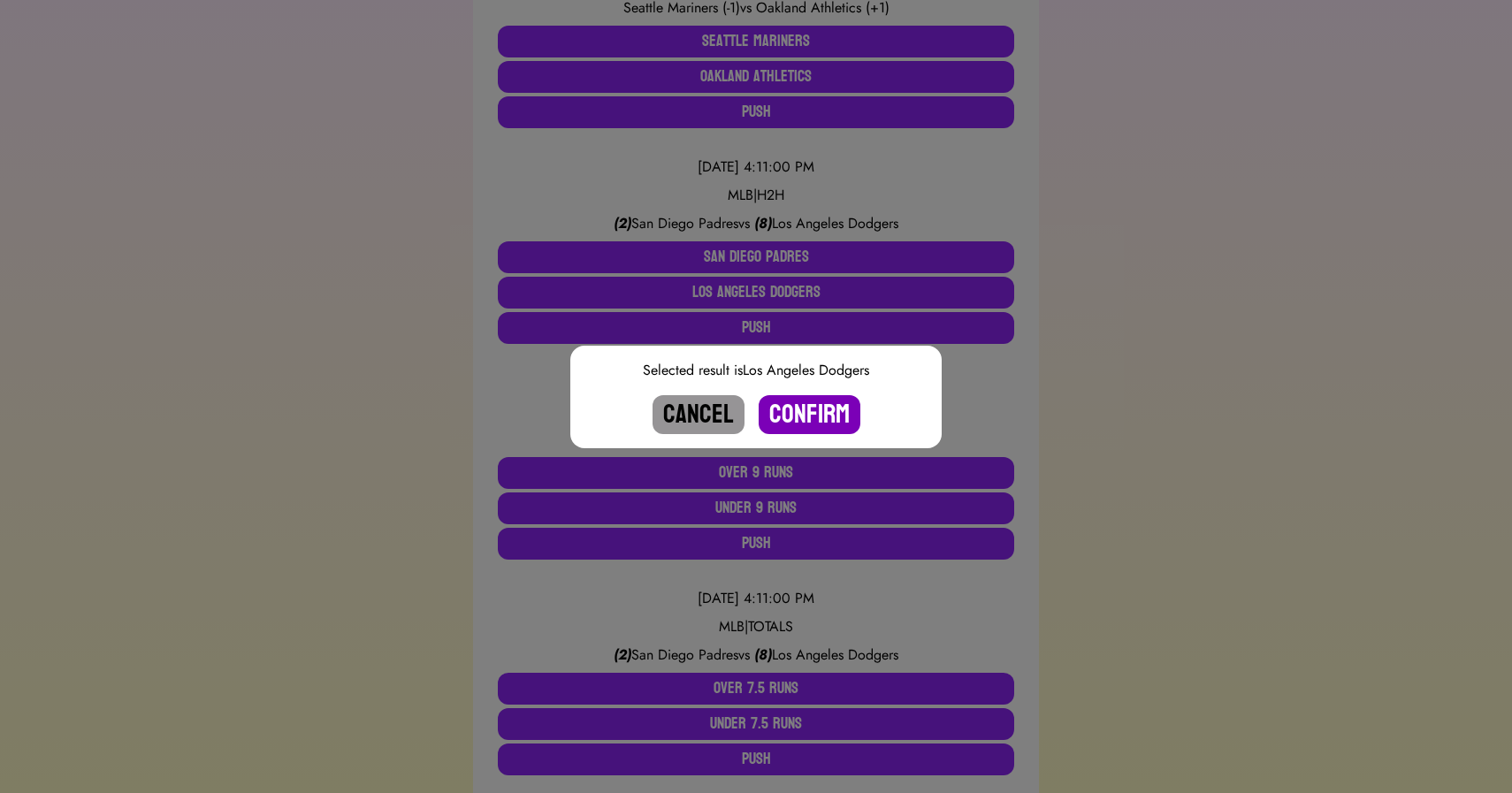
click at [806, 409] on button "Confirm" at bounding box center [810, 415] width 102 height 39
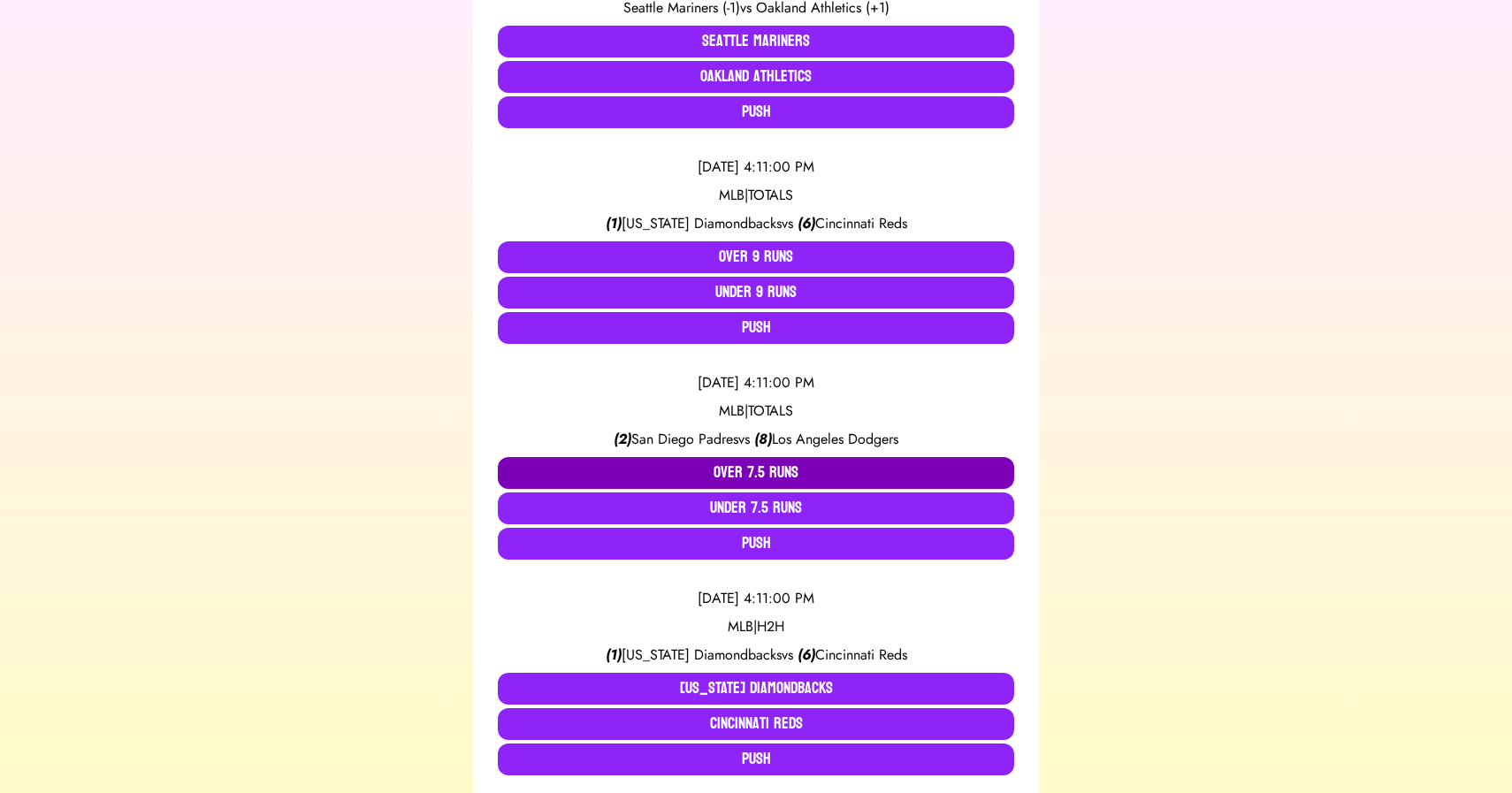
click at [727, 470] on button "Over 7.5 Runs" at bounding box center [756, 473] width 516 height 32
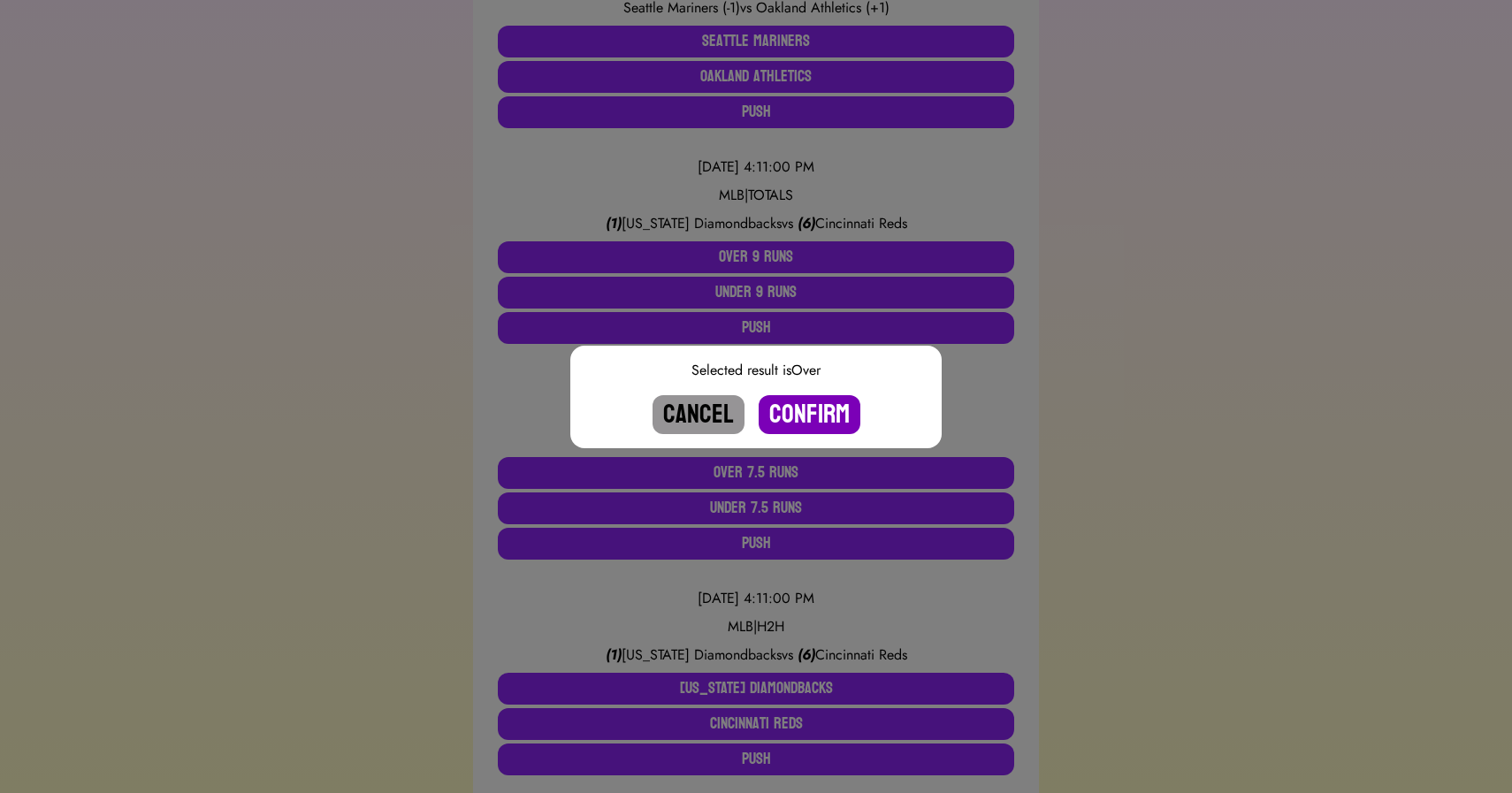
click at [797, 406] on button "Confirm" at bounding box center [810, 415] width 102 height 39
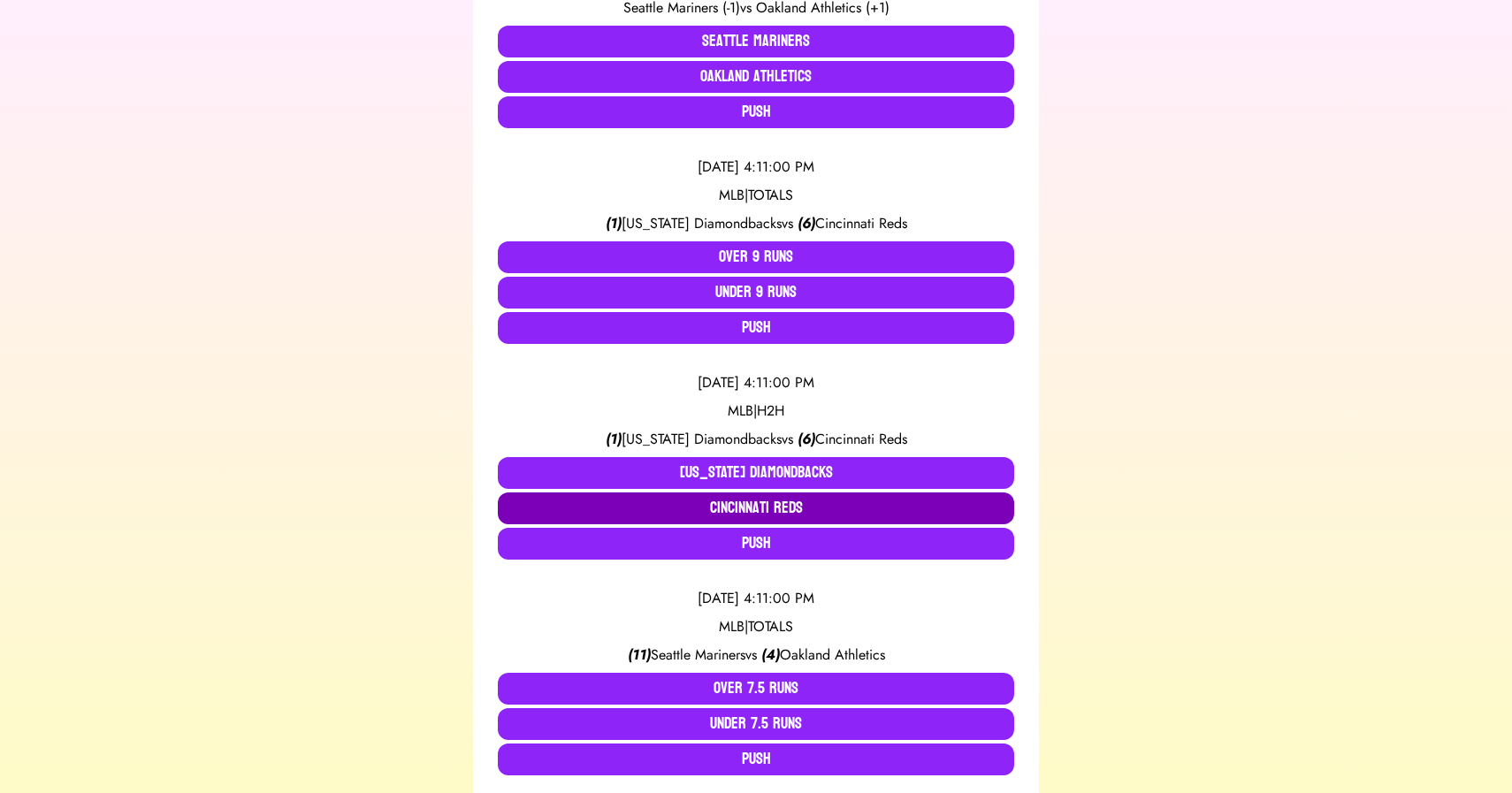
click at [773, 506] on button "Cincinnati Reds" at bounding box center [756, 509] width 516 height 32
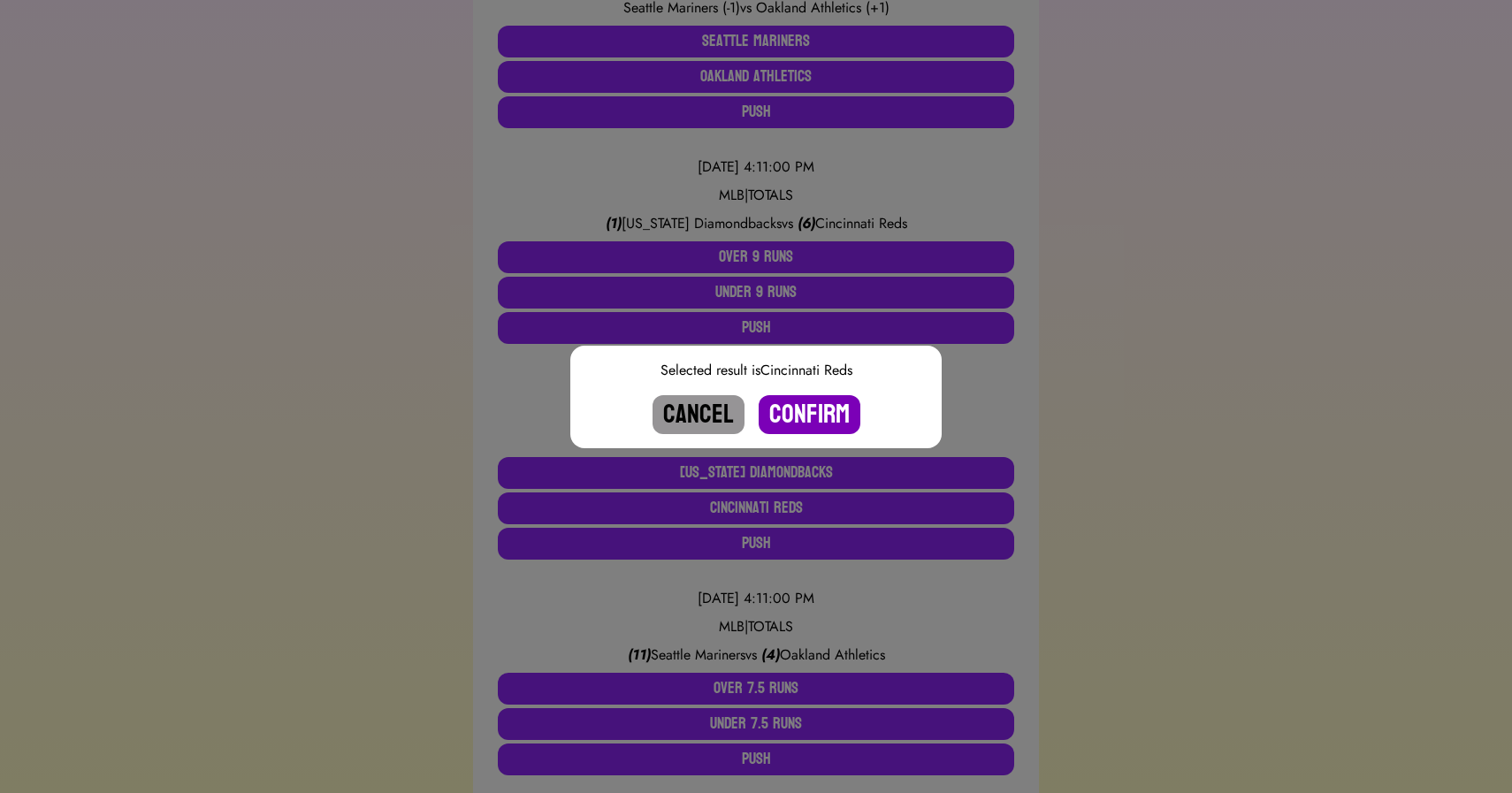
click at [806, 413] on button "Confirm" at bounding box center [810, 415] width 102 height 39
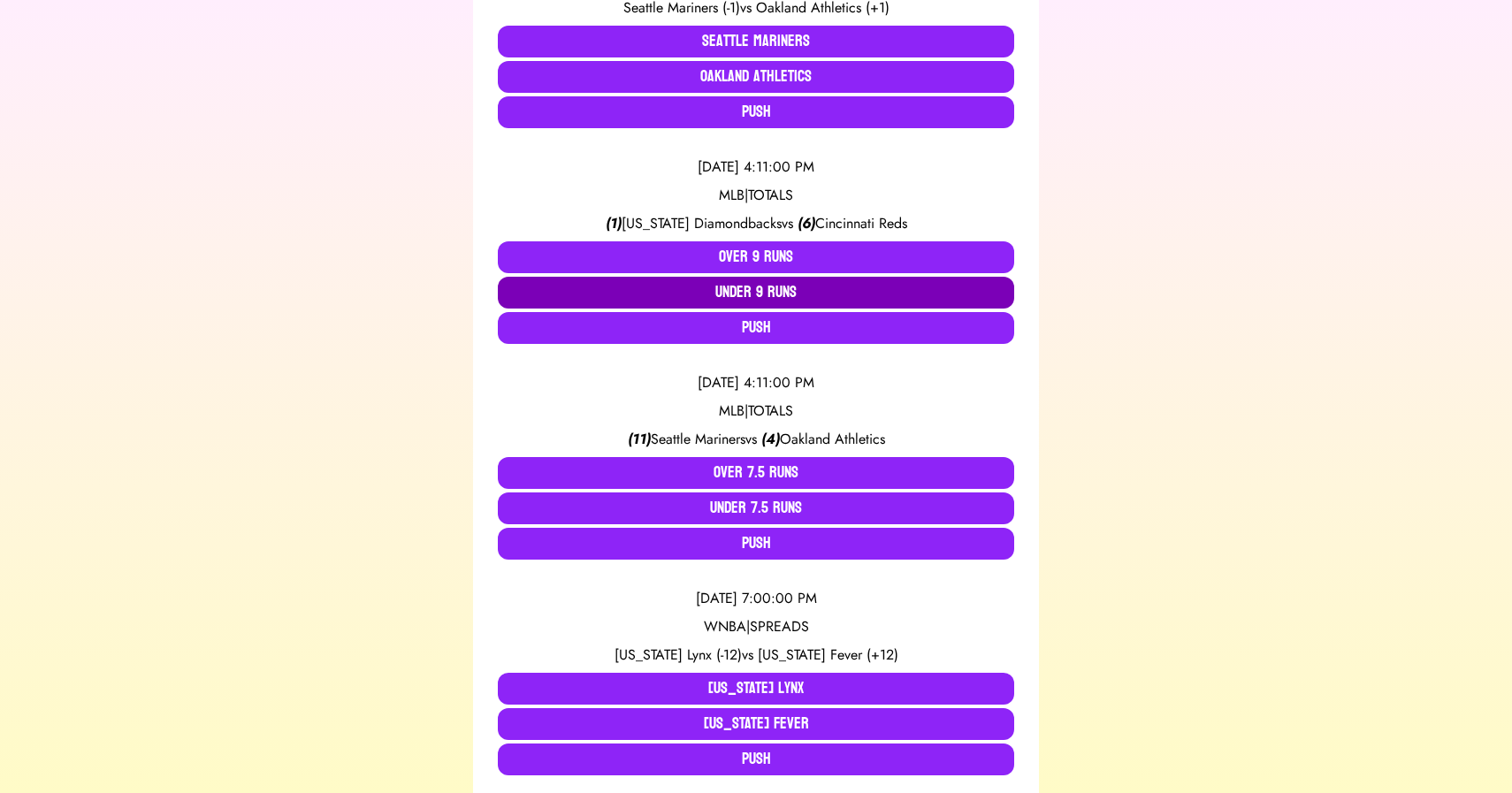
click at [773, 296] on button "Under 9 Runs" at bounding box center [756, 293] width 516 height 32
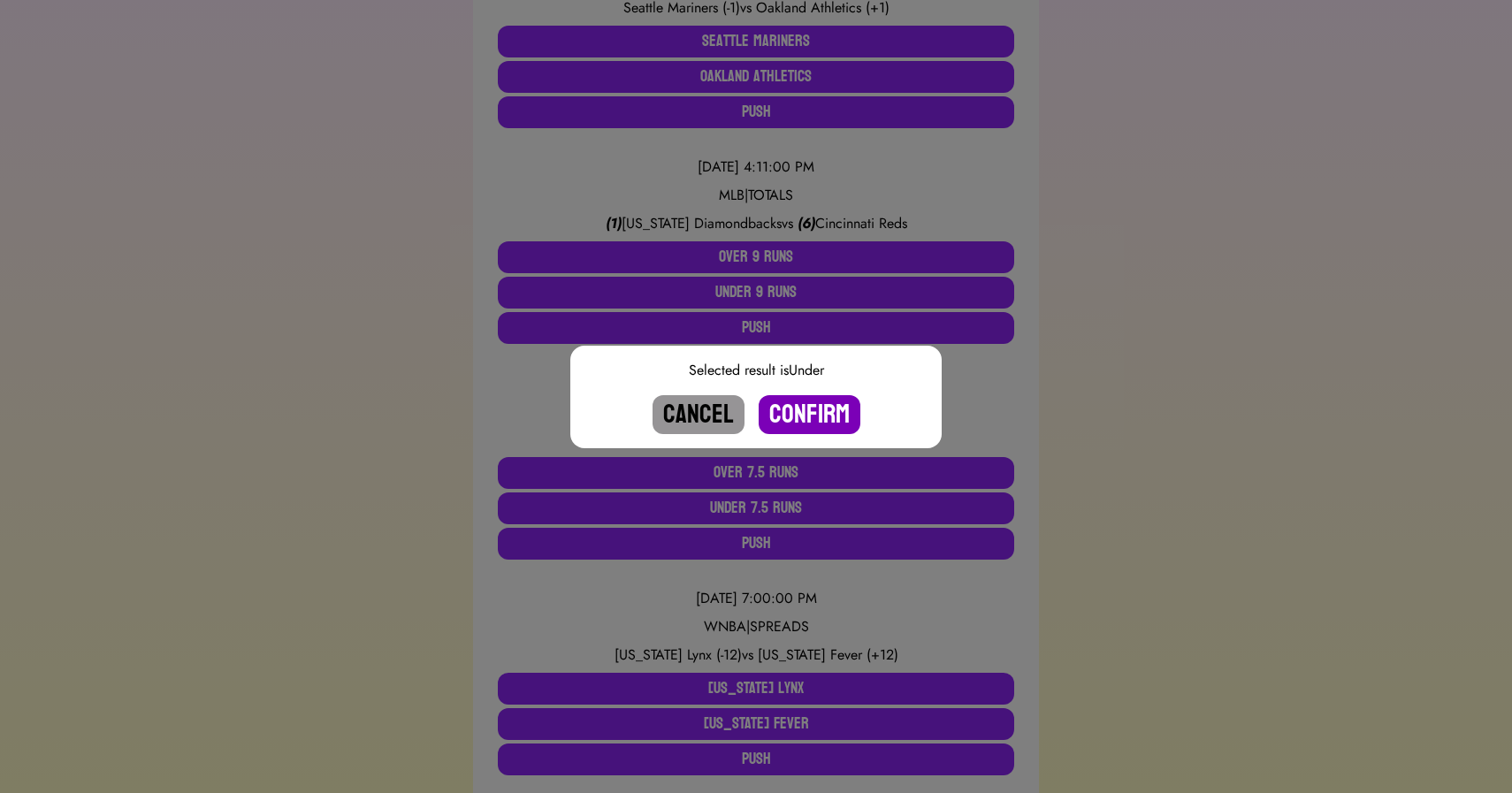
click at [788, 404] on button "Confirm" at bounding box center [810, 415] width 102 height 39
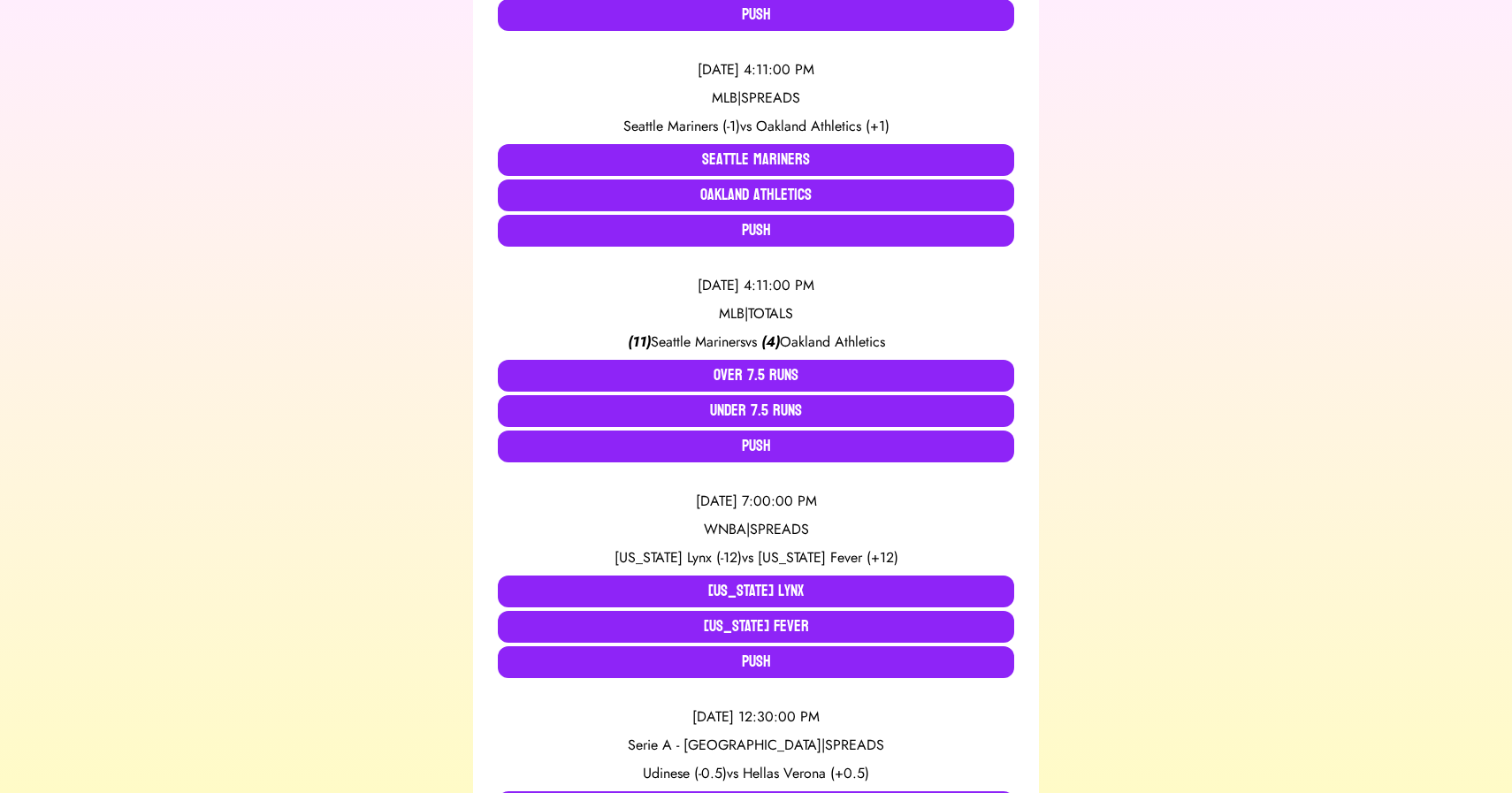
scroll to position [2729, 0]
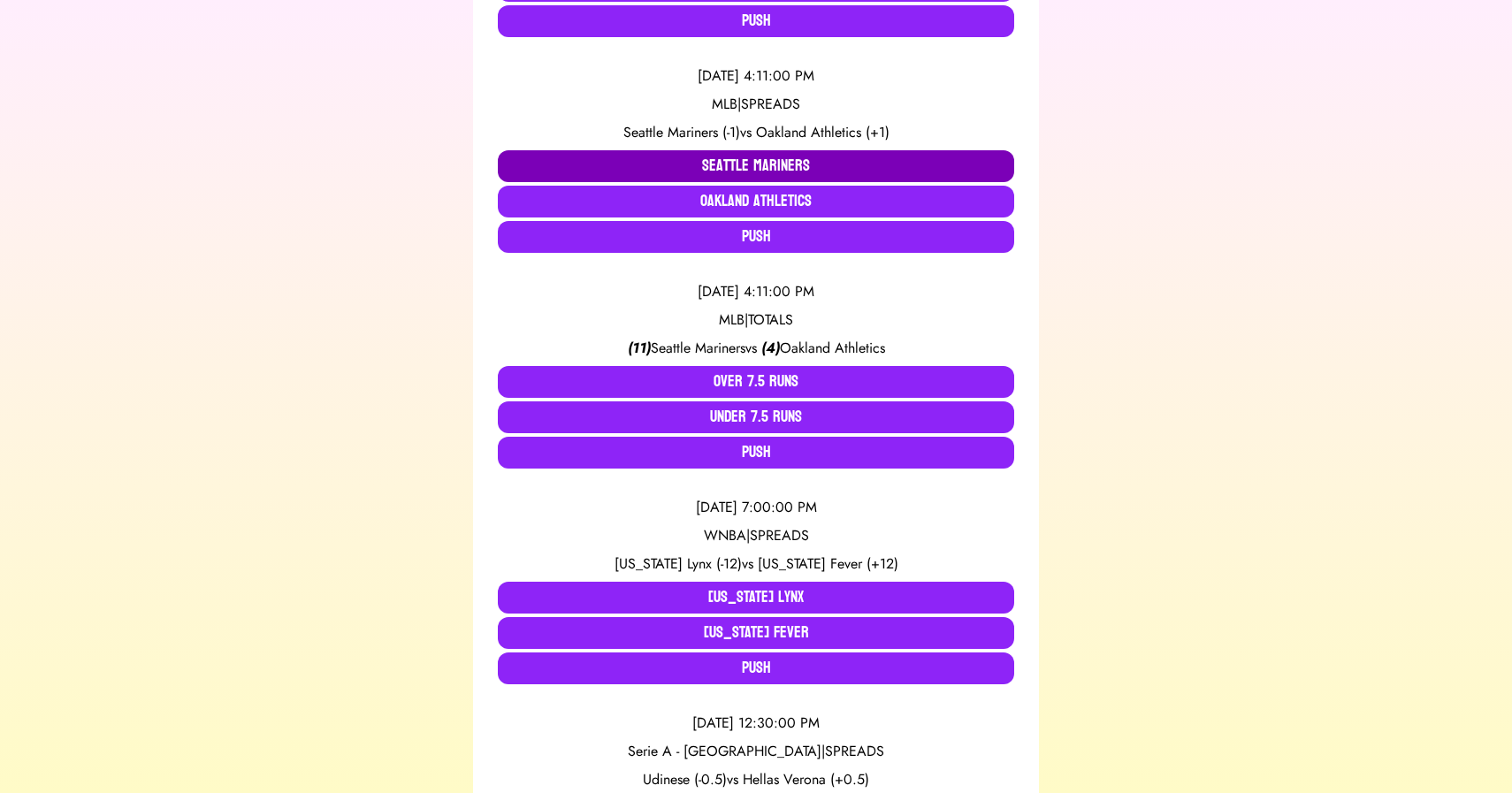
click at [671, 169] on button "Seattle Mariners" at bounding box center [756, 166] width 516 height 32
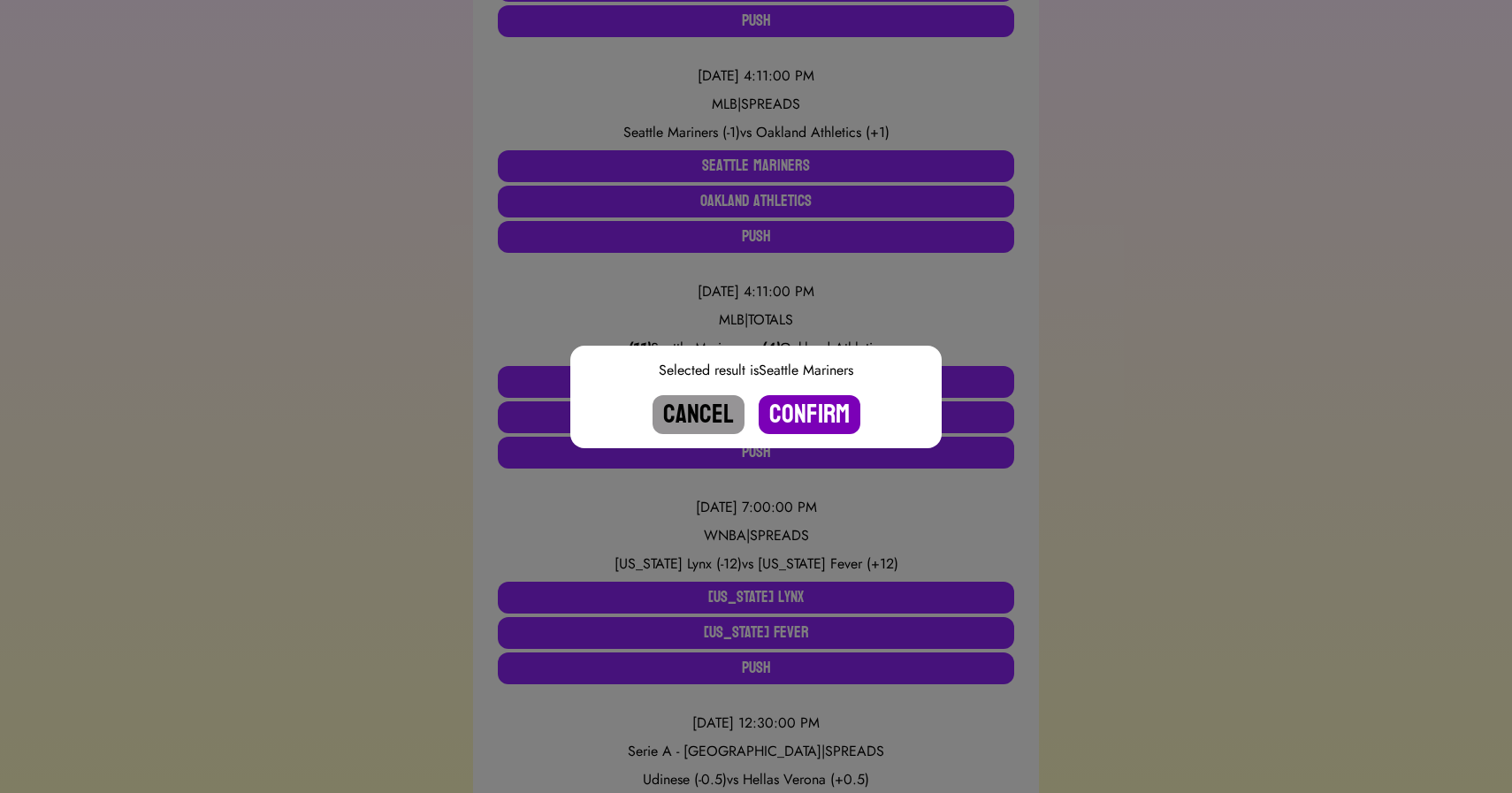
click at [786, 407] on button "Confirm" at bounding box center [810, 415] width 102 height 39
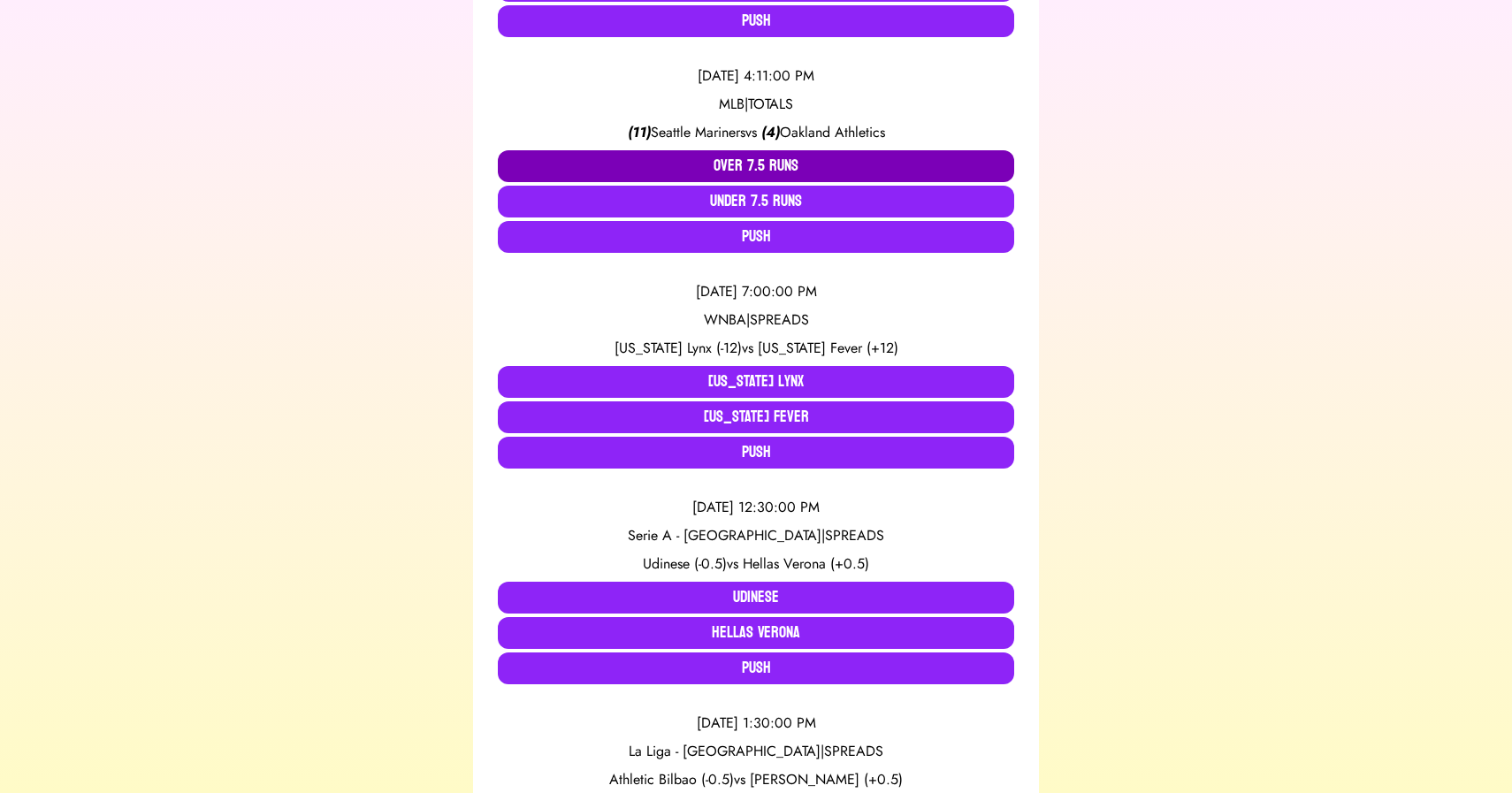
click at [739, 158] on button "Over 7.5 Runs" at bounding box center [756, 166] width 516 height 32
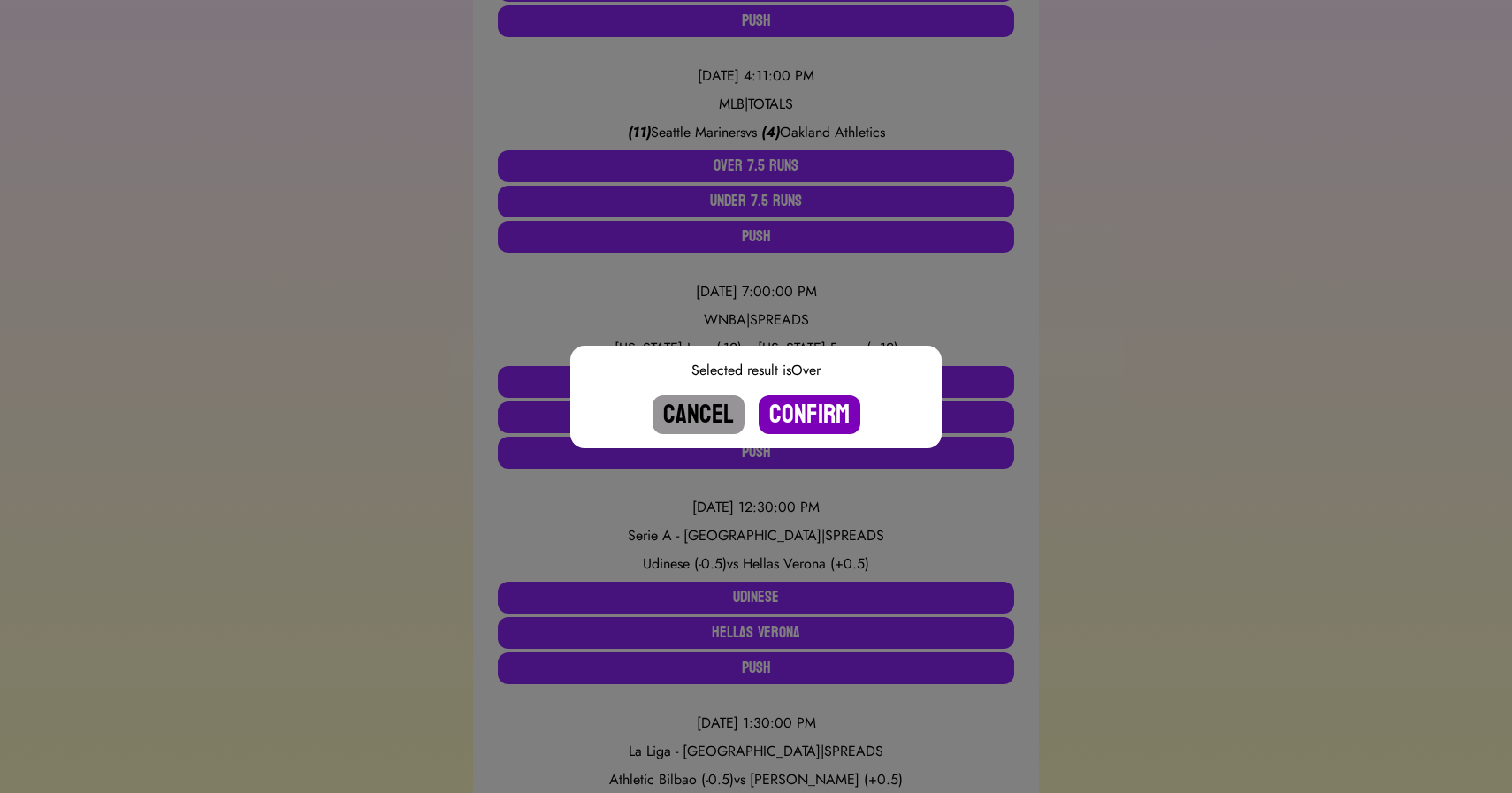
click at [814, 413] on button "Confirm" at bounding box center [810, 415] width 102 height 39
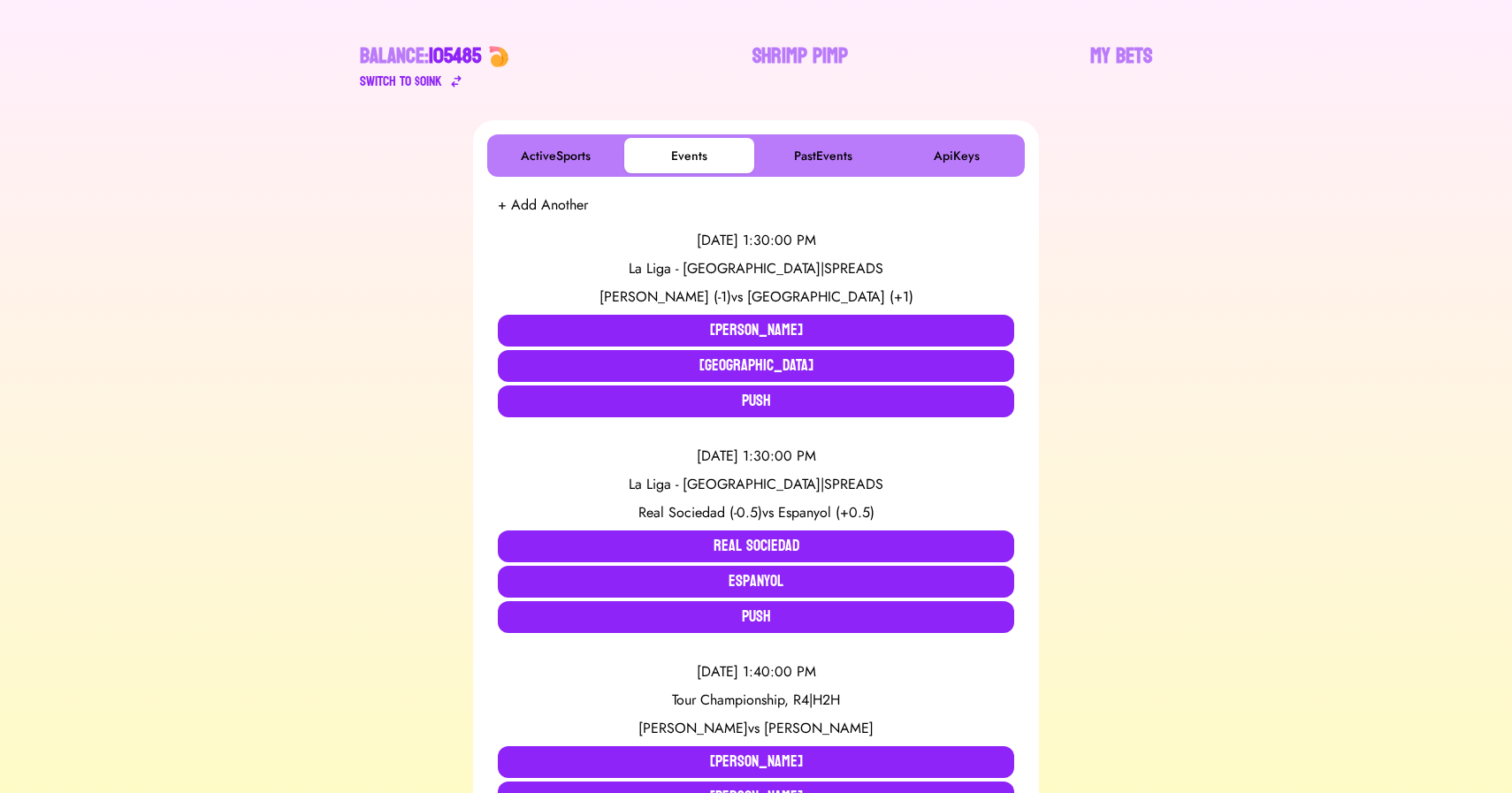
scroll to position [282, 0]
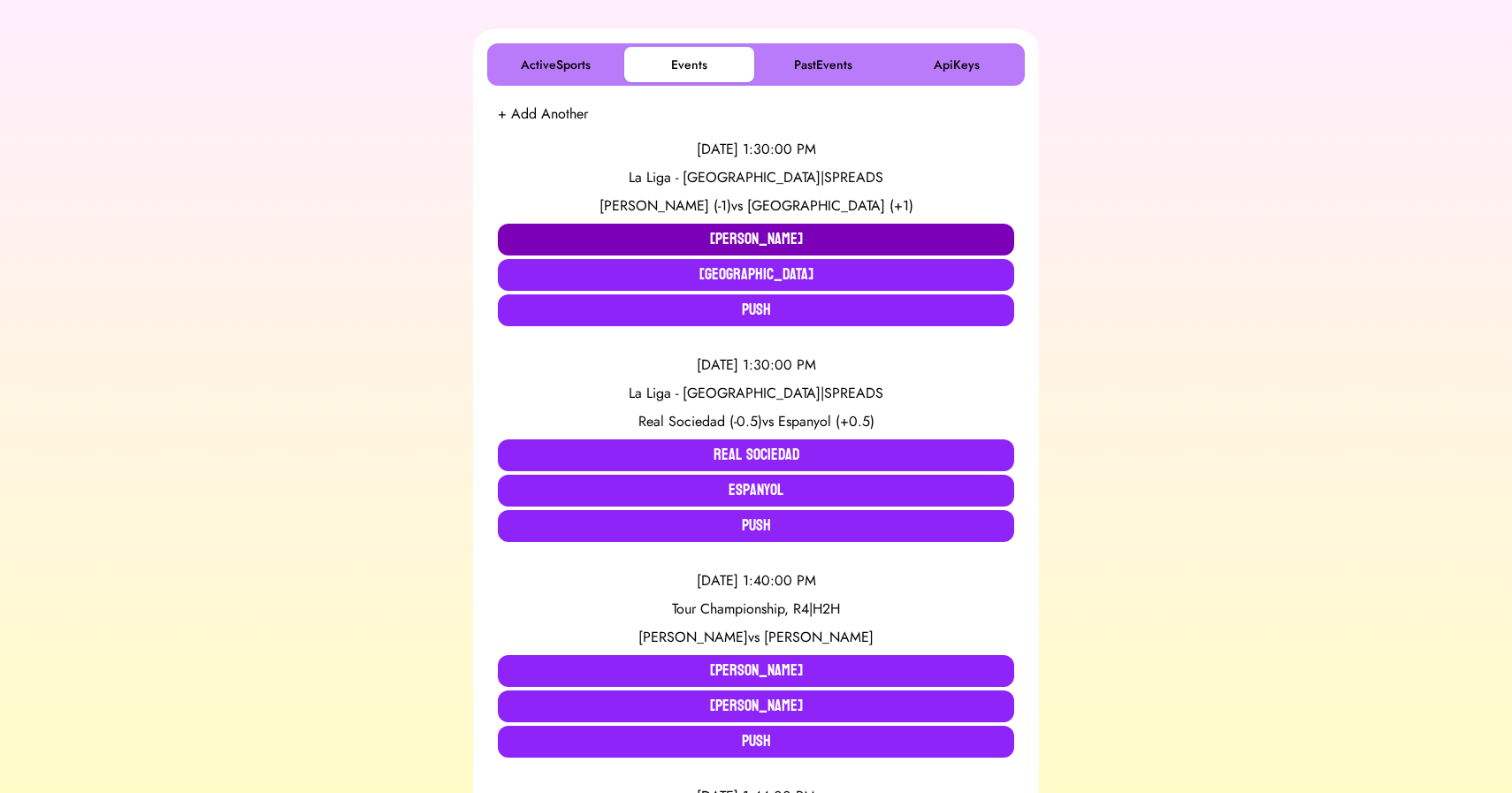
click at [653, 234] on button "[PERSON_NAME]" at bounding box center [756, 240] width 516 height 32
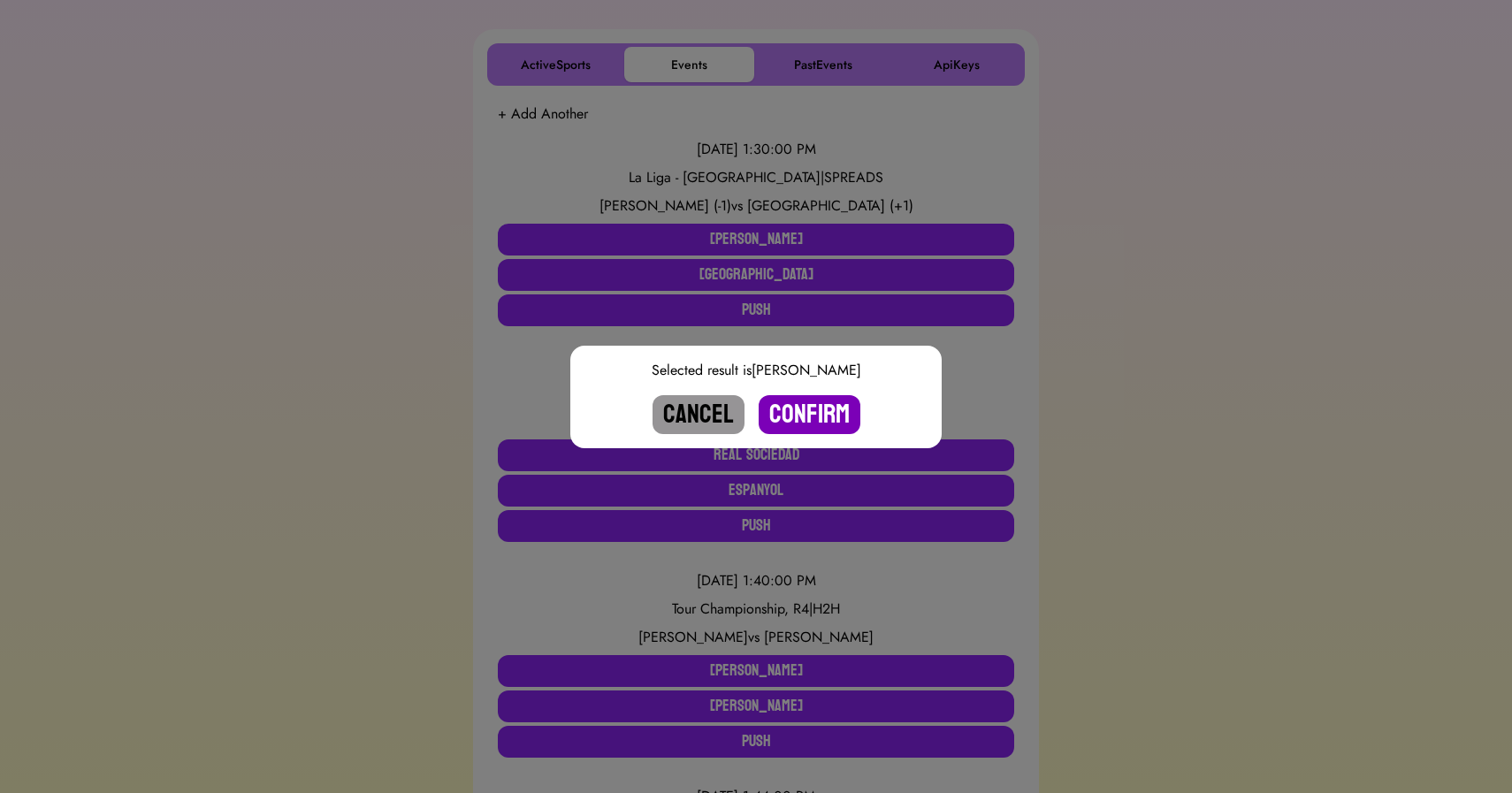
click at [811, 410] on button "Confirm" at bounding box center [810, 415] width 102 height 39
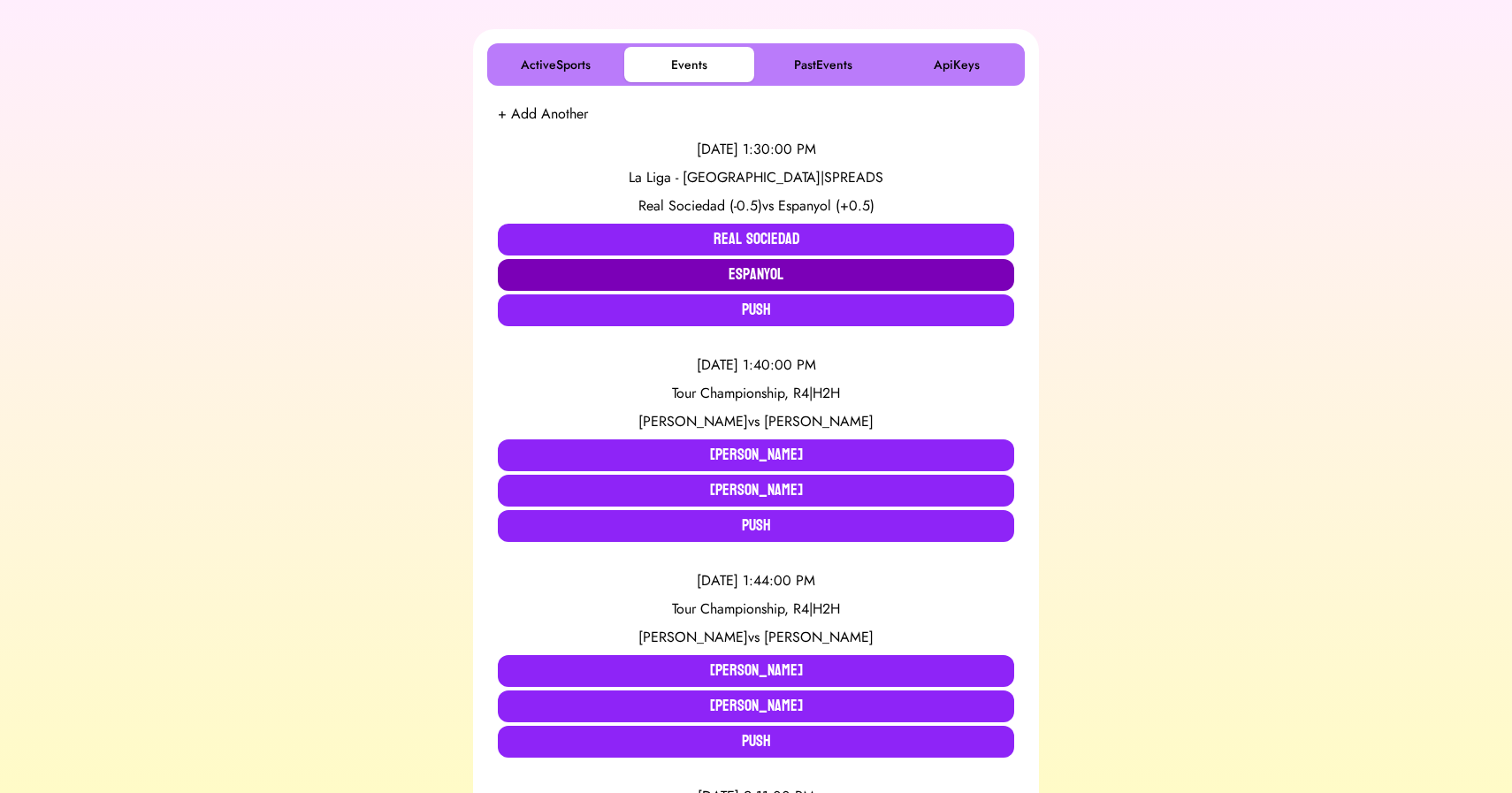
click at [771, 272] on button "Espanyol" at bounding box center [756, 275] width 516 height 32
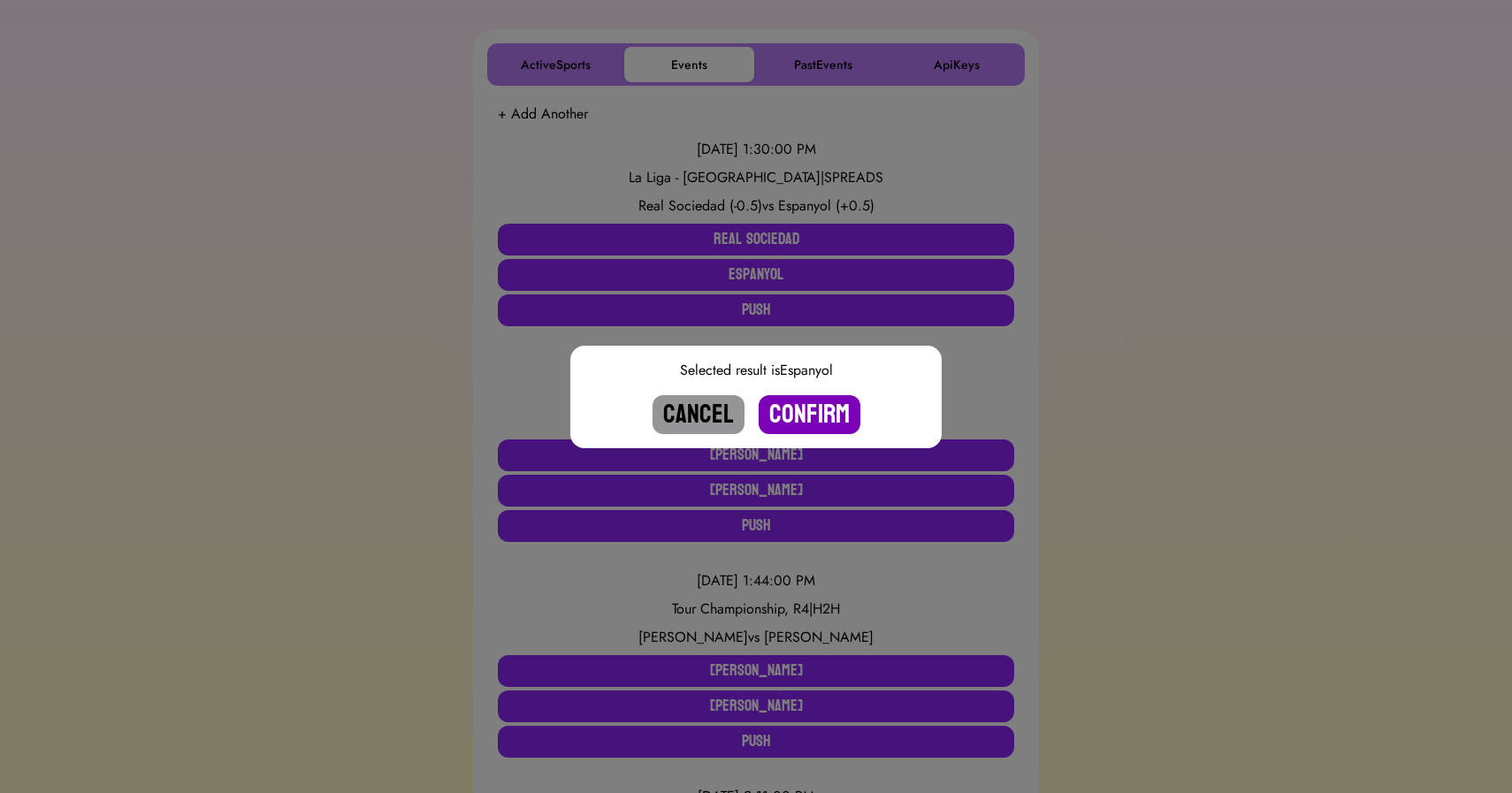
click at [808, 410] on button "Confirm" at bounding box center [810, 415] width 102 height 39
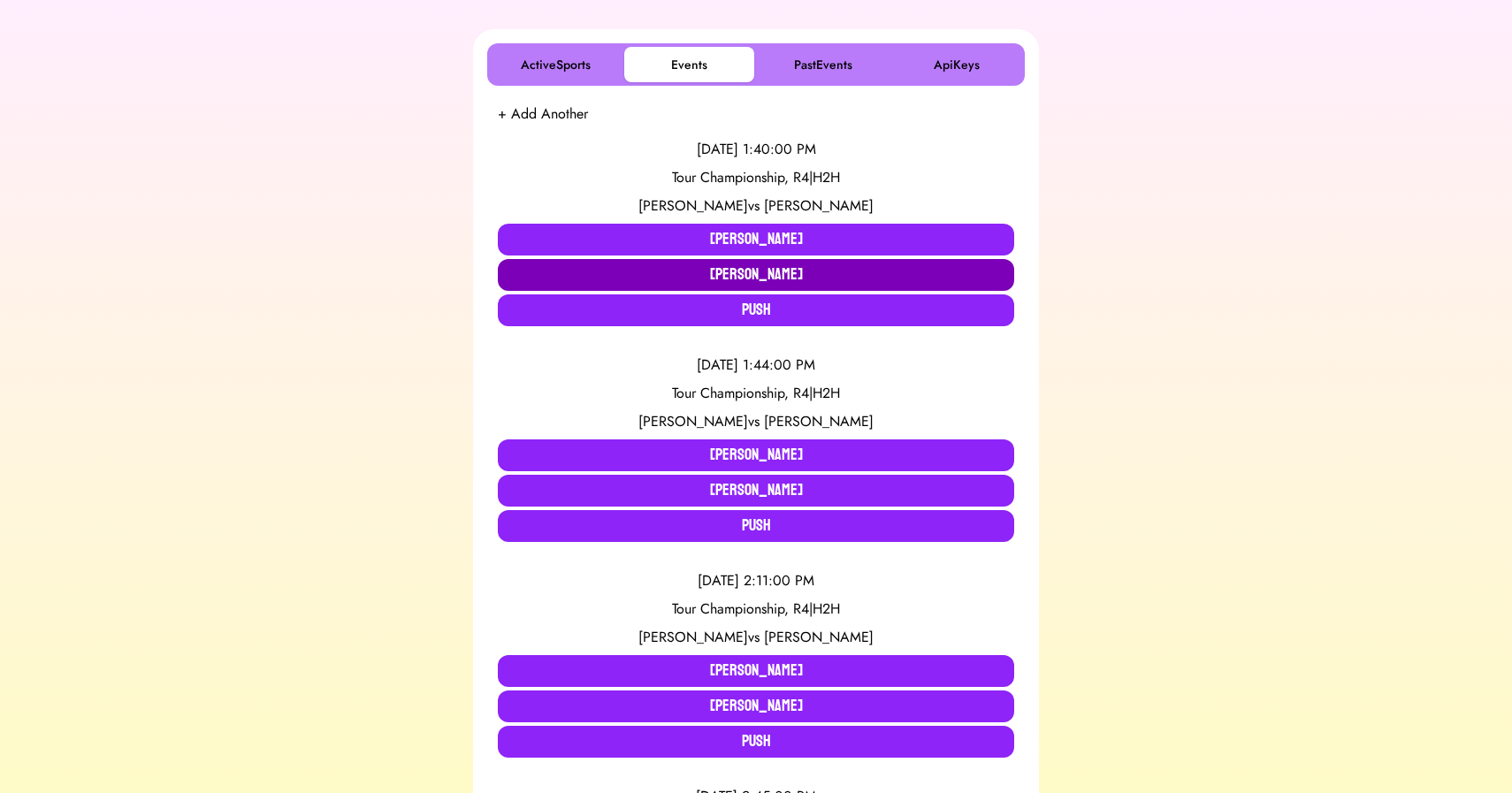
click at [814, 283] on button "[PERSON_NAME]" at bounding box center [756, 275] width 516 height 32
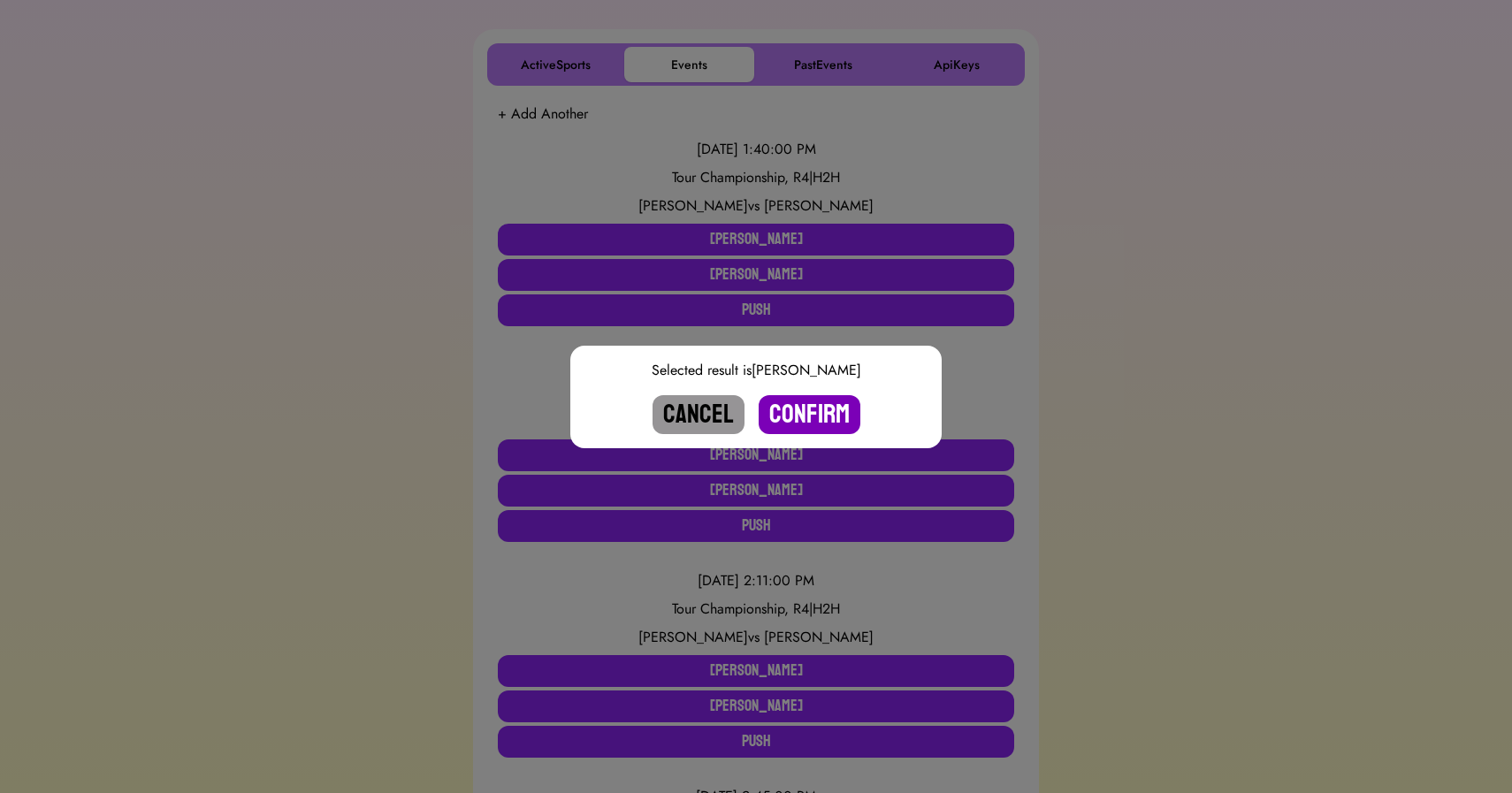
click at [816, 406] on button "Confirm" at bounding box center [810, 415] width 102 height 39
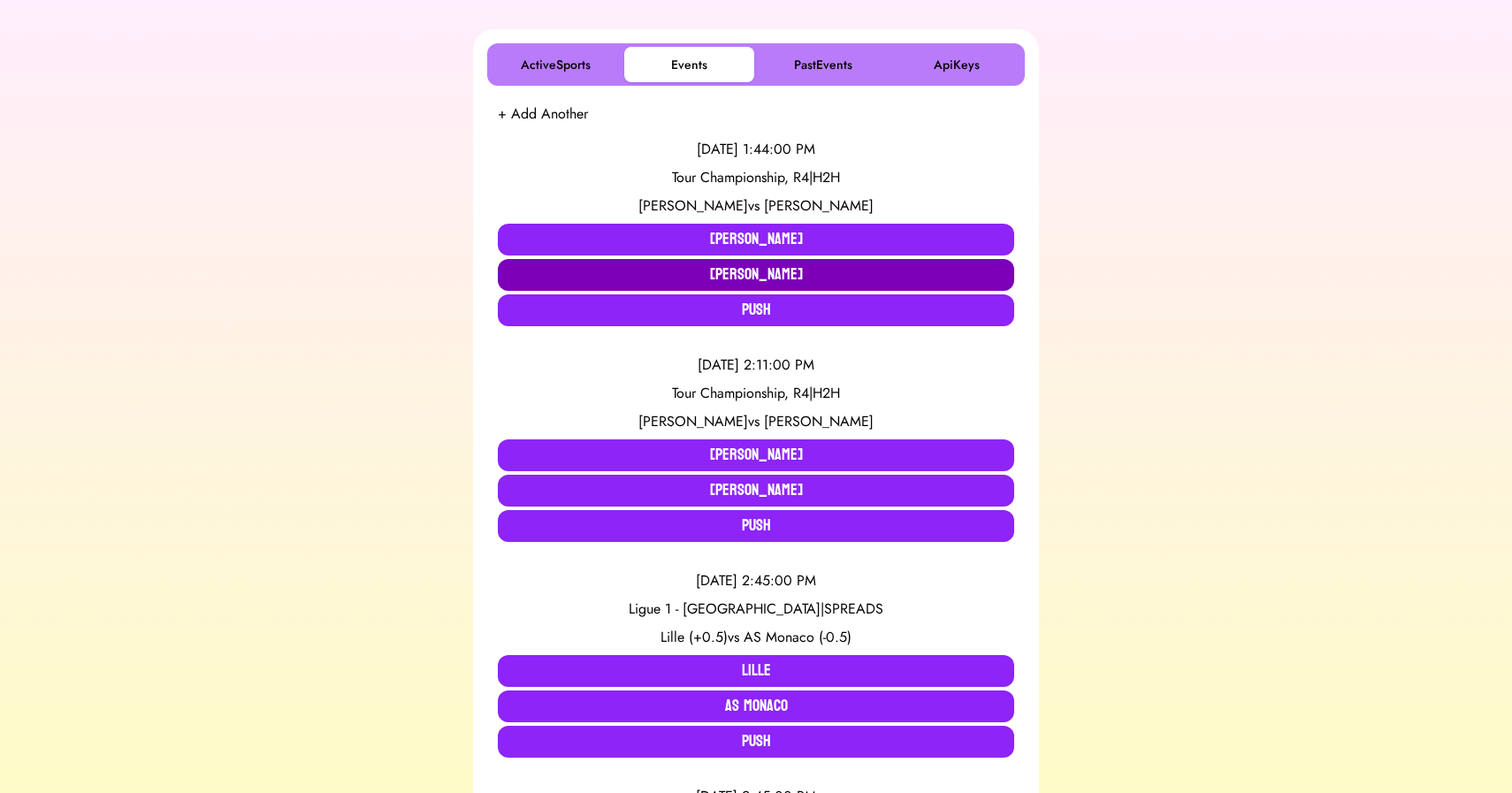
click at [836, 263] on button "[PERSON_NAME]" at bounding box center [756, 275] width 516 height 32
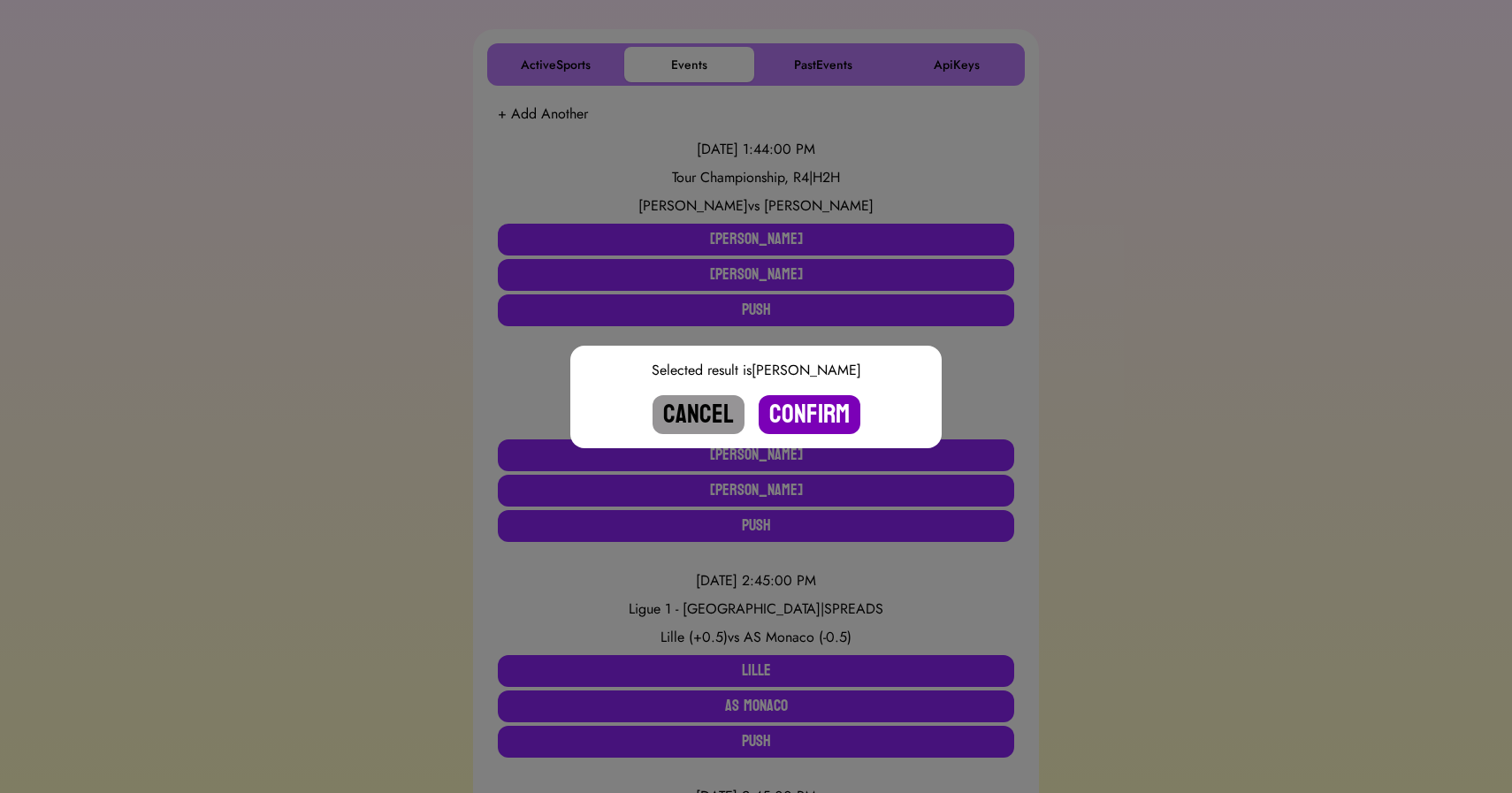
click at [814, 413] on button "Confirm" at bounding box center [810, 415] width 102 height 39
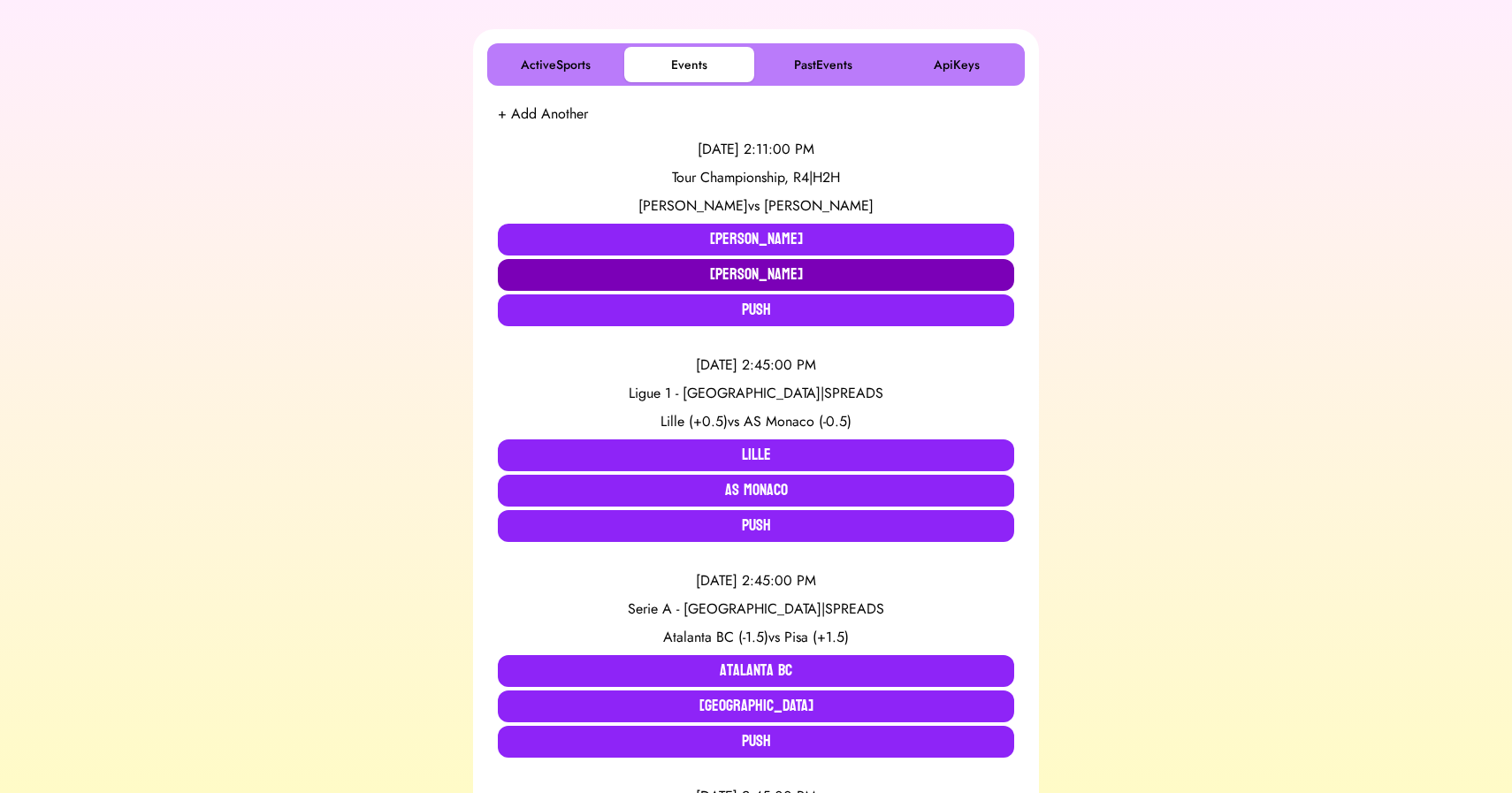
click at [952, 275] on button "[PERSON_NAME]" at bounding box center [756, 275] width 516 height 32
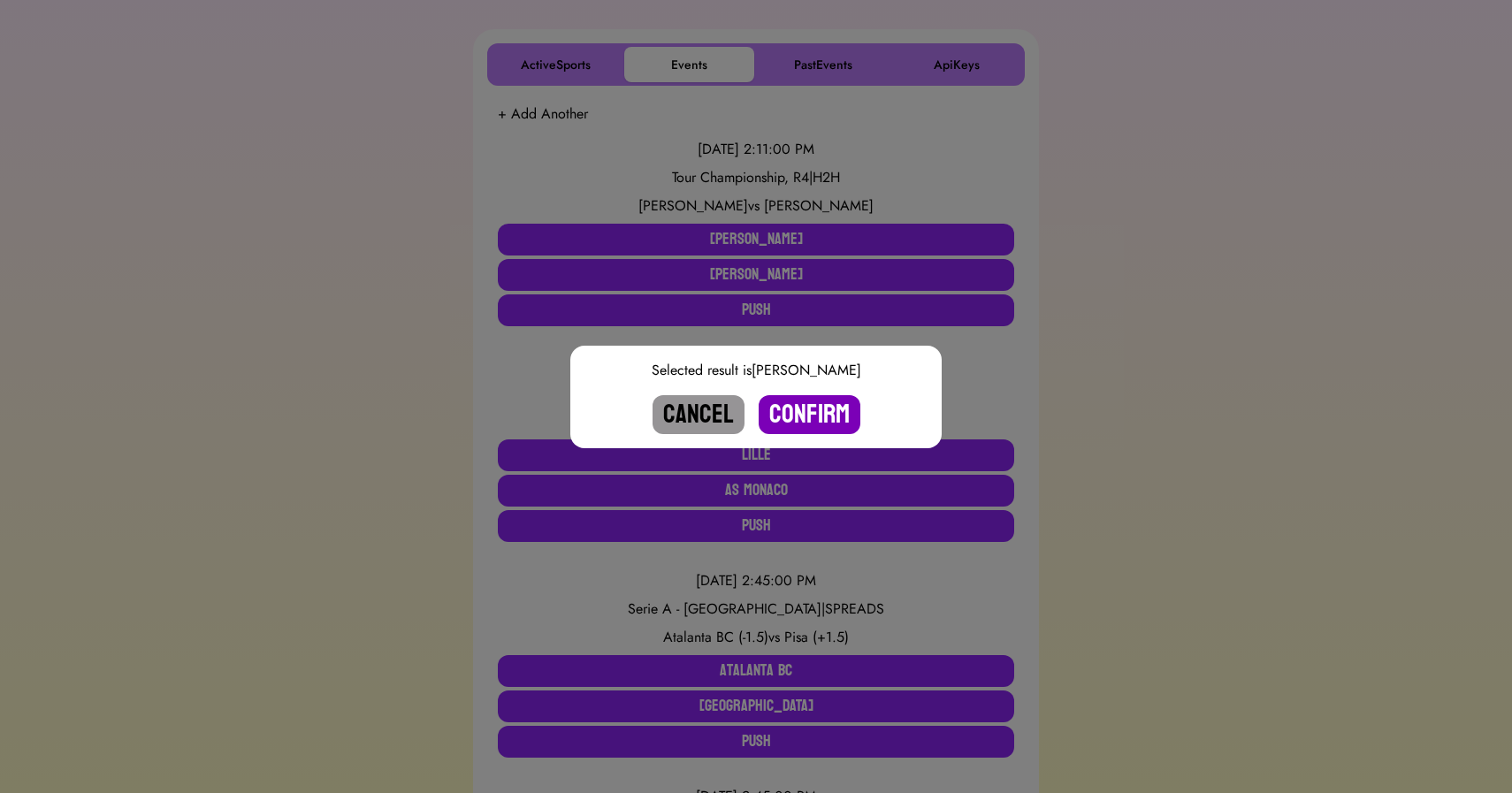
click at [809, 413] on button "Confirm" at bounding box center [810, 415] width 102 height 39
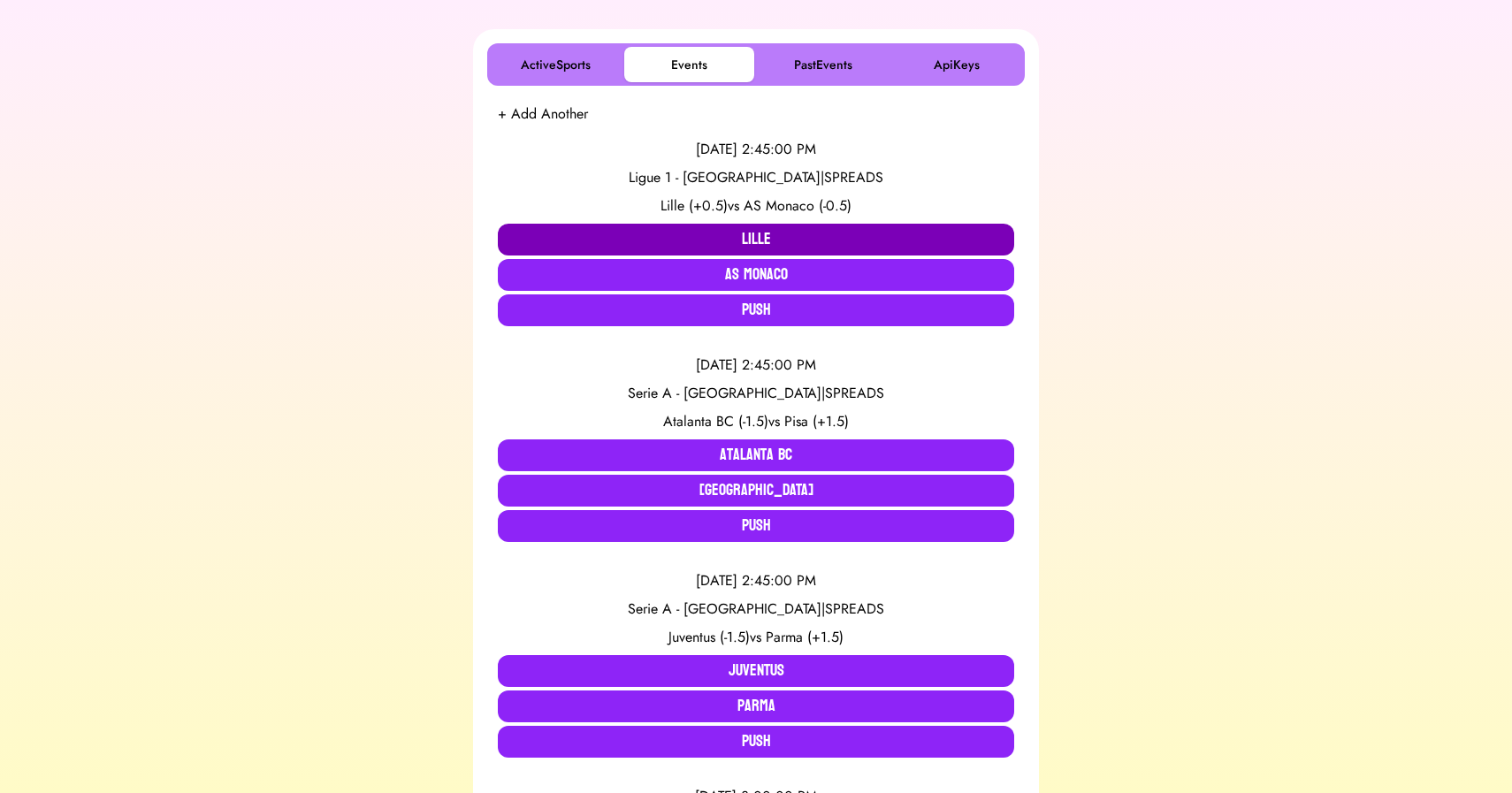
click at [723, 234] on button "Lille" at bounding box center [756, 240] width 516 height 32
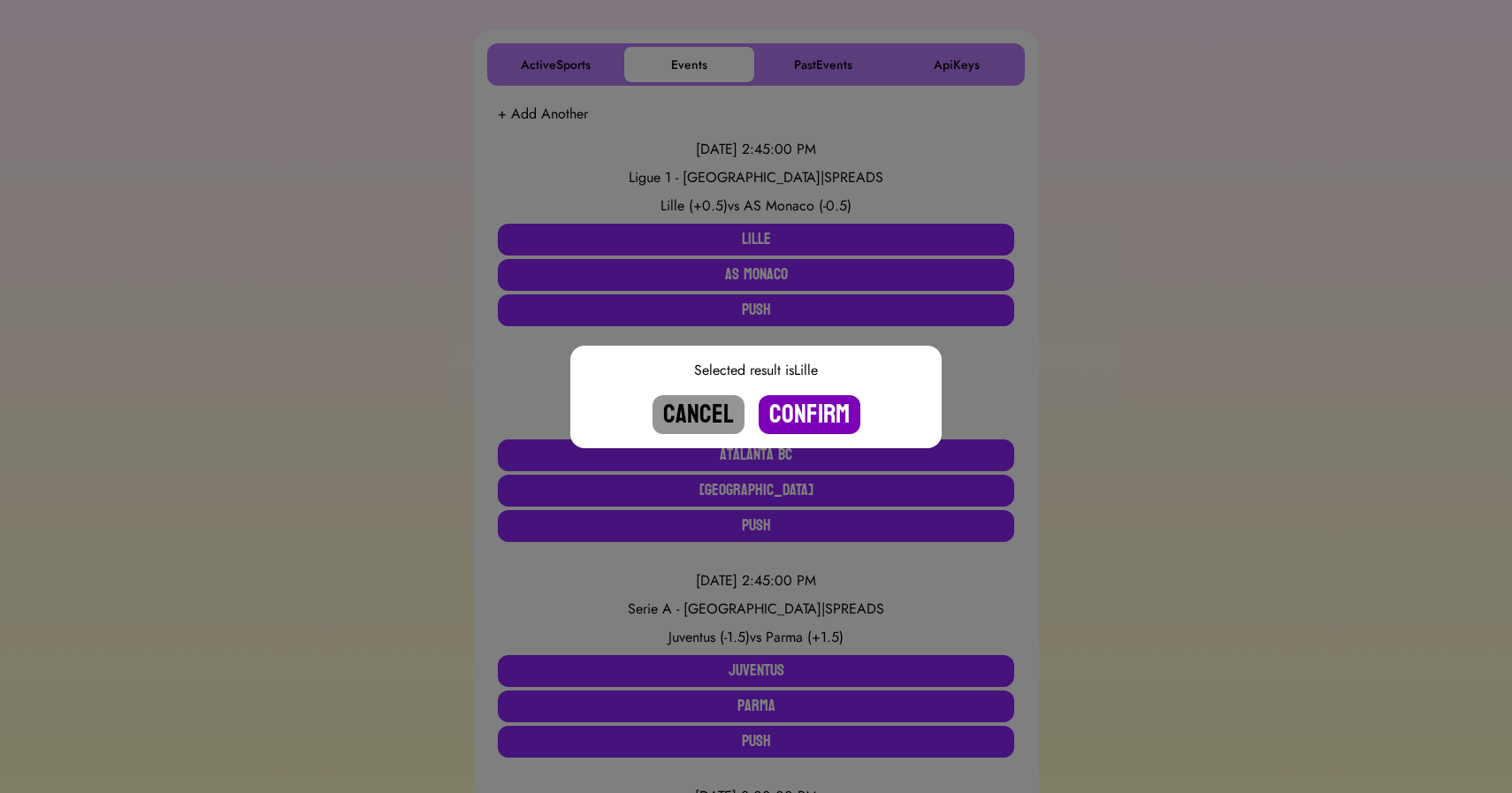
click at [800, 408] on button "Confirm" at bounding box center [810, 415] width 102 height 39
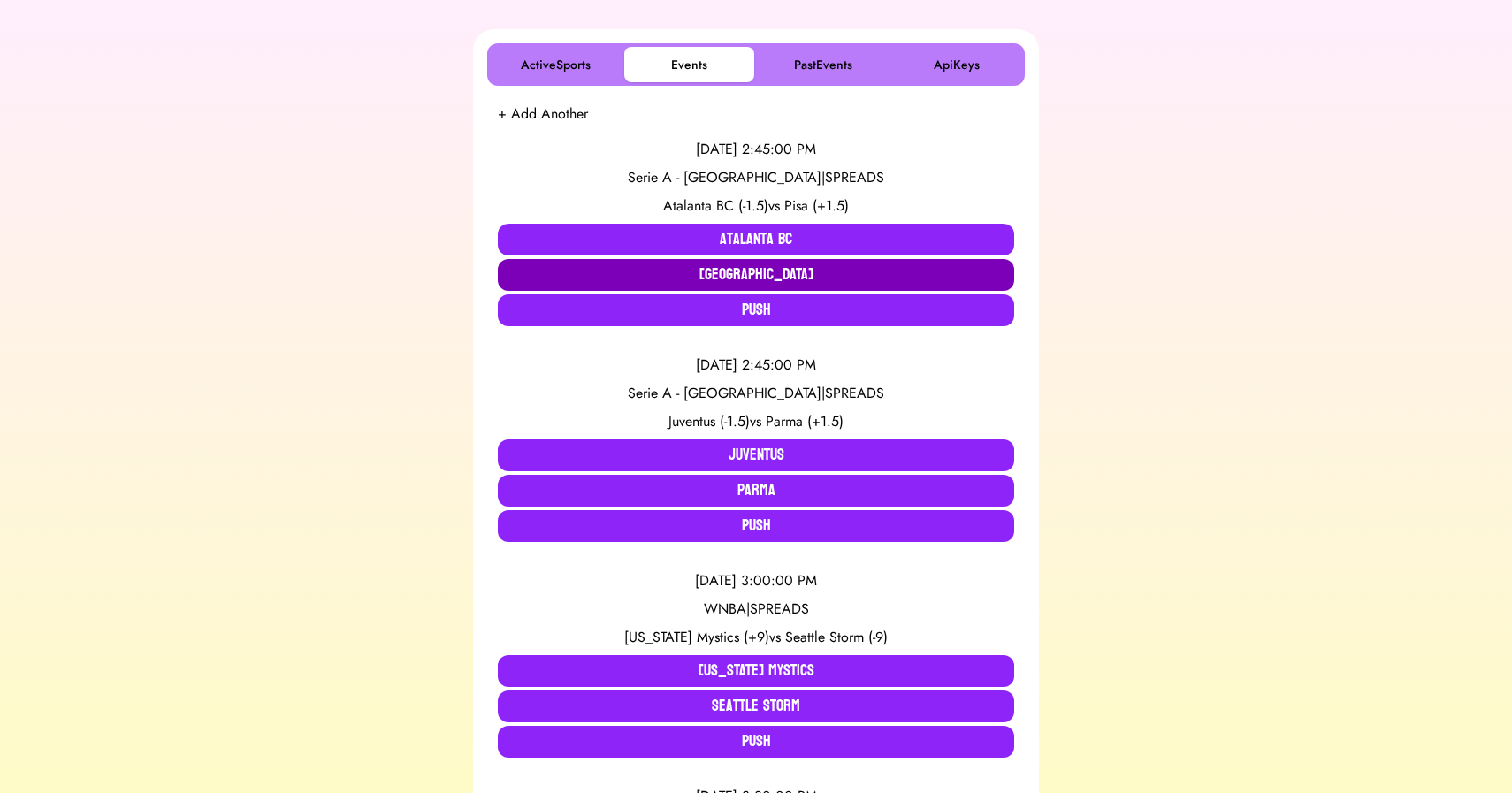
click at [739, 267] on button "[GEOGRAPHIC_DATA]" at bounding box center [756, 275] width 516 height 32
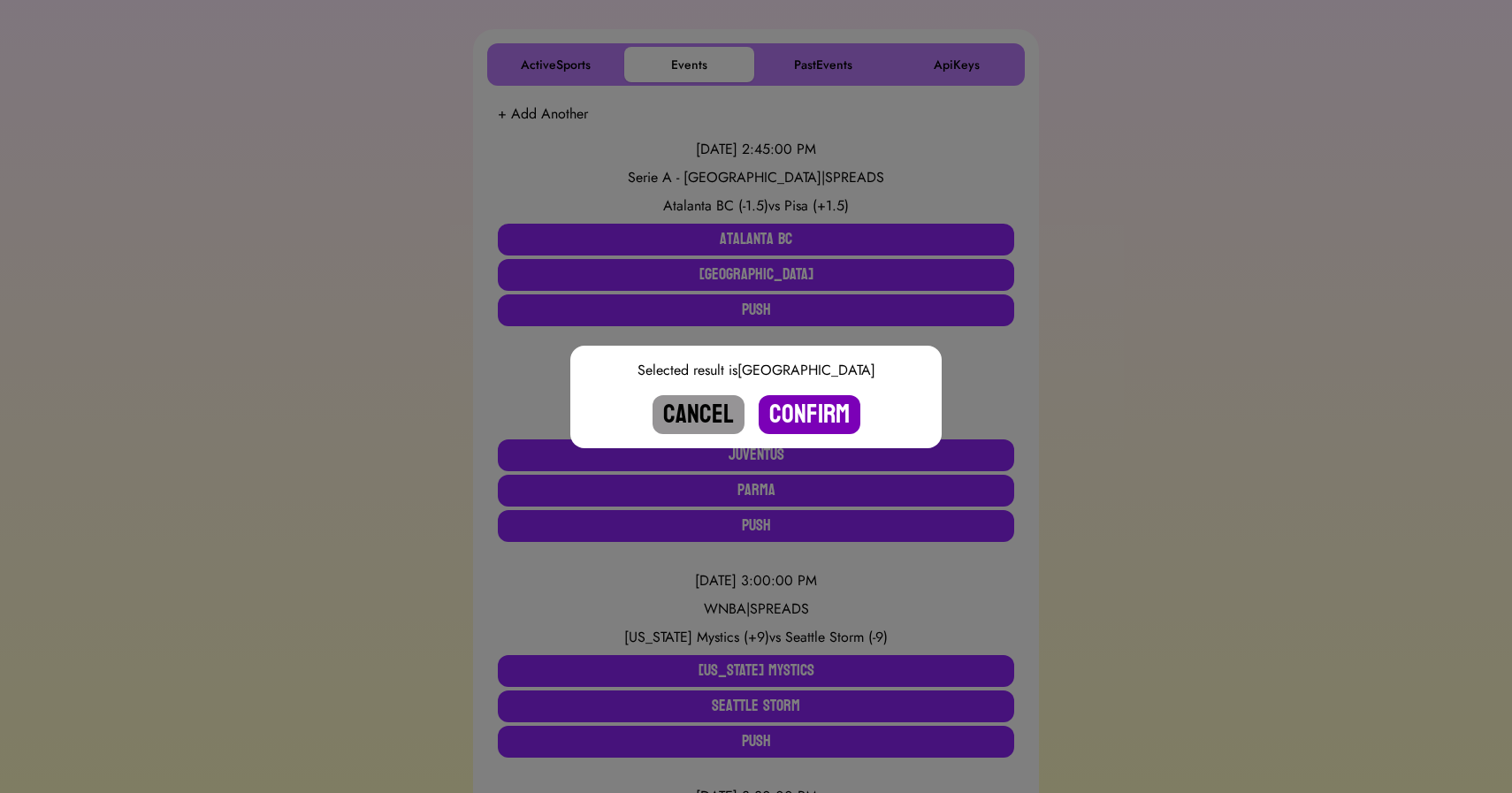
click at [802, 413] on button "Confirm" at bounding box center [810, 415] width 102 height 39
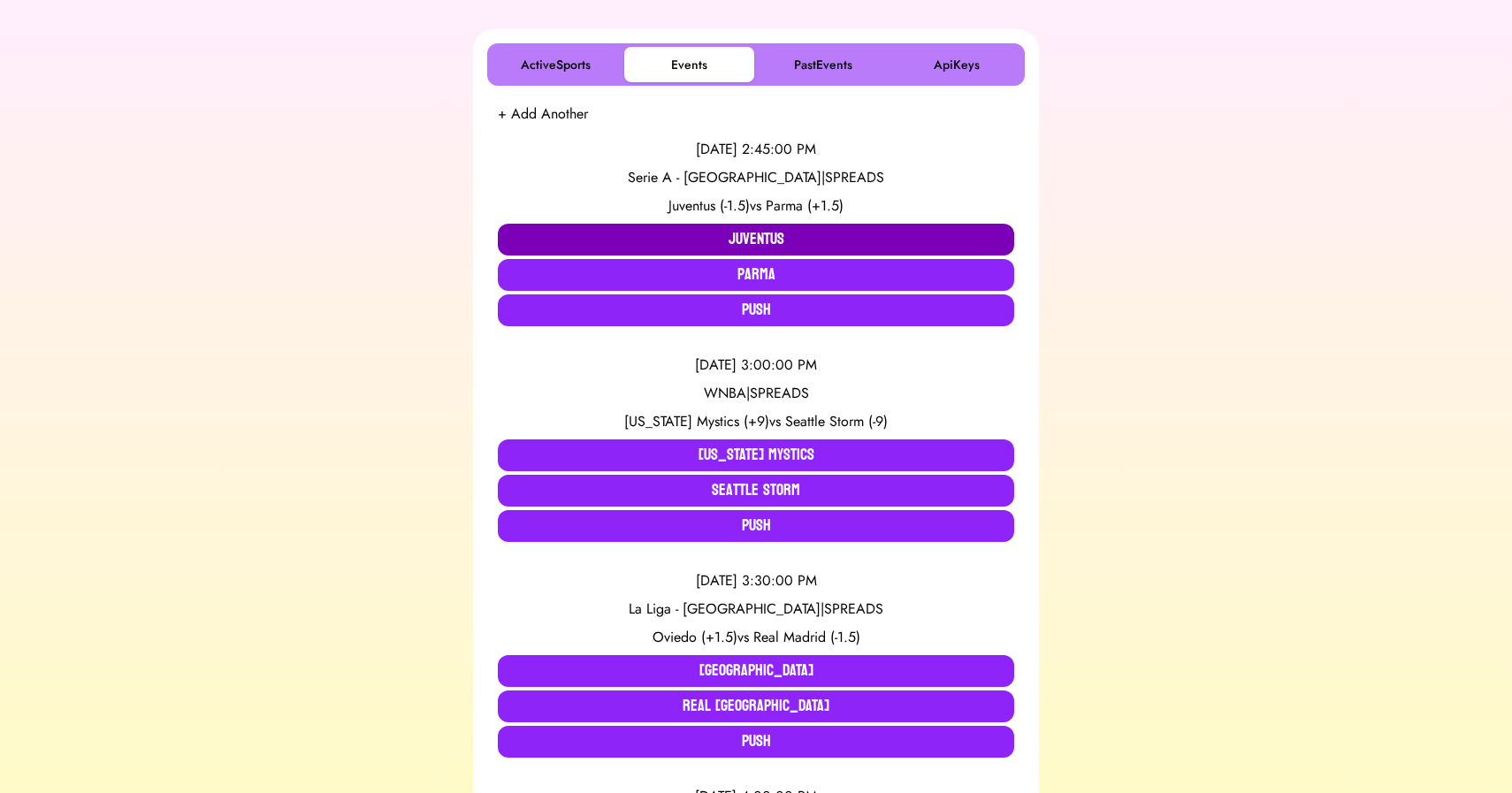
click at [716, 234] on button "Juventus" at bounding box center [756, 240] width 516 height 32
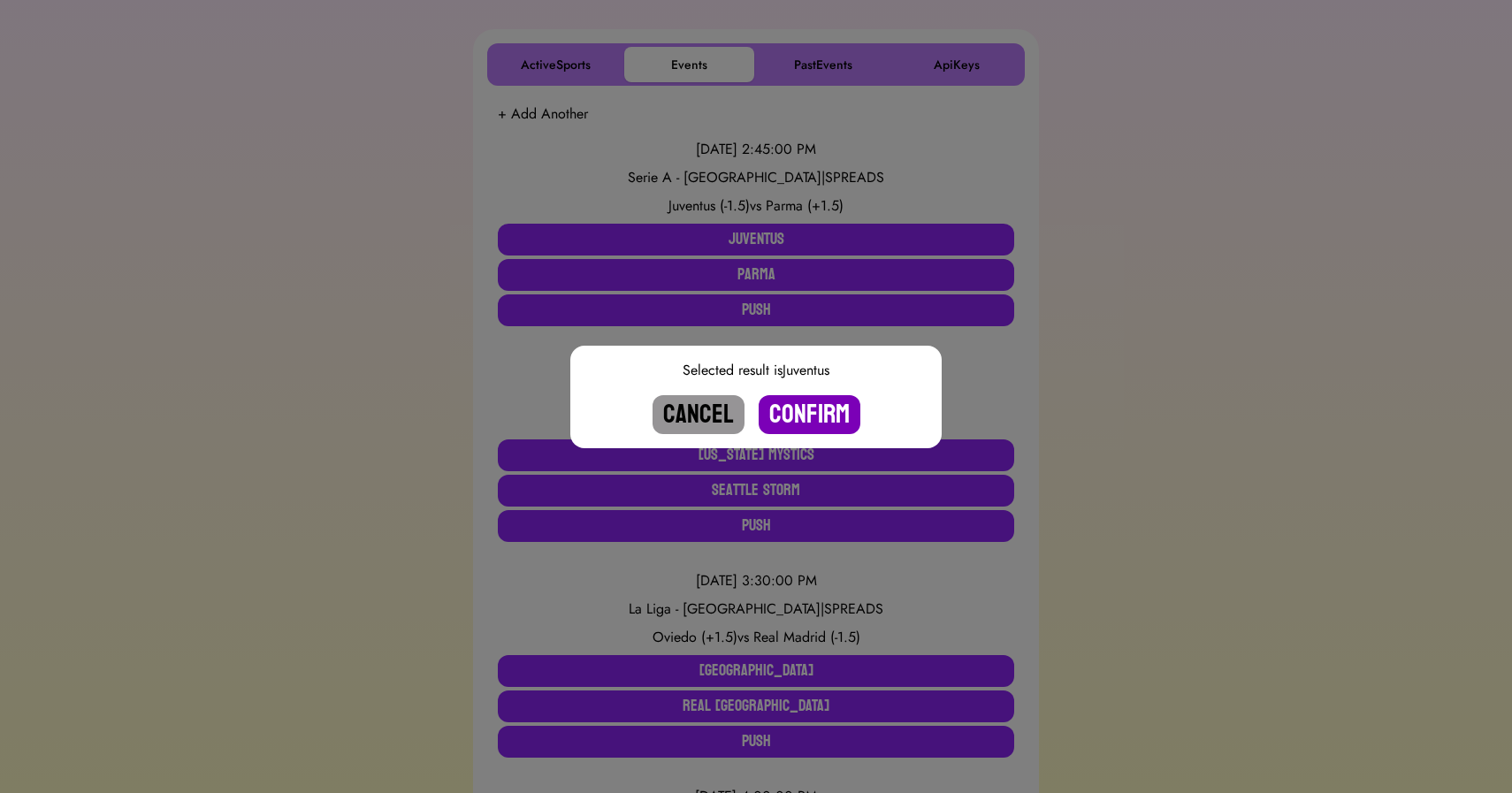
click at [819, 413] on button "Confirm" at bounding box center [810, 415] width 102 height 39
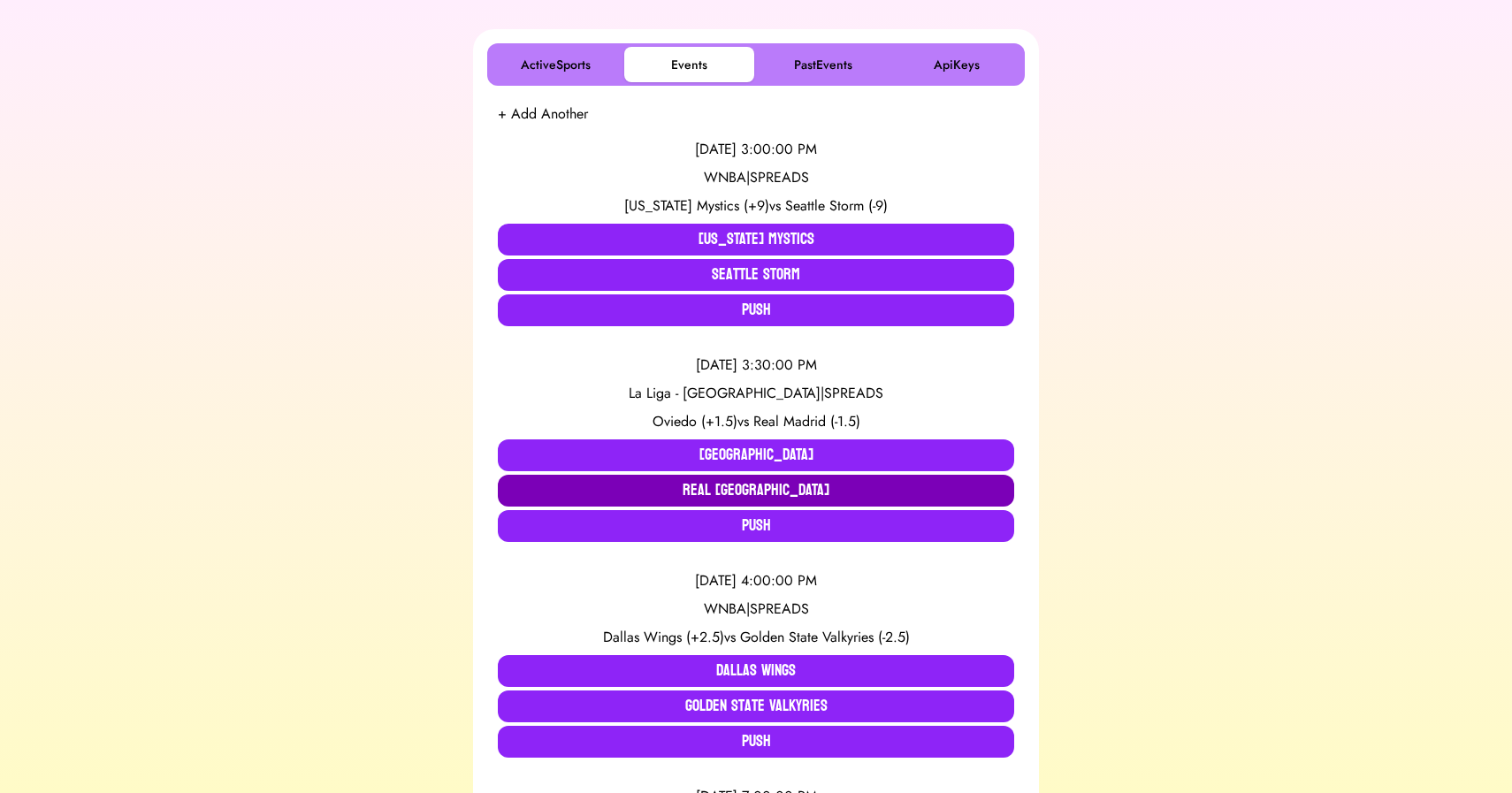
click at [774, 481] on button "Real [GEOGRAPHIC_DATA]" at bounding box center [756, 491] width 516 height 32
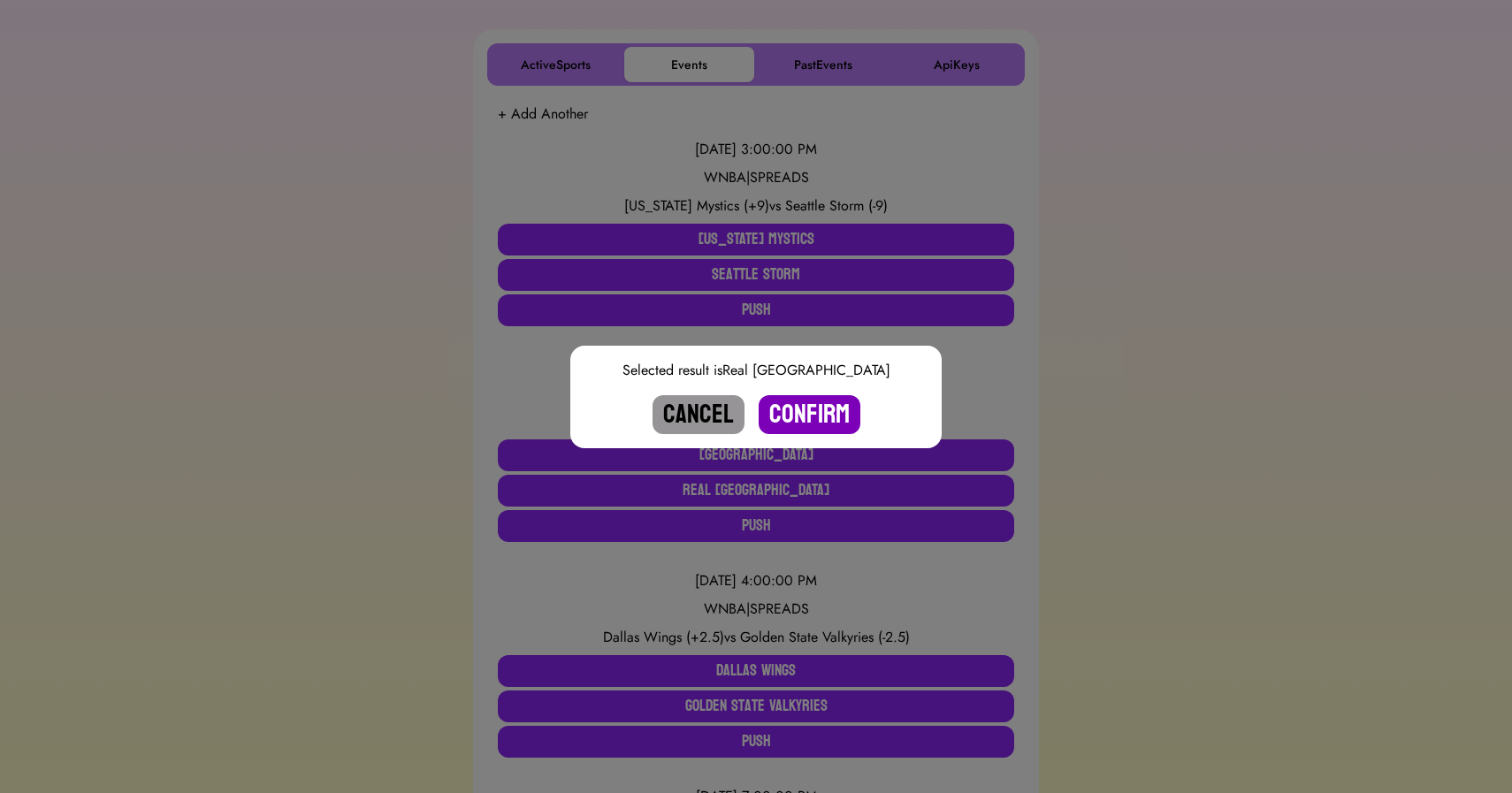
click at [798, 406] on button "Confirm" at bounding box center [810, 415] width 102 height 39
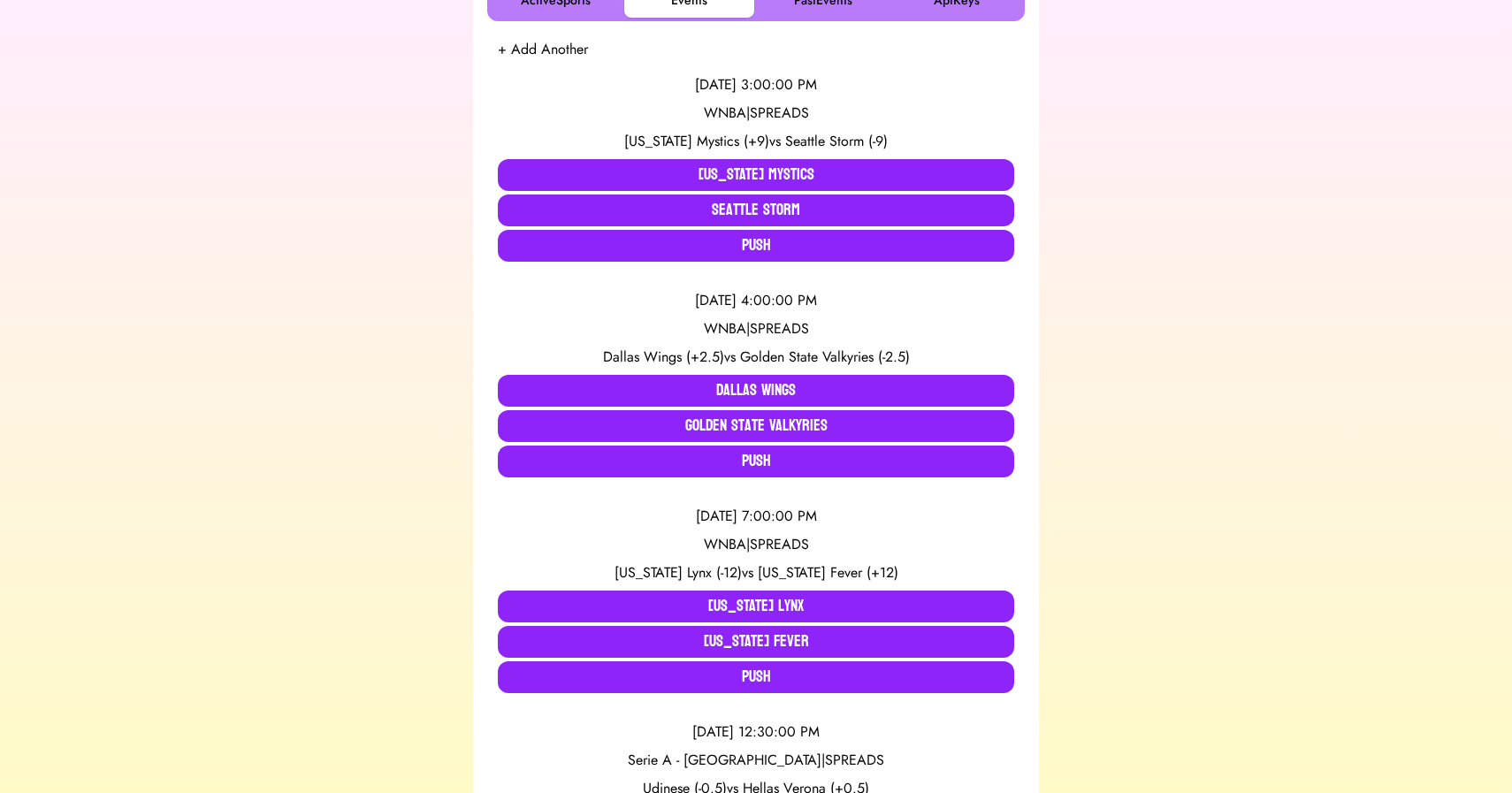
scroll to position [346, 0]
click at [687, 154] on div "[DATE] 3:00:00 PM WNBA | SPREADS [US_STATE] Mystics (+9) vs Seattle Storm (-9) …" at bounding box center [756, 169] width 516 height 216
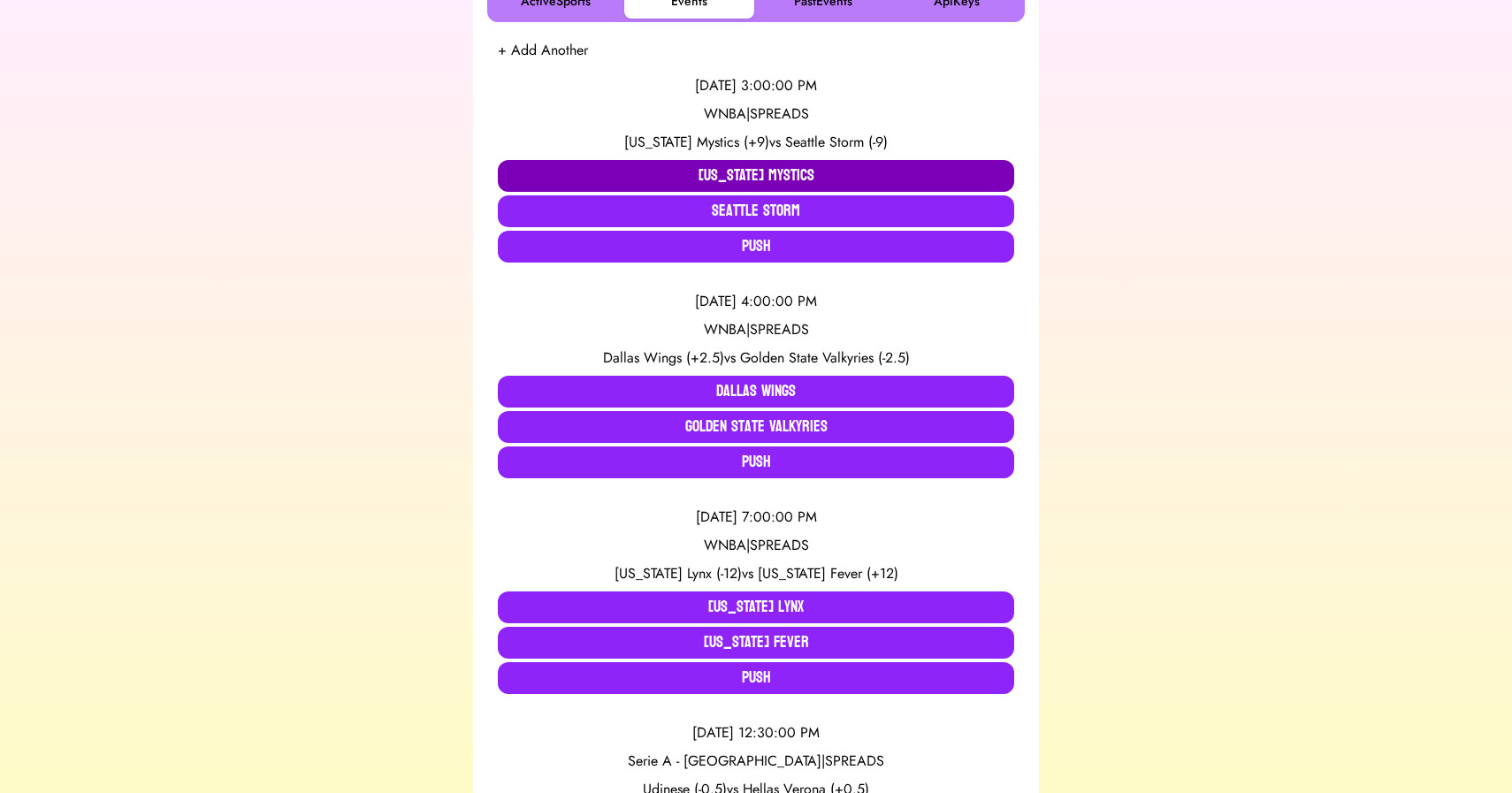
click at [686, 166] on button "[US_STATE] Mystics" at bounding box center [756, 176] width 516 height 32
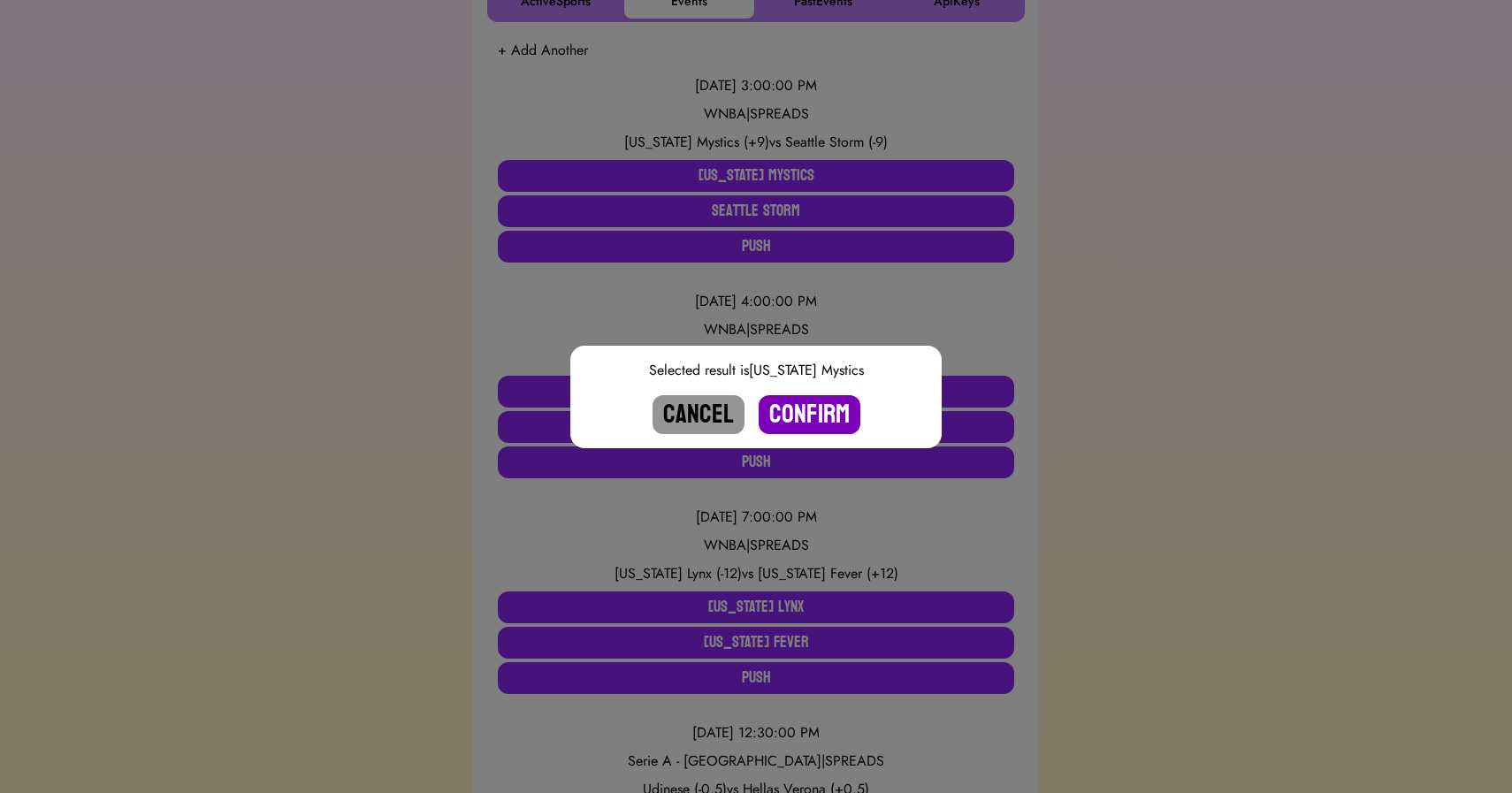
click at [802, 420] on button "Confirm" at bounding box center [810, 415] width 102 height 39
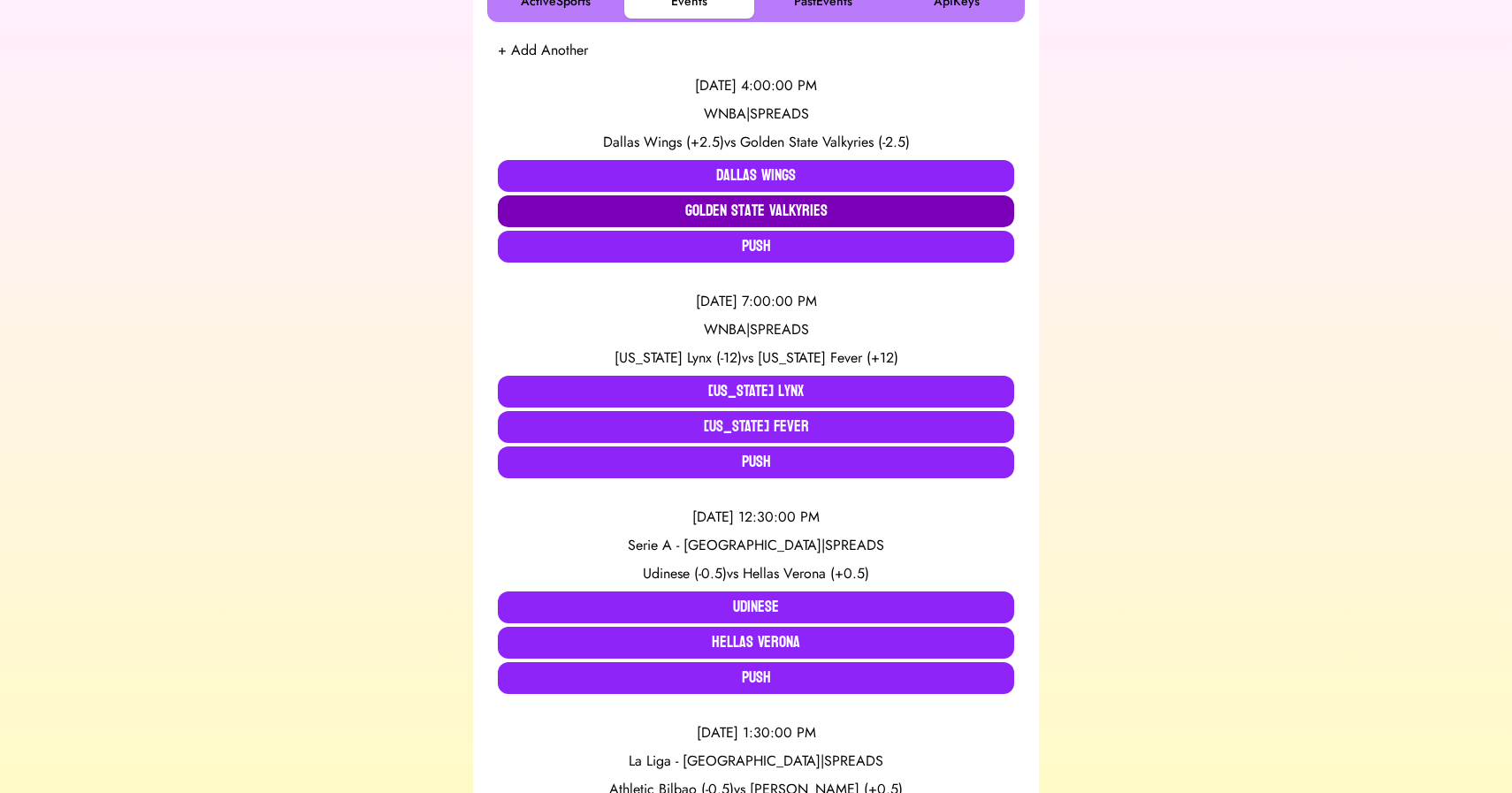
click at [707, 209] on button "Golden State Valkyries" at bounding box center [756, 212] width 516 height 32
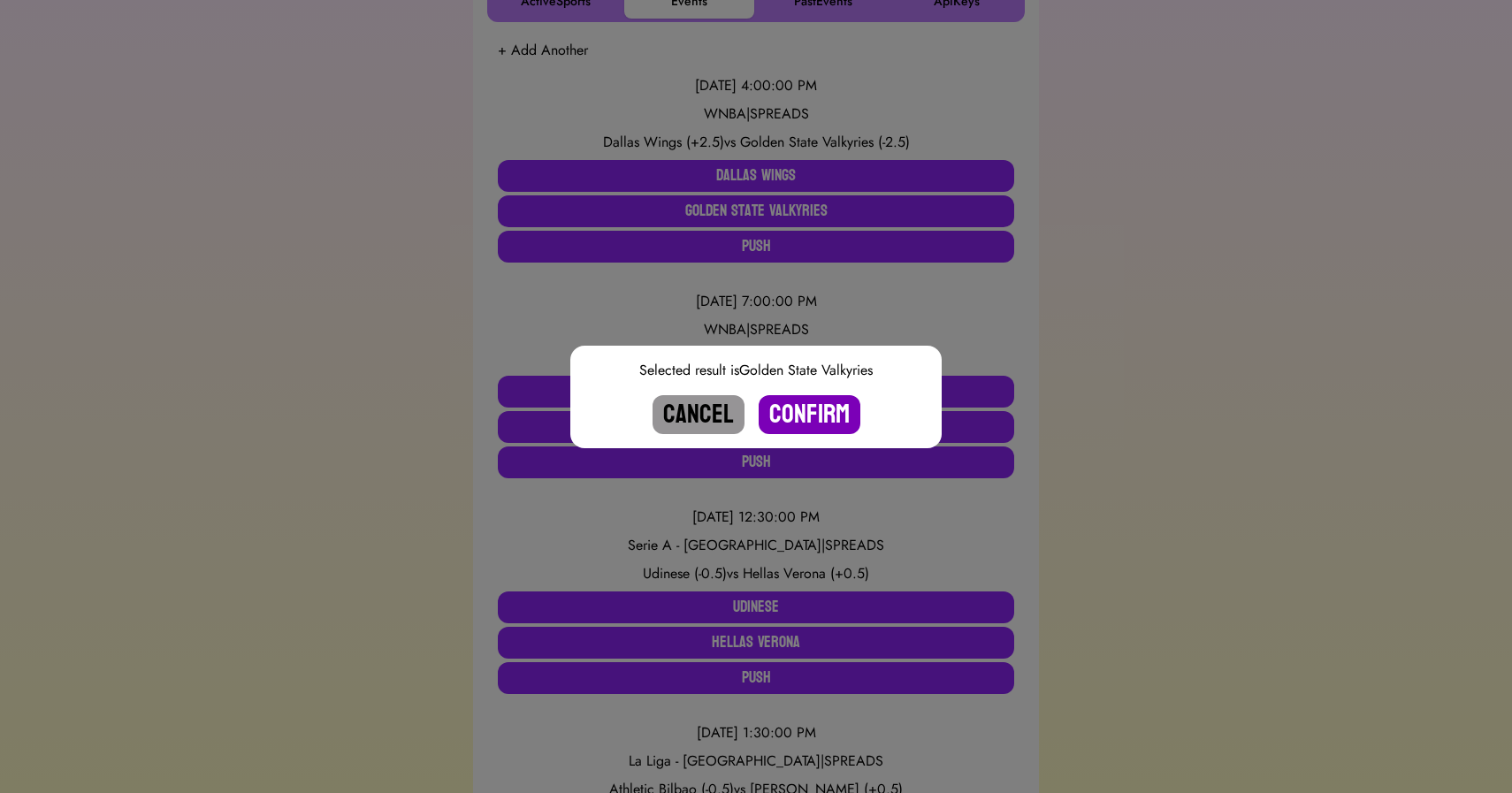
click at [814, 405] on button "Confirm" at bounding box center [810, 415] width 102 height 39
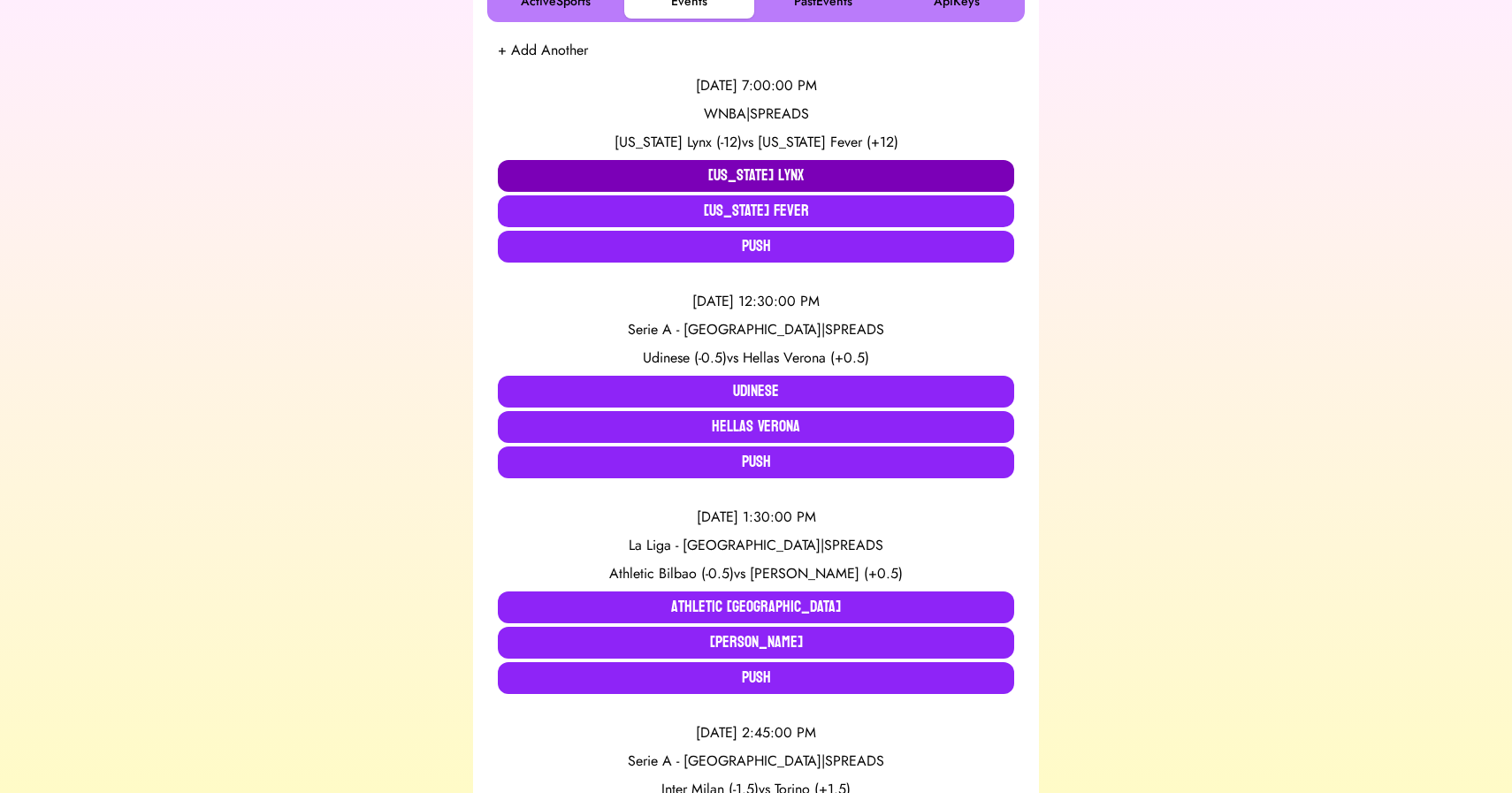
click at [714, 167] on button "[US_STATE] Lynx" at bounding box center [756, 176] width 516 height 32
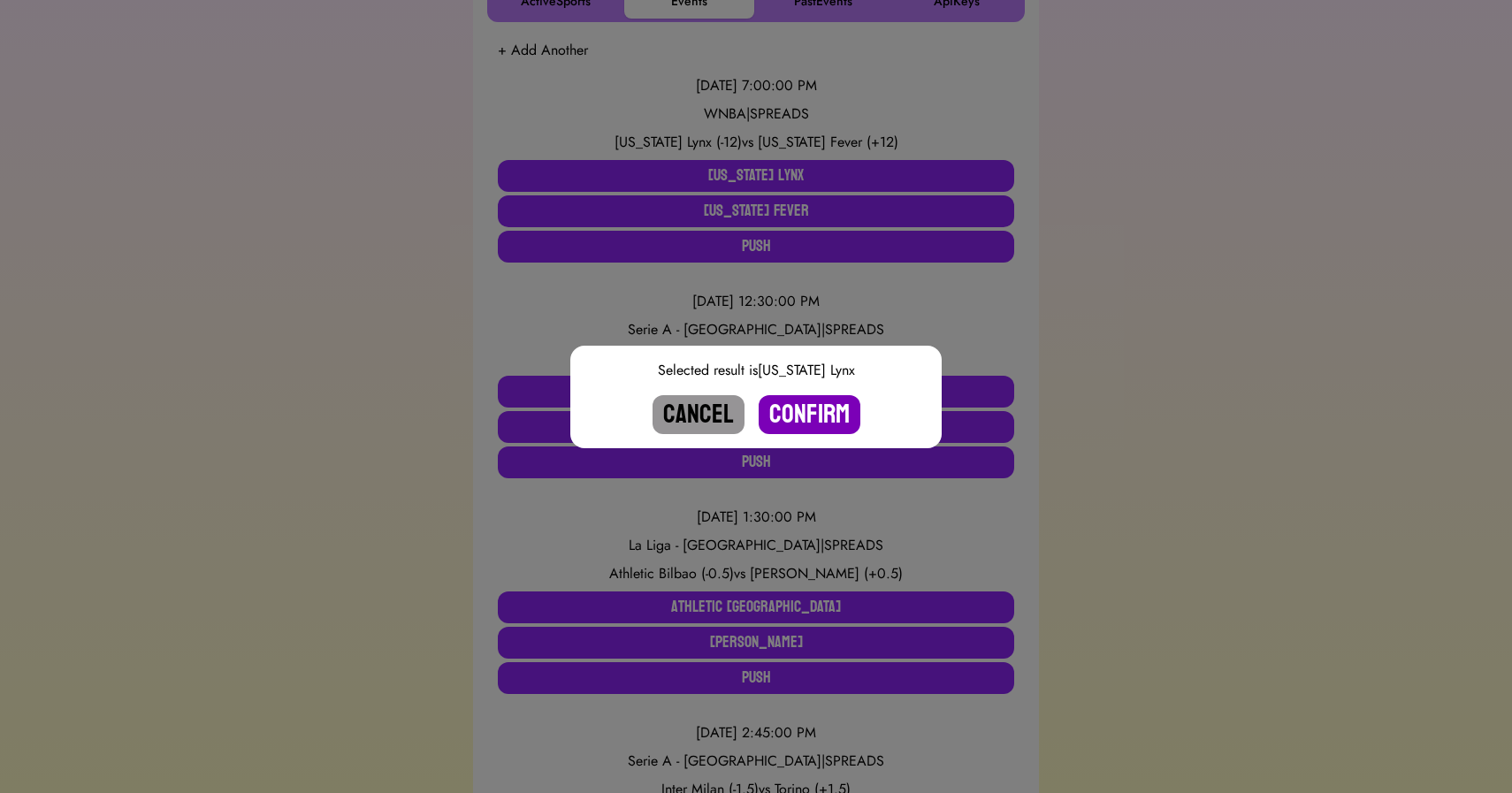
click at [815, 410] on button "Confirm" at bounding box center [810, 415] width 102 height 39
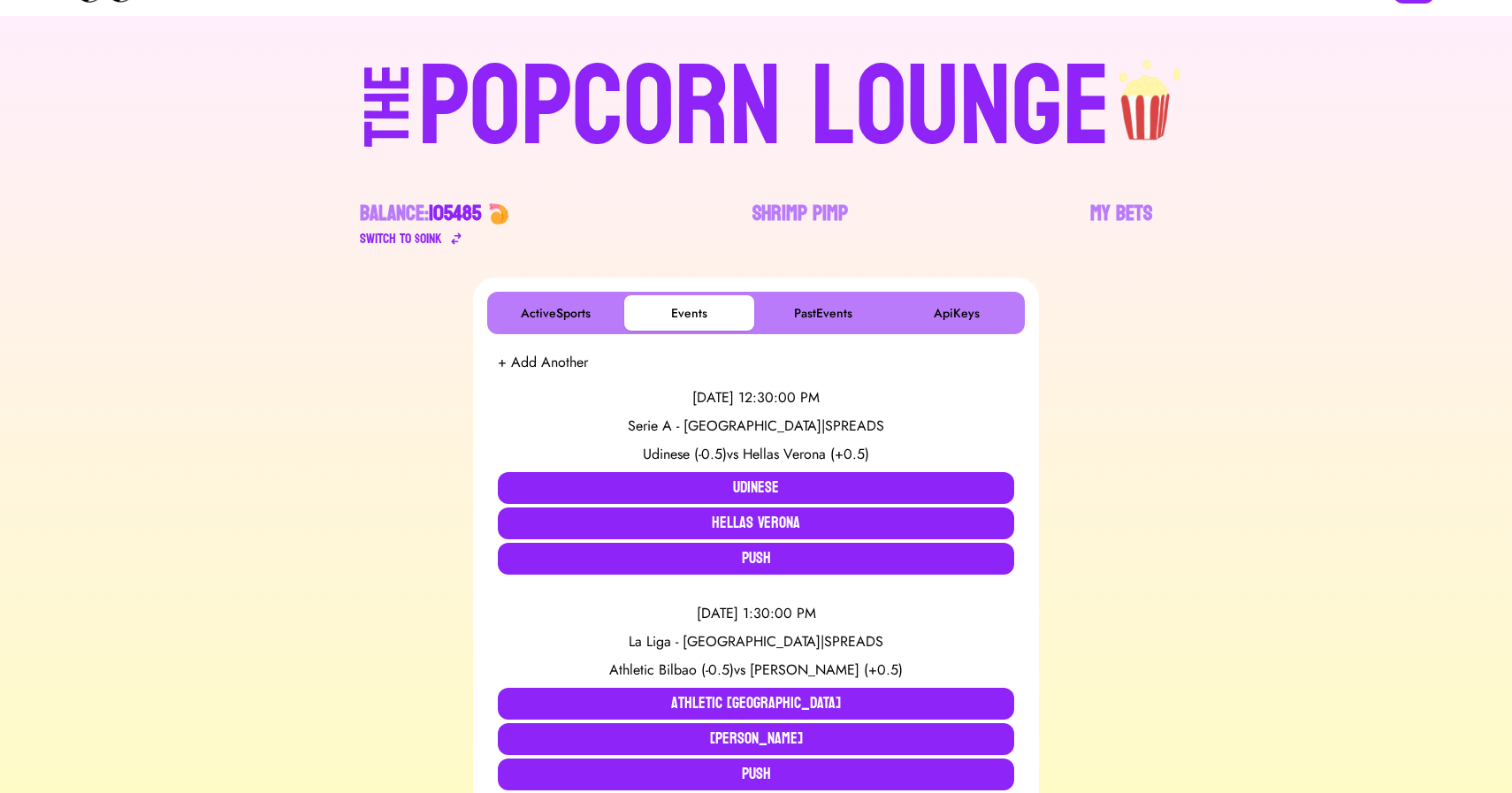
scroll to position [0, 0]
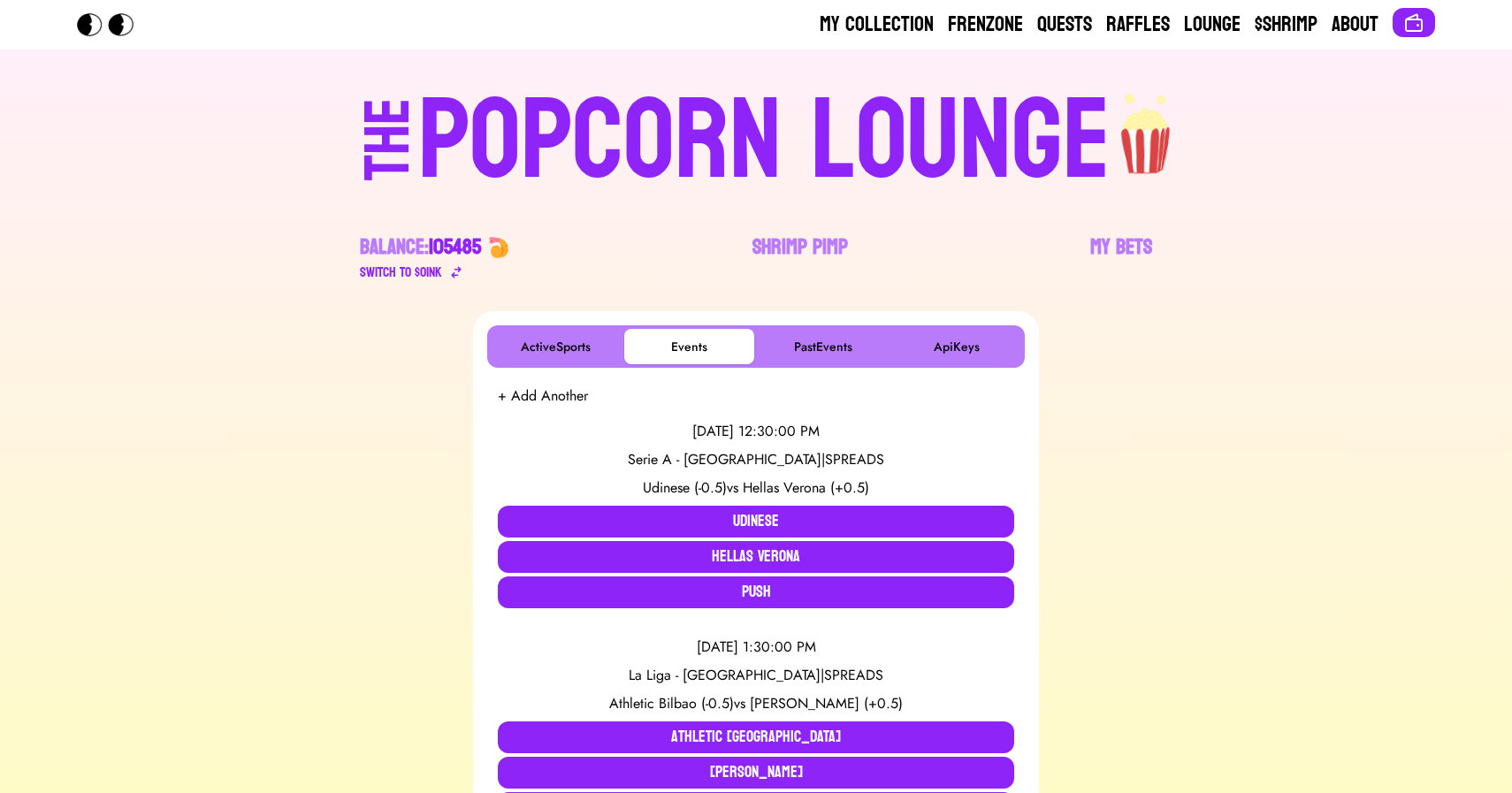
click at [656, 161] on div "POPCORN LOUNGE" at bounding box center [764, 141] width 692 height 113
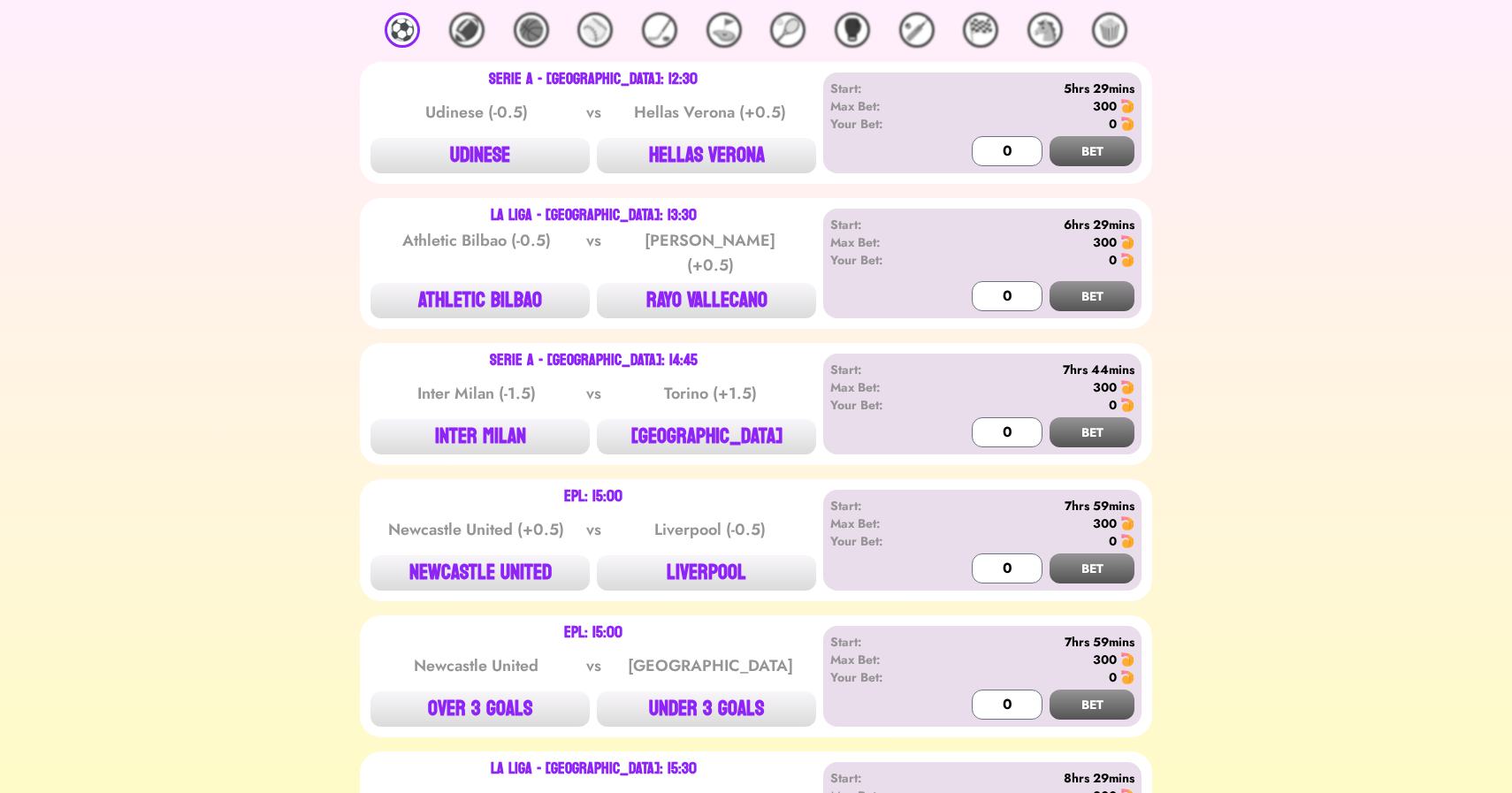
scroll to position [308, 0]
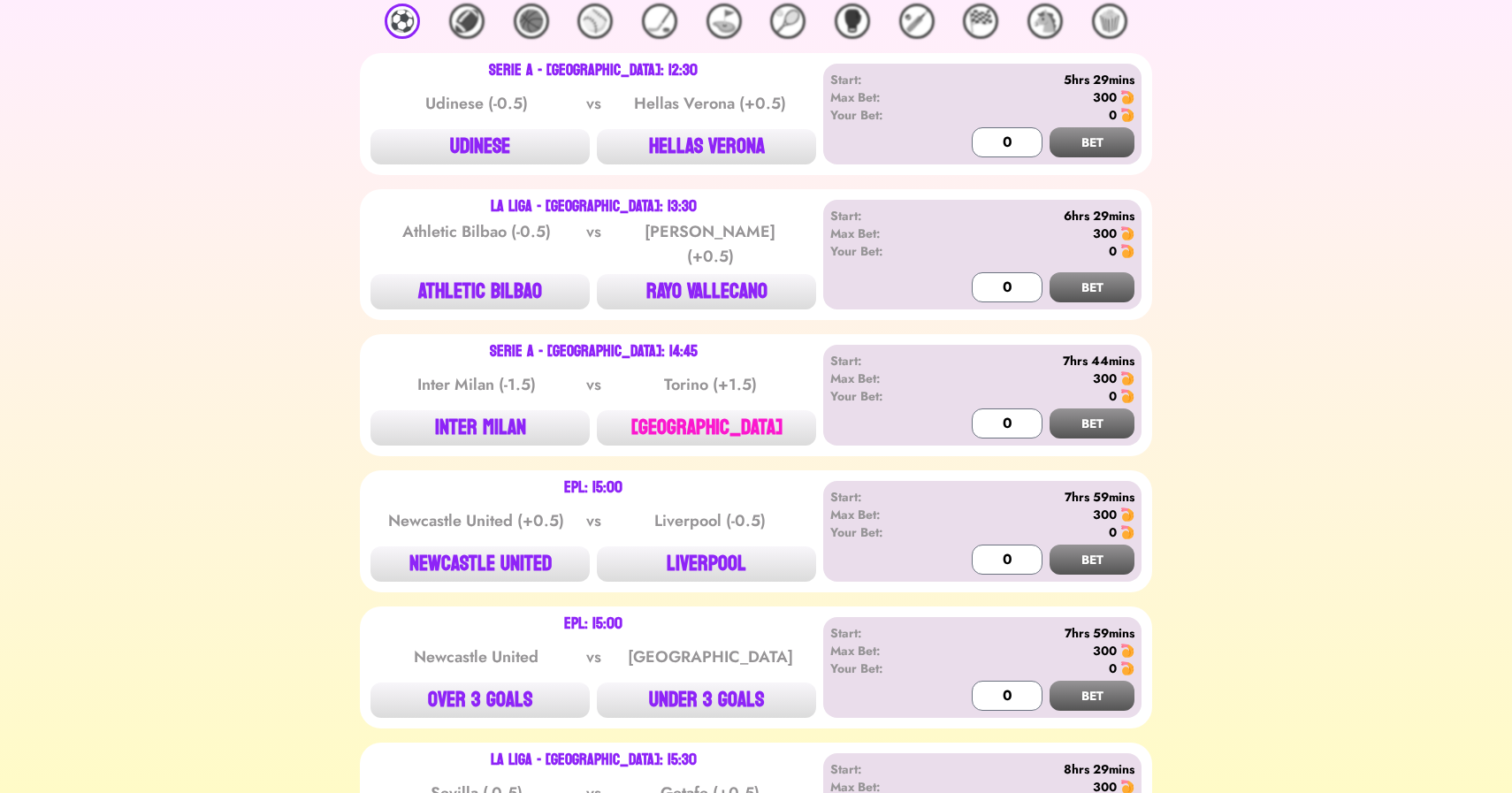
click at [677, 428] on button "[GEOGRAPHIC_DATA]" at bounding box center [706, 429] width 220 height 36
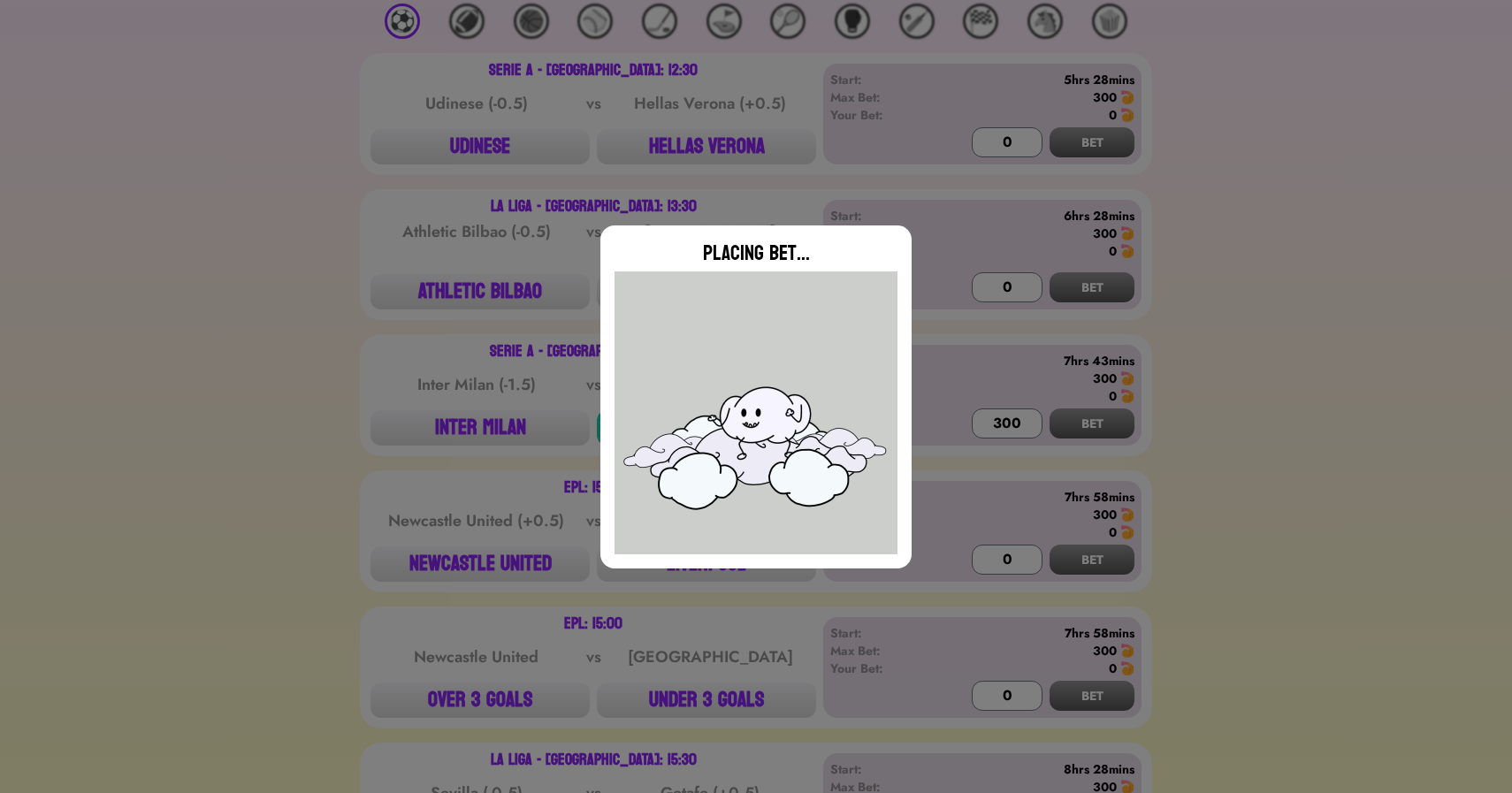
type input "0"
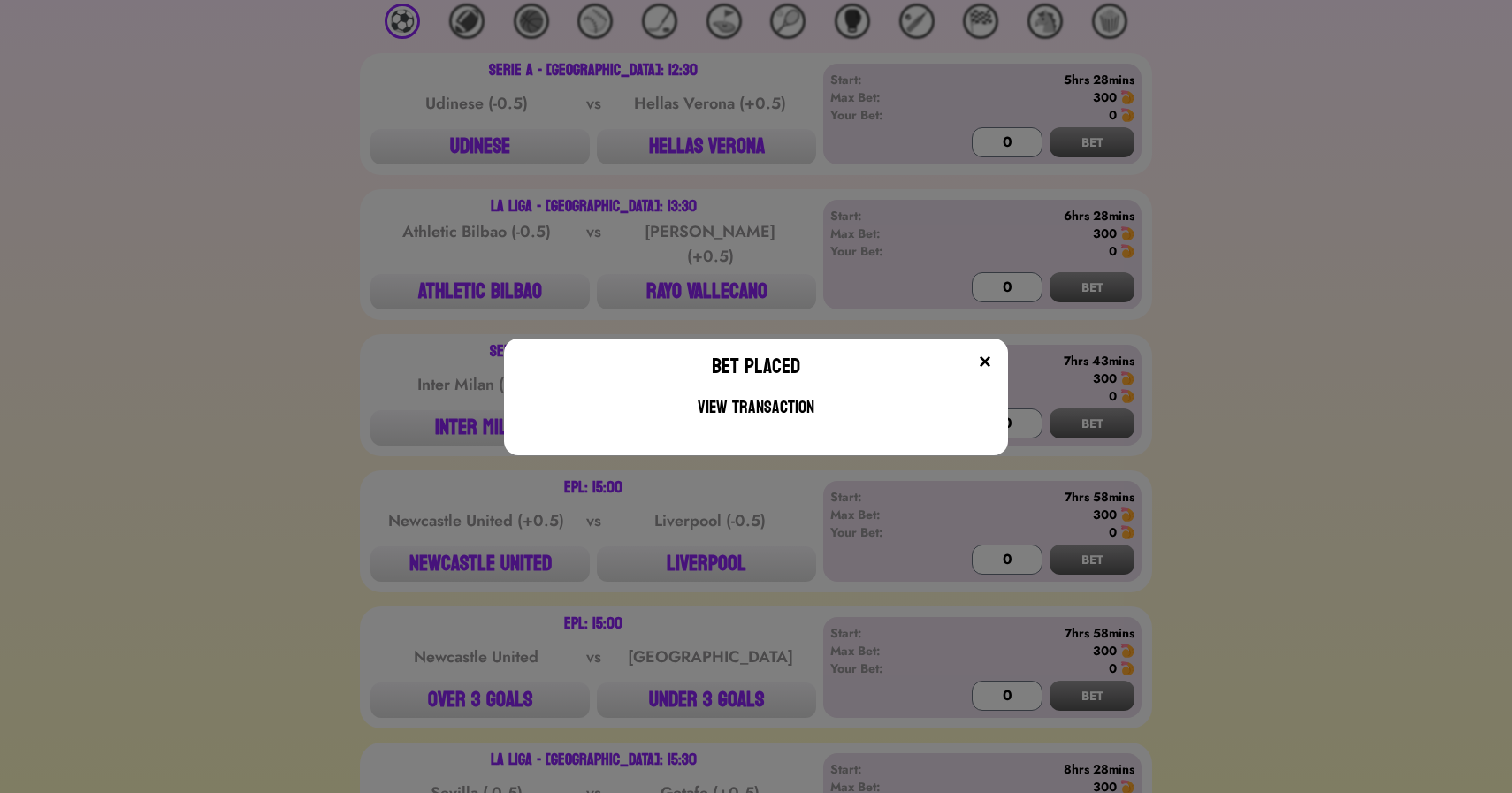
click at [301, 368] on div "Bet Placed View Transaction" at bounding box center [756, 396] width 1512 height 793
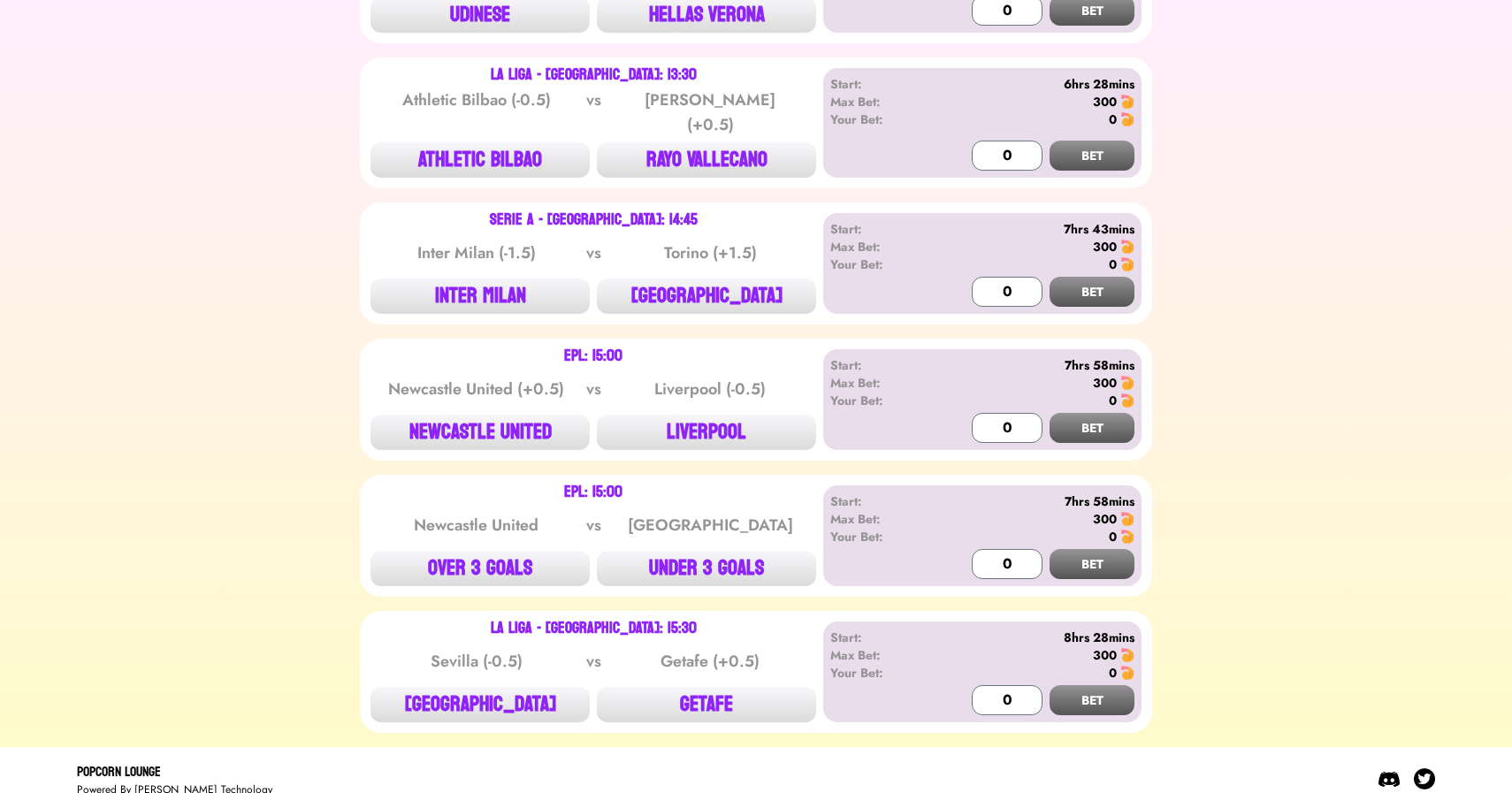
scroll to position [440, 0]
click at [519, 141] on button "ATHLETIC BILBAO" at bounding box center [480, 159] width 220 height 36
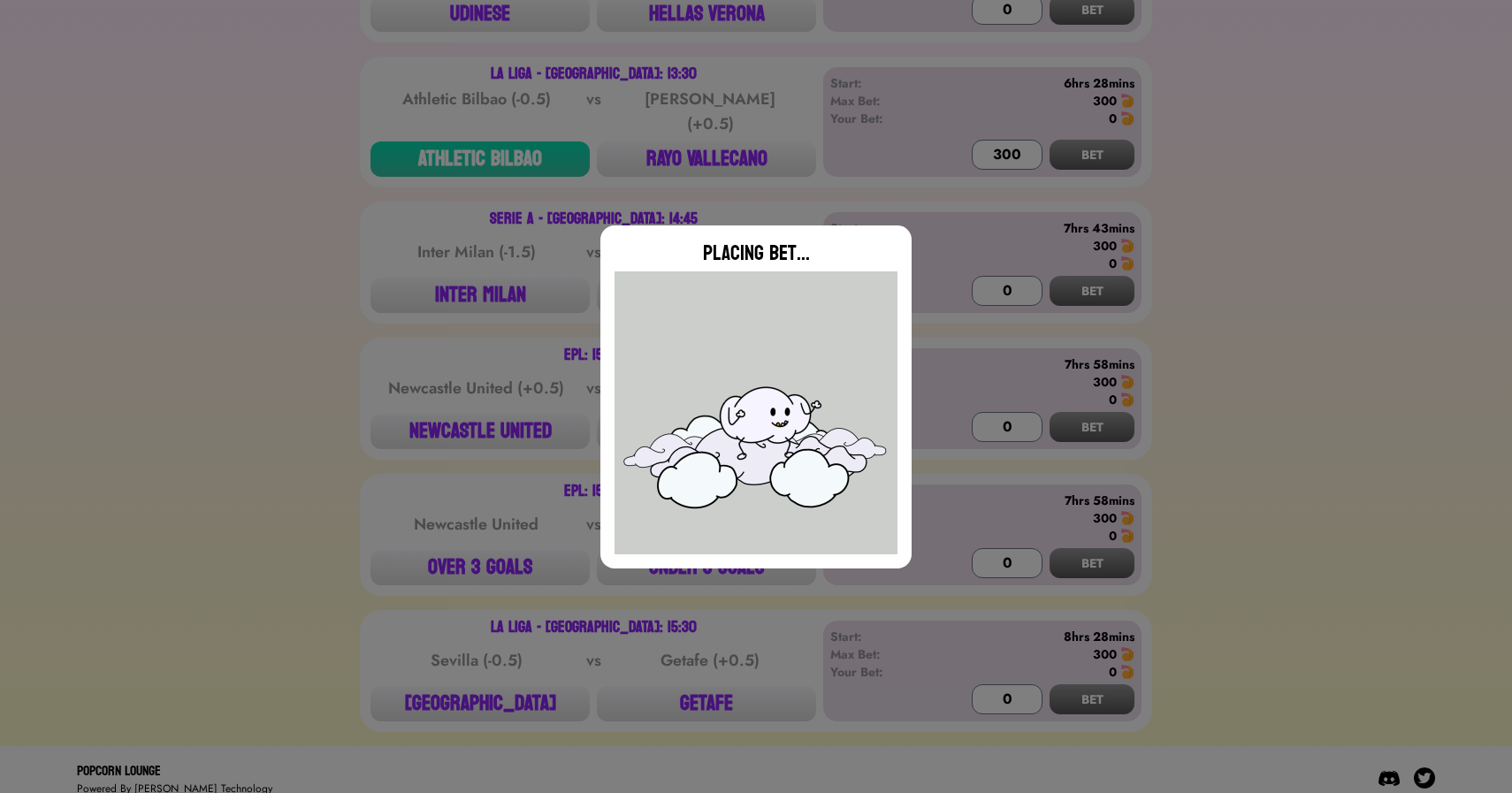
type input "0"
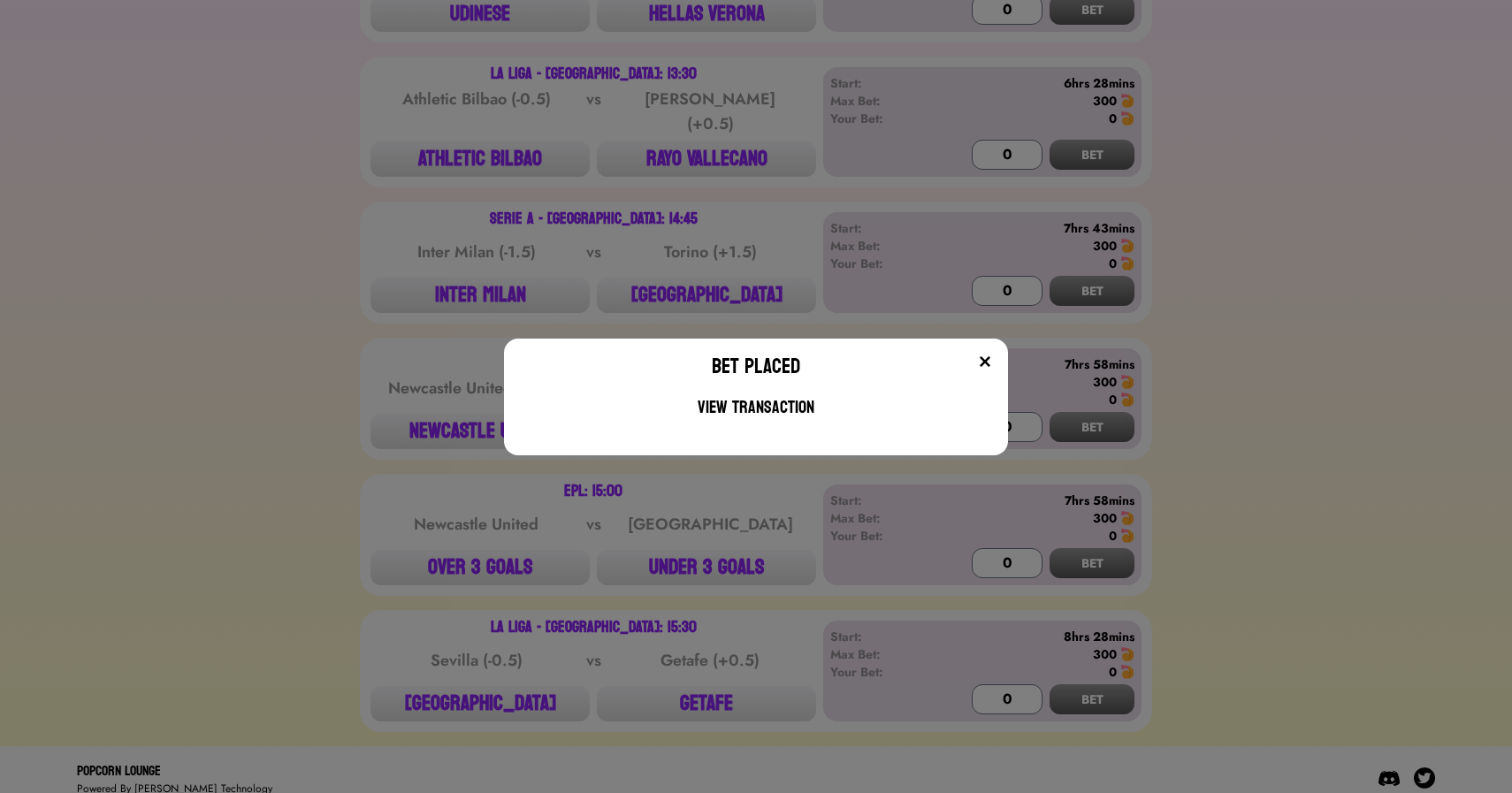
click at [705, 686] on div "Bet Placed View Transaction" at bounding box center [756, 396] width 1512 height 793
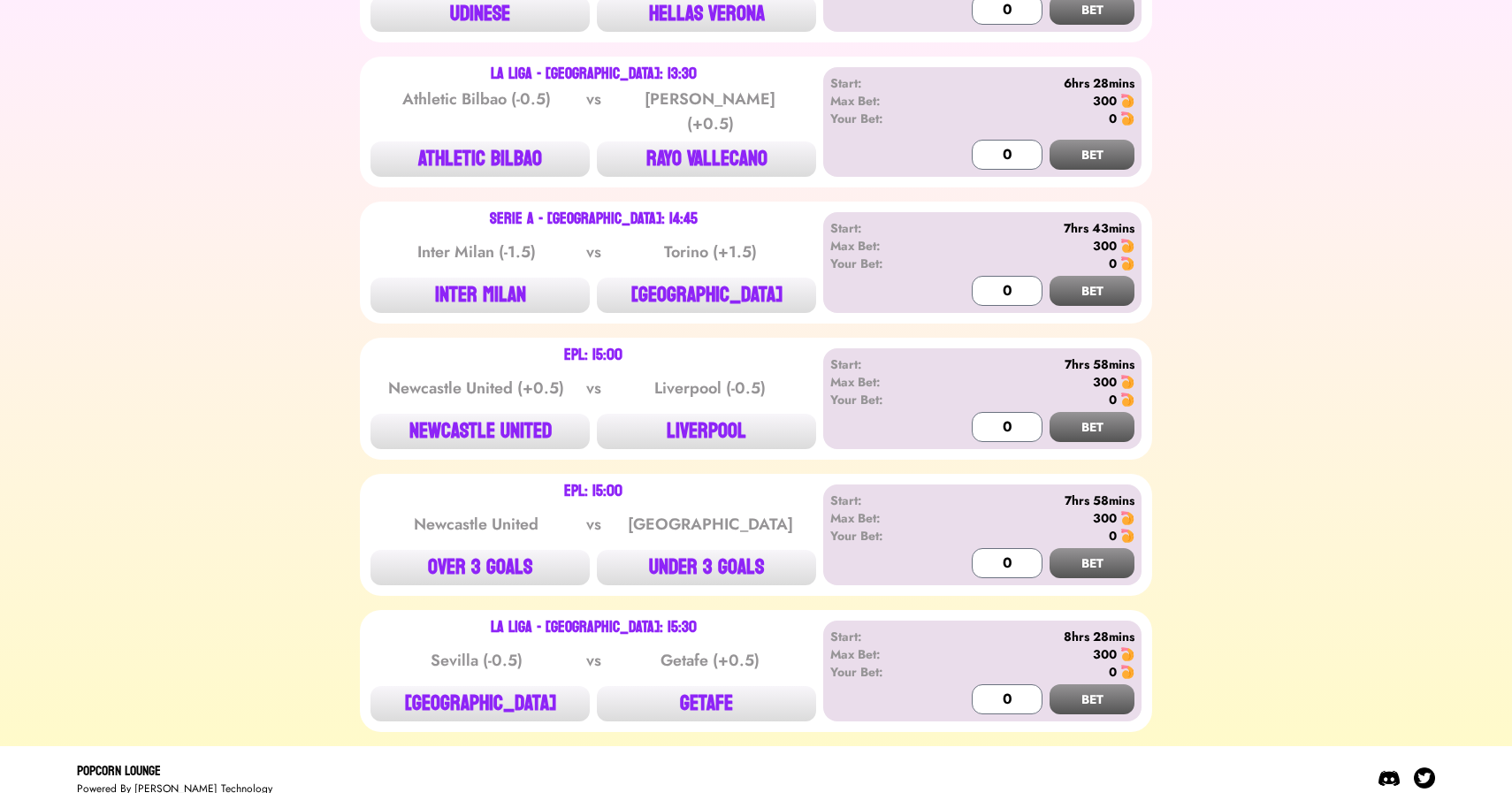
click at [705, 687] on button "GETAFE" at bounding box center [706, 705] width 220 height 36
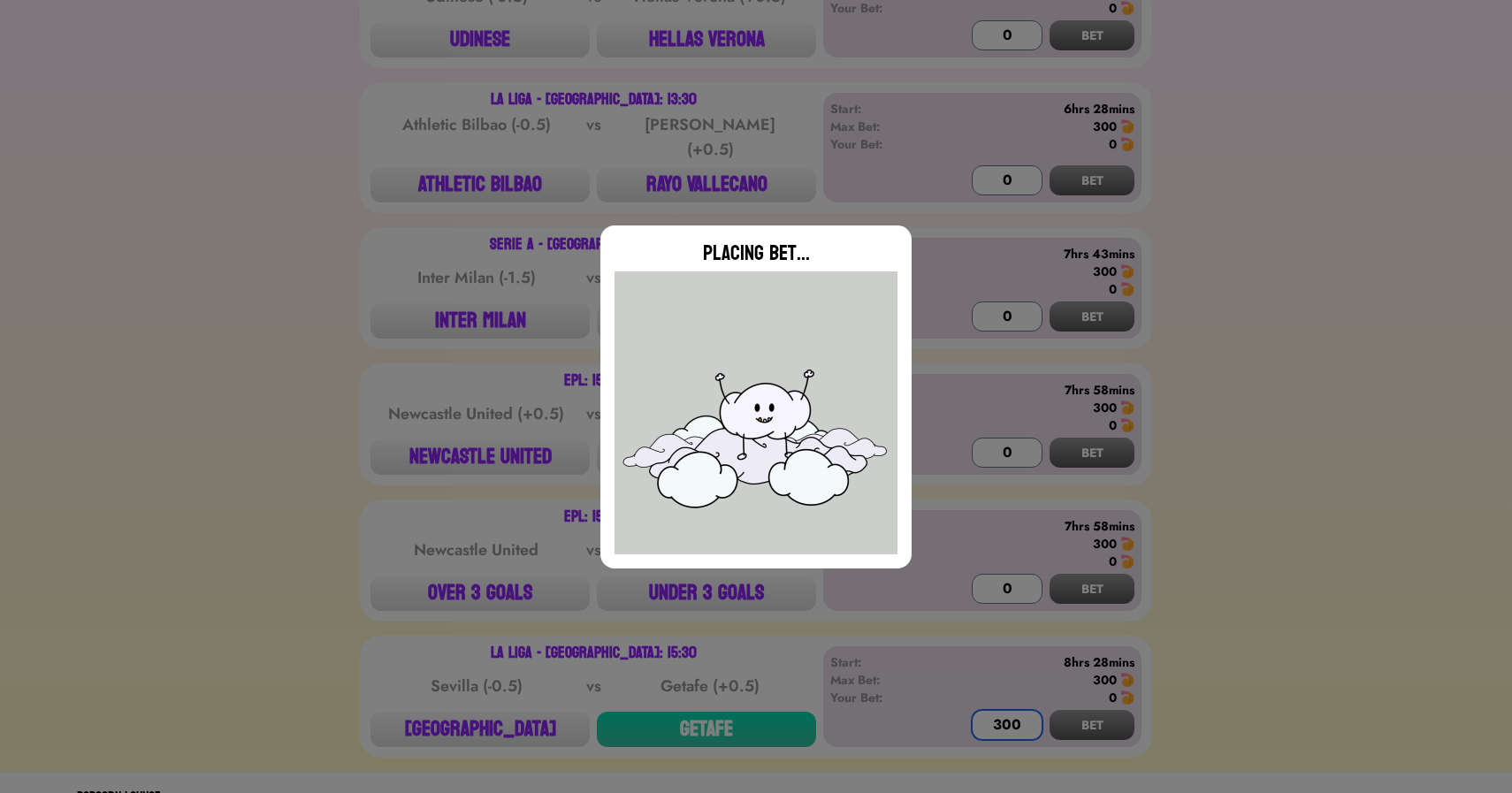
scroll to position [447, 0]
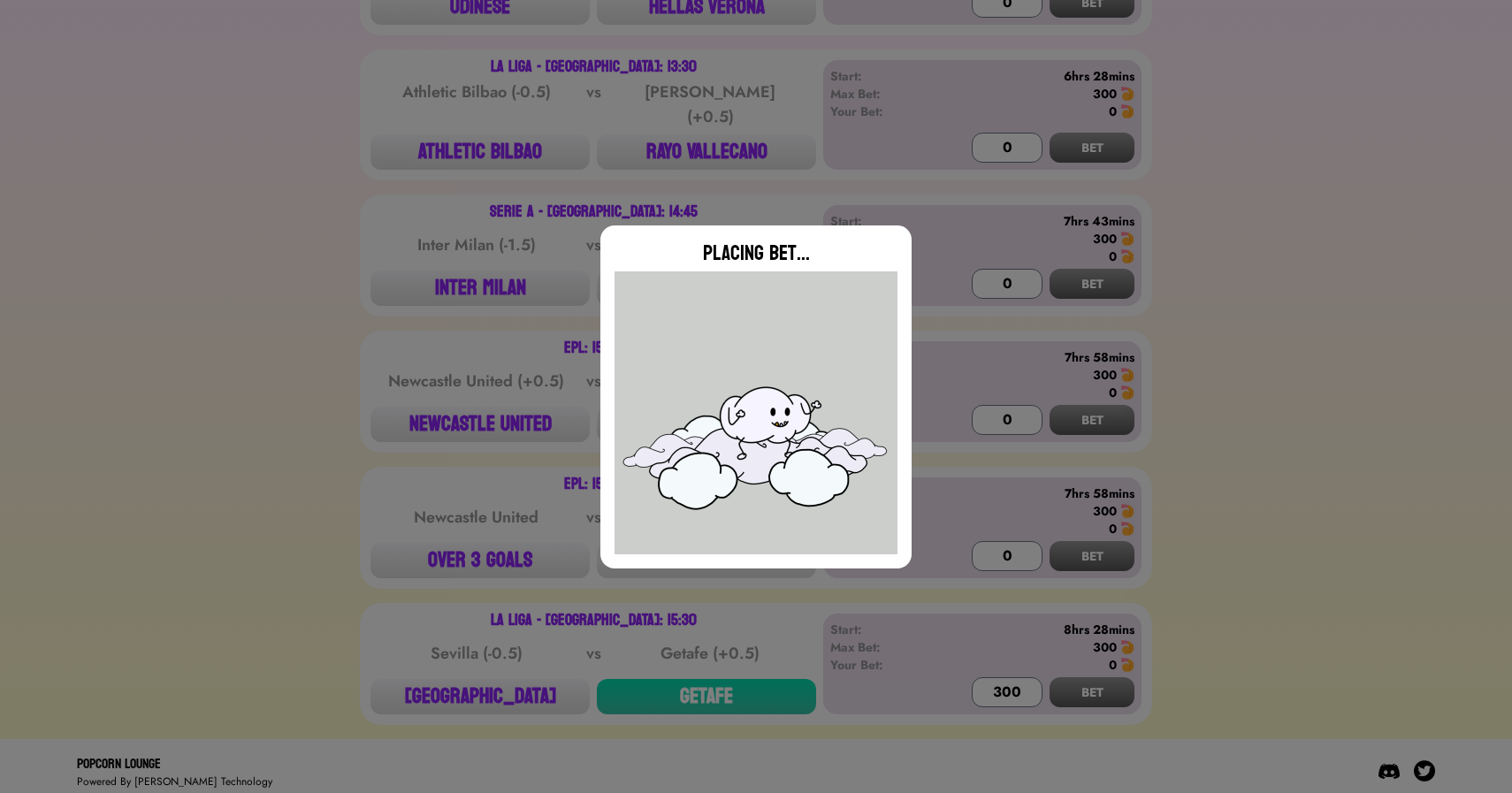
type input "0"
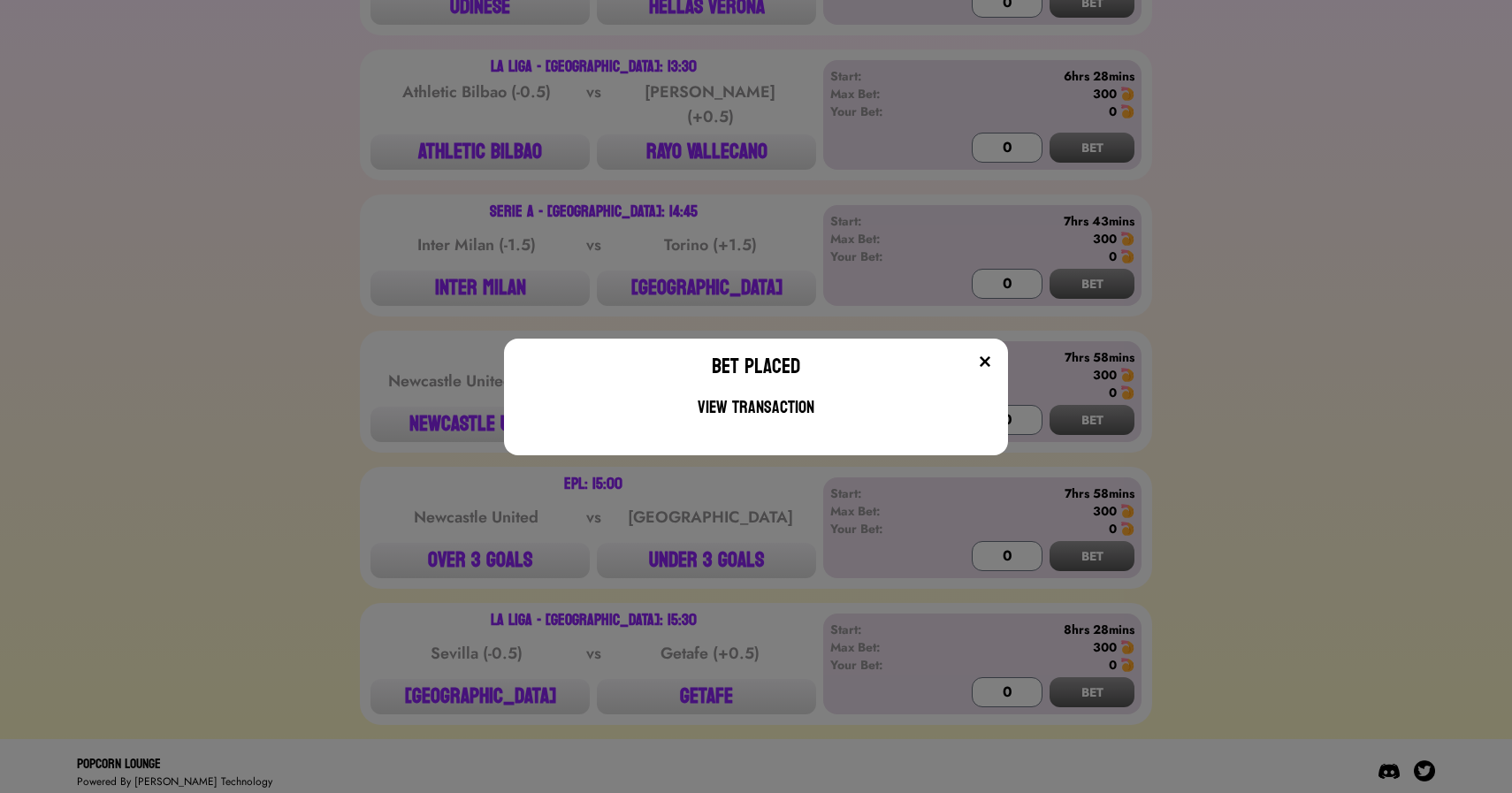
click at [333, 338] on div "Bet Placed View Transaction" at bounding box center [756, 396] width 1512 height 793
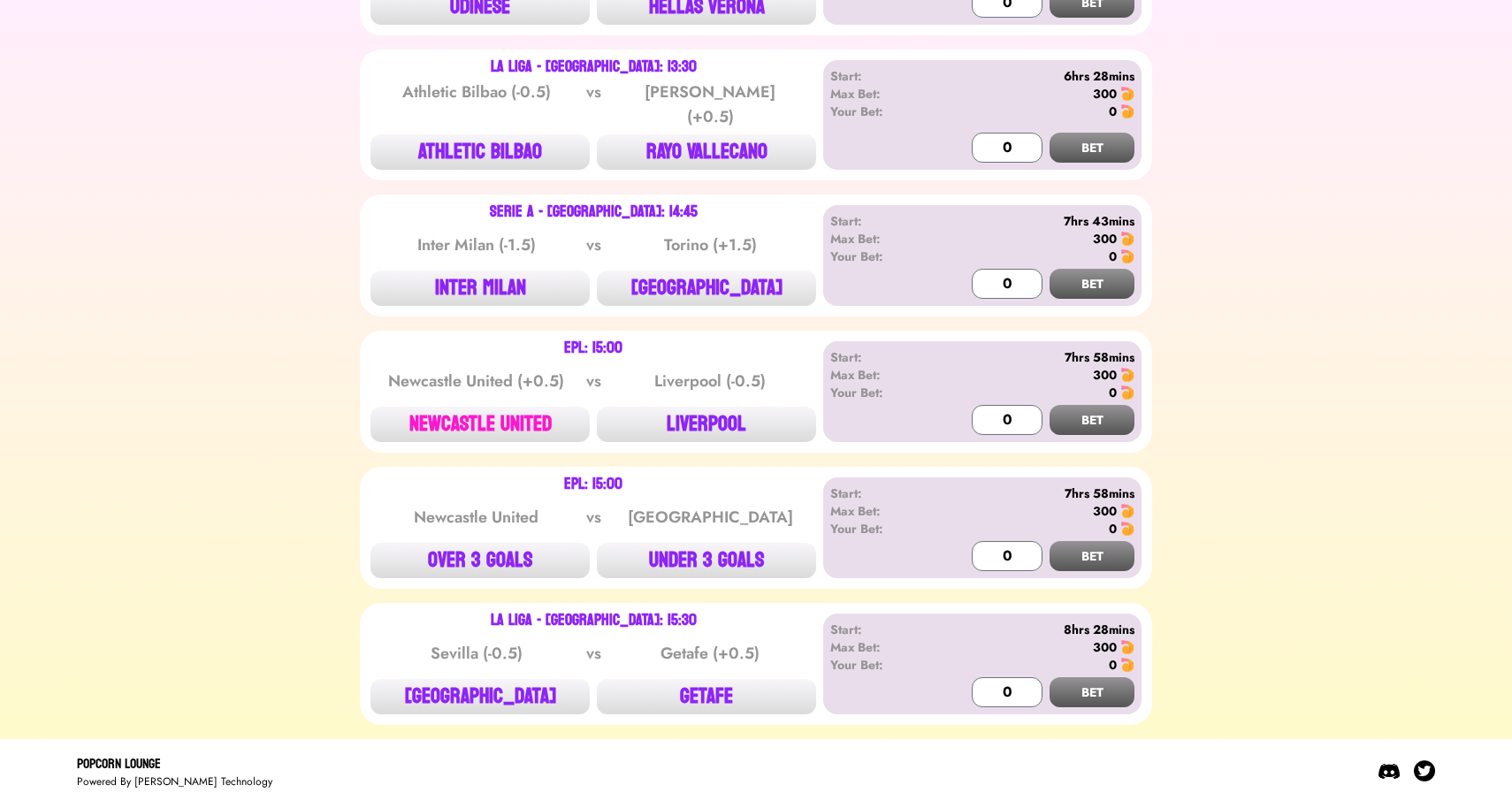
click at [489, 407] on button "NEWCASTLE UNITED" at bounding box center [480, 425] width 220 height 36
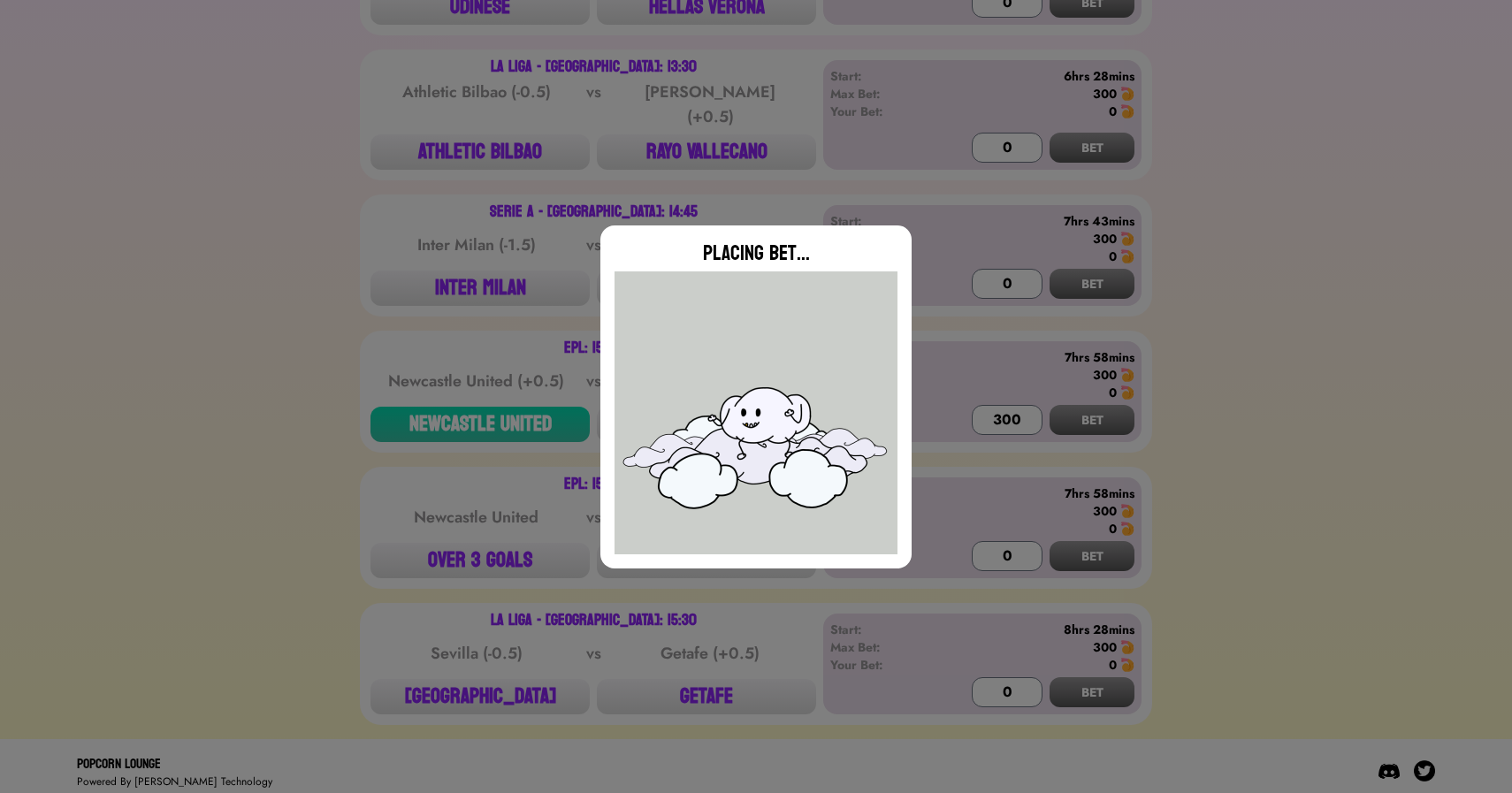
type input "0"
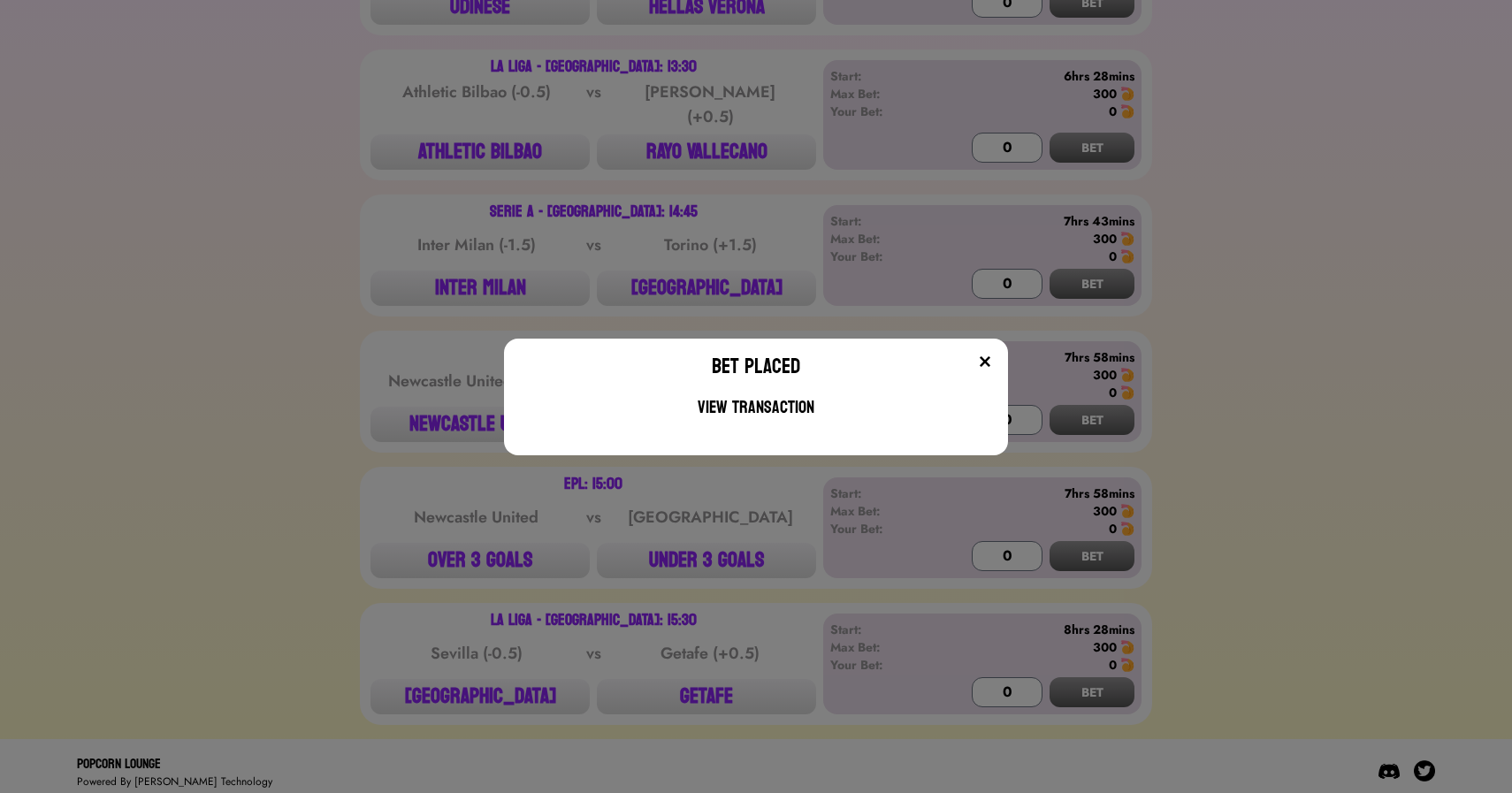
click at [341, 364] on div "Bet Placed View Transaction" at bounding box center [756, 396] width 1512 height 793
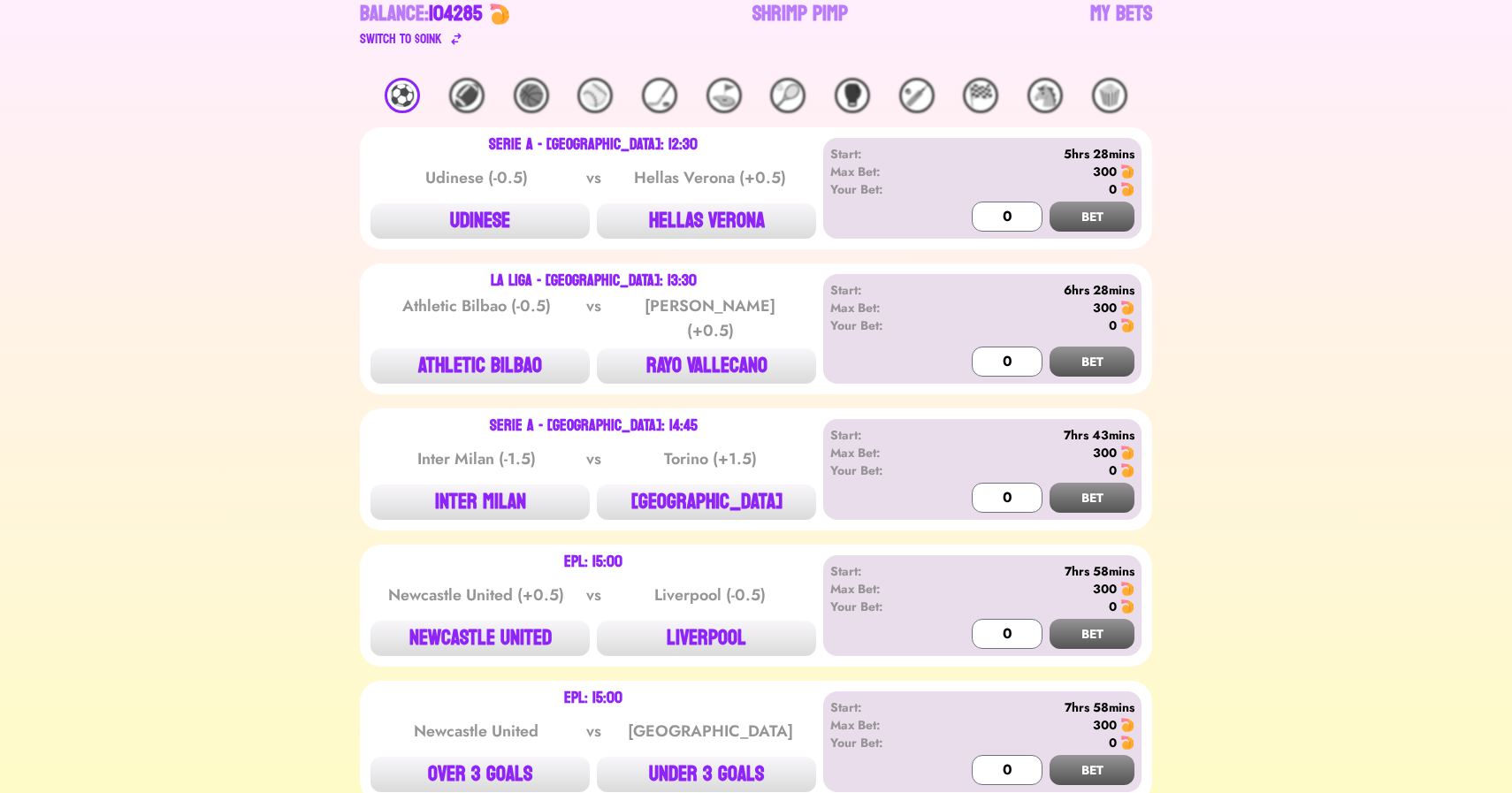
scroll to position [0, 0]
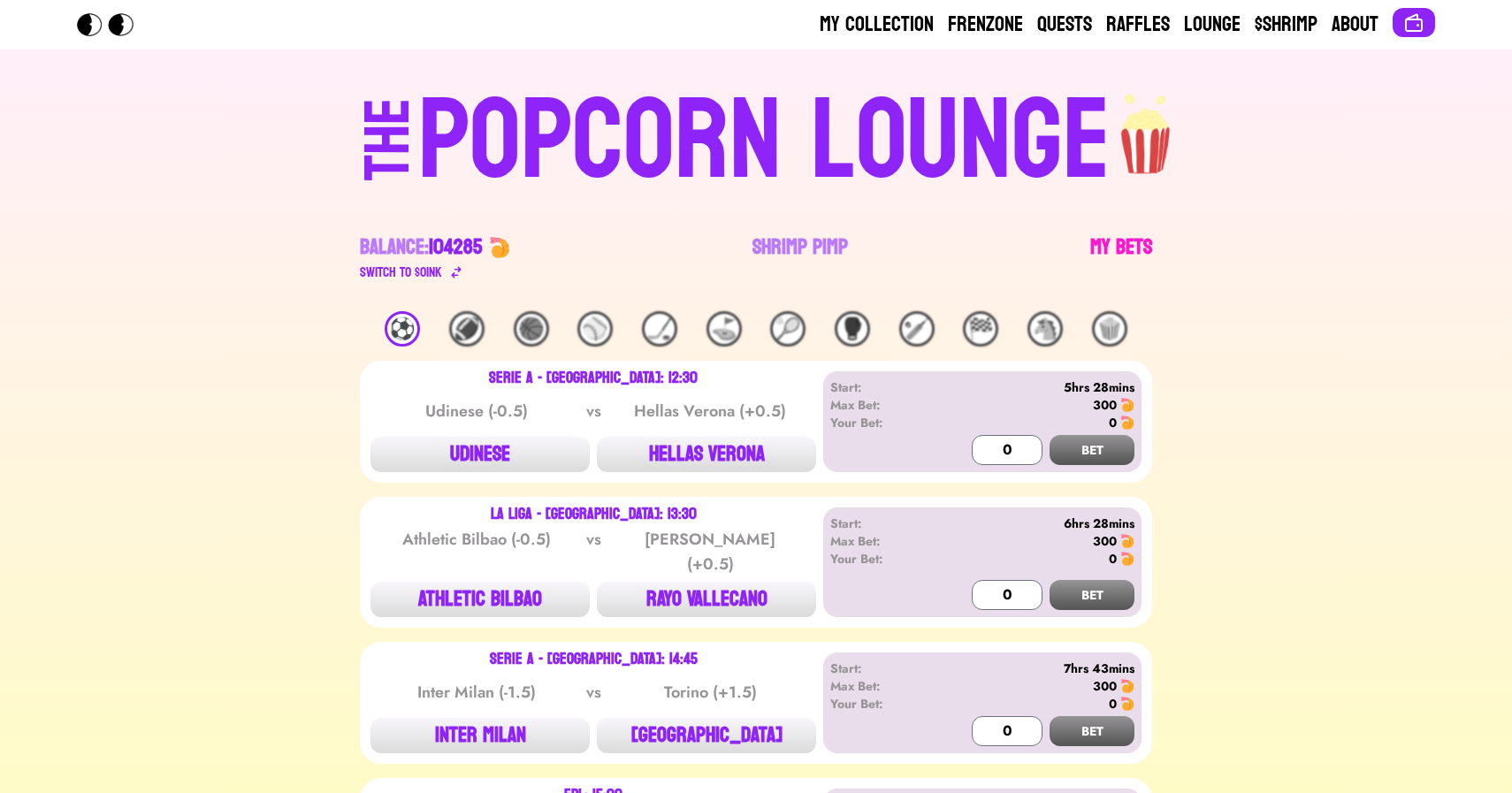
click at [1103, 234] on link "My Bets" at bounding box center [1121, 257] width 62 height 49
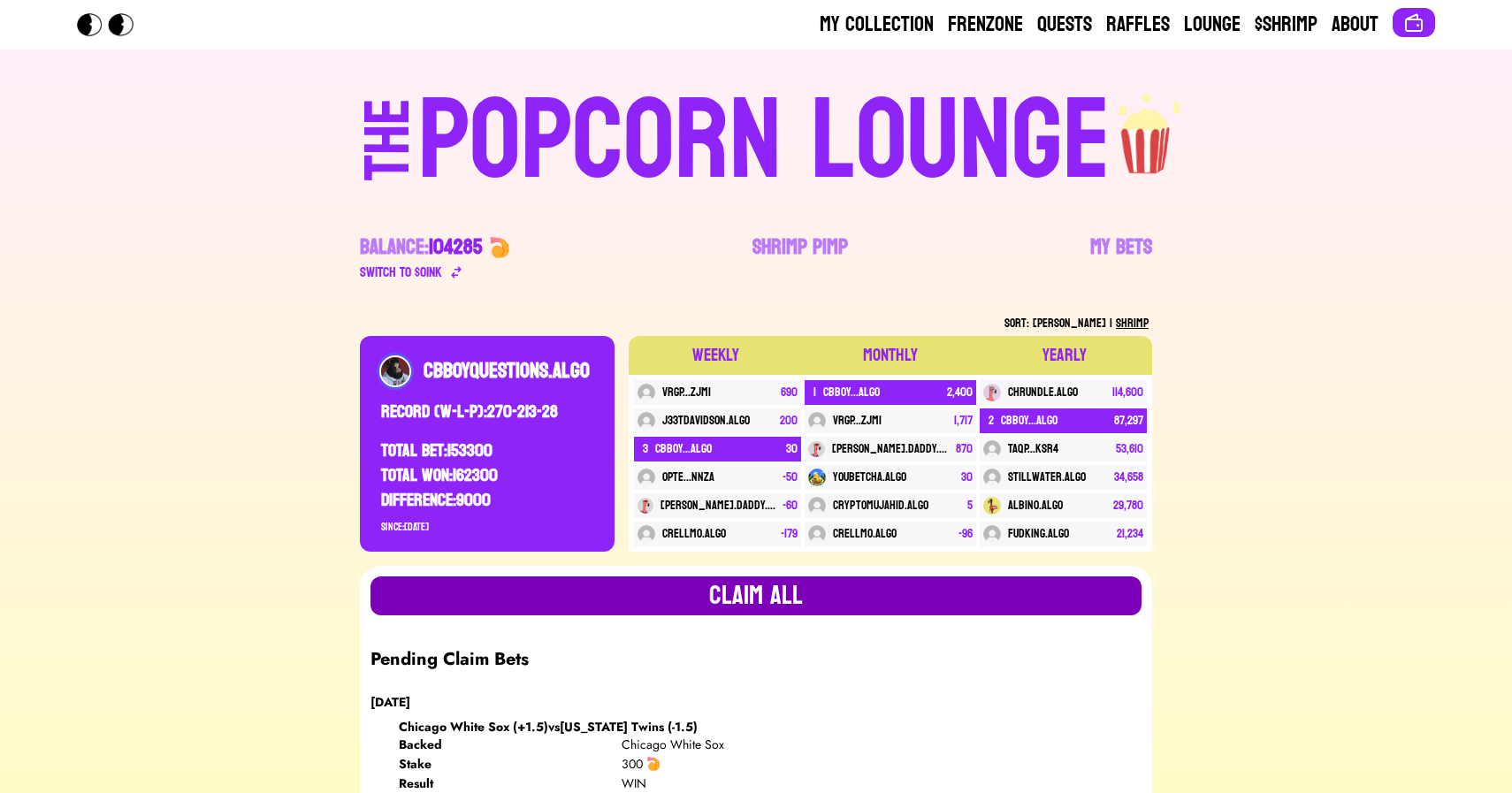
click at [635, 597] on button "Claim all" at bounding box center [756, 597] width 772 height 39
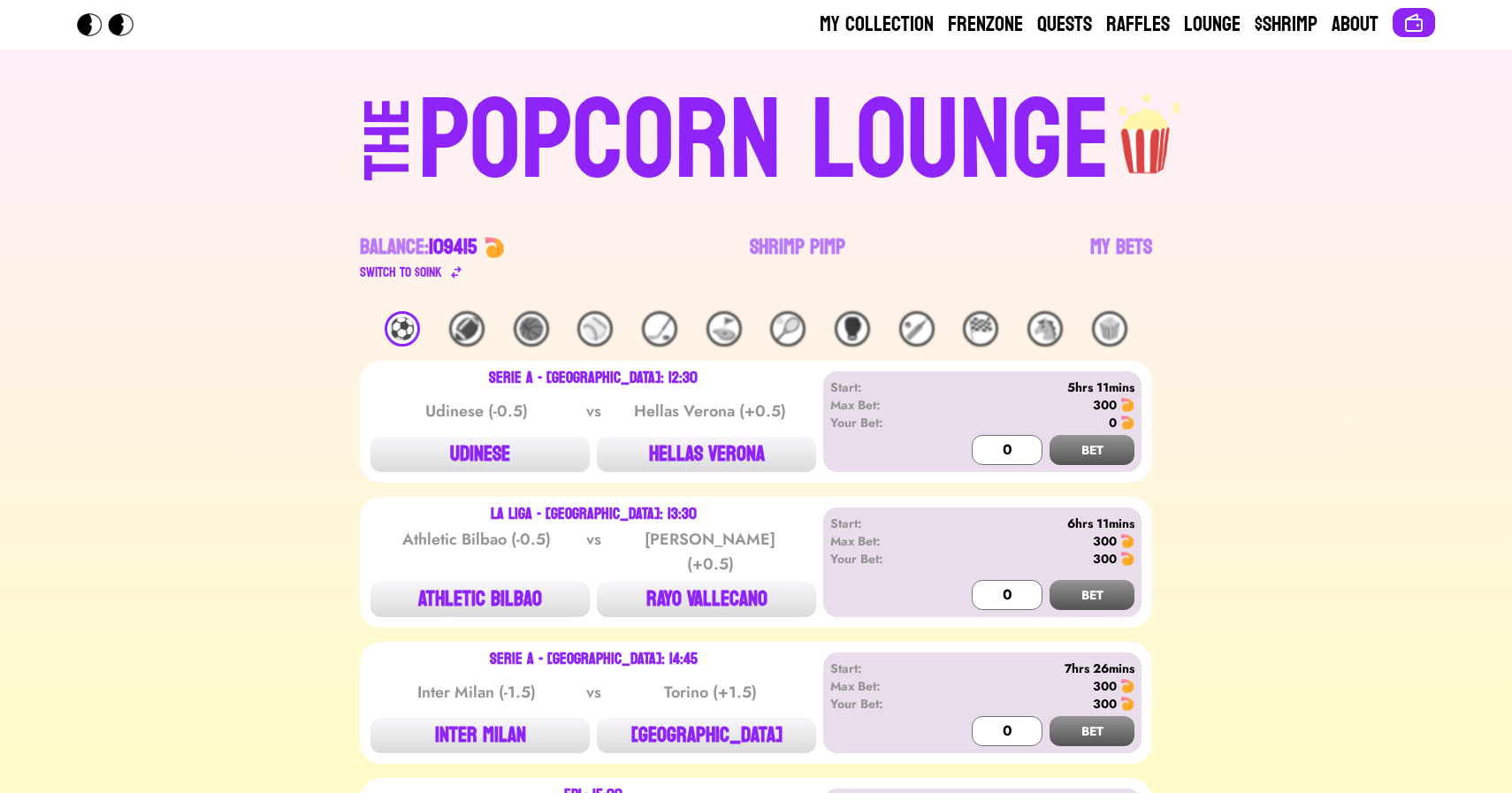
click at [255, 185] on div "THE POPCORN LOUNGE" at bounding box center [756, 138] width 1090 height 121
